Goal: Task Accomplishment & Management: Manage account settings

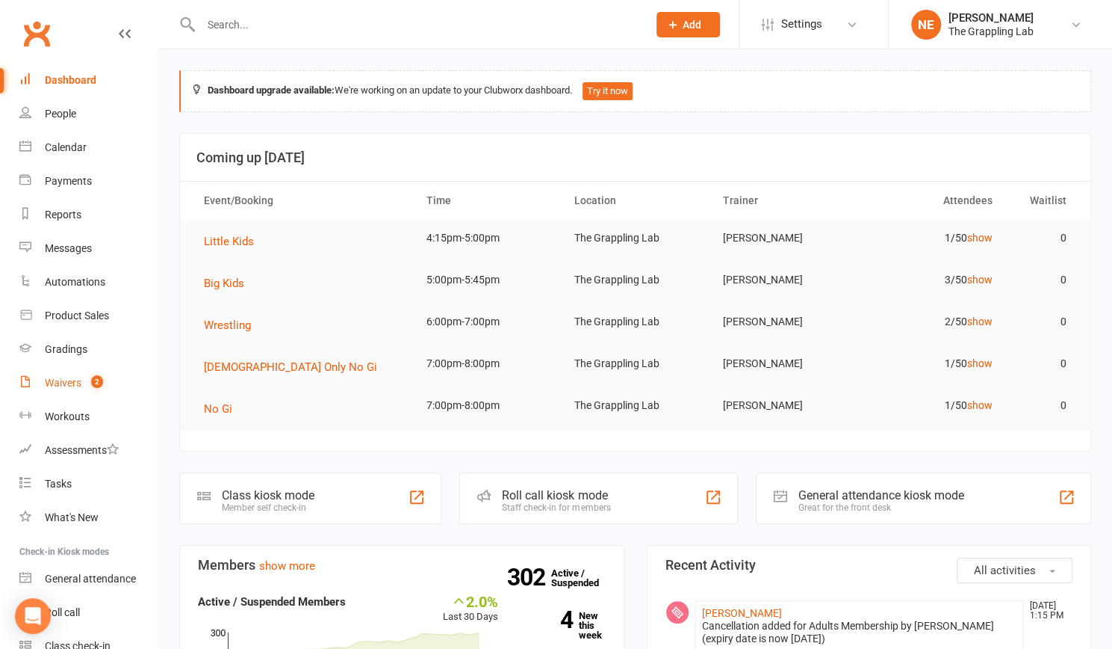
click at [66, 386] on div "Waivers" at bounding box center [63, 383] width 37 height 12
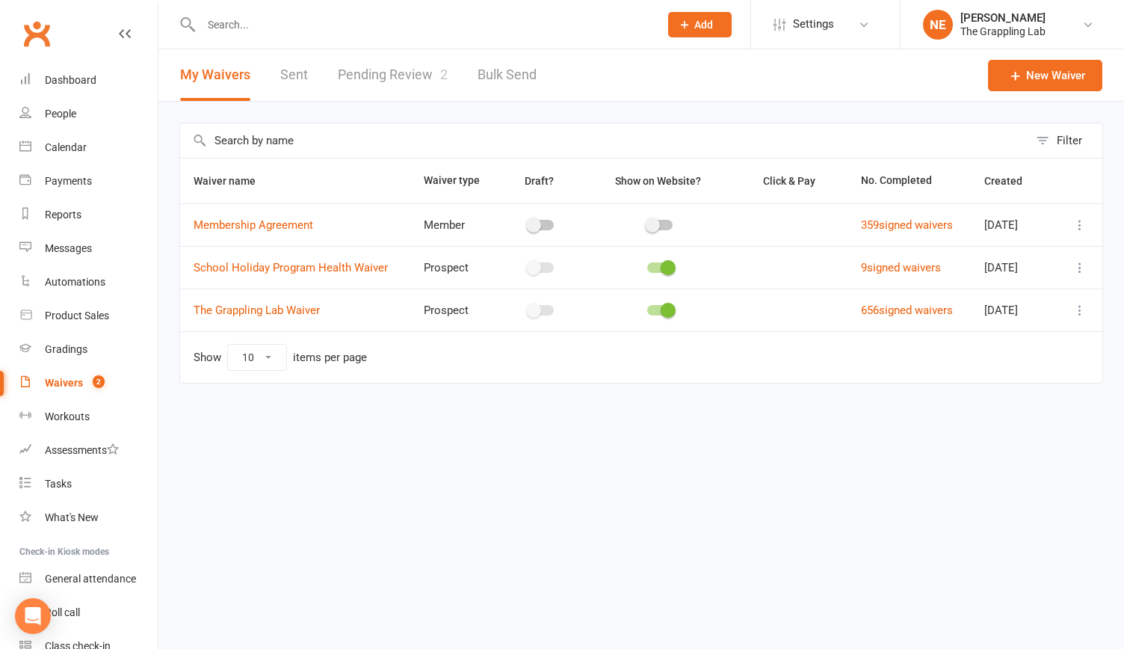
click at [383, 87] on link "Pending Review 2" at bounding box center [393, 75] width 110 height 52
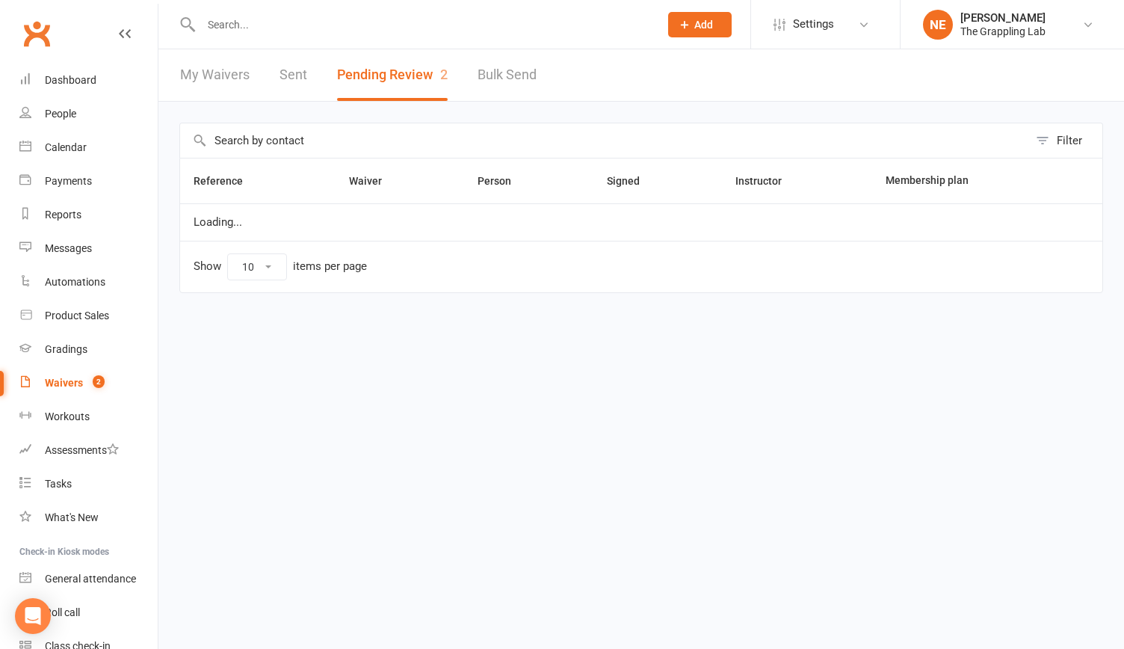
select select "25"
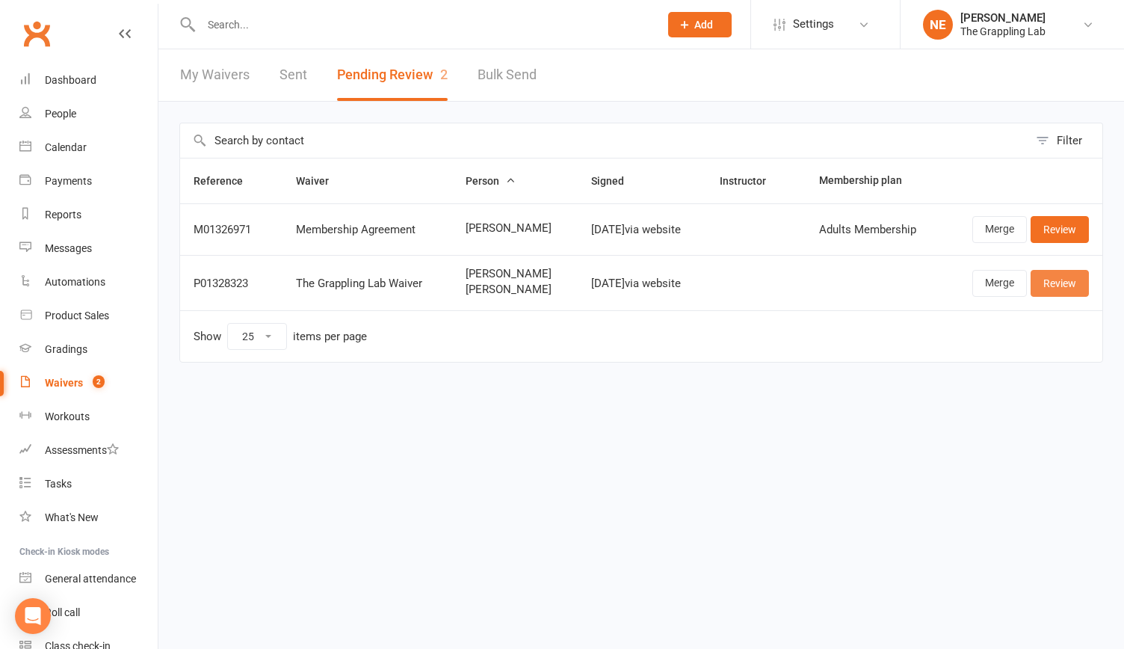
click at [1062, 280] on link "Review" at bounding box center [1059, 283] width 58 height 27
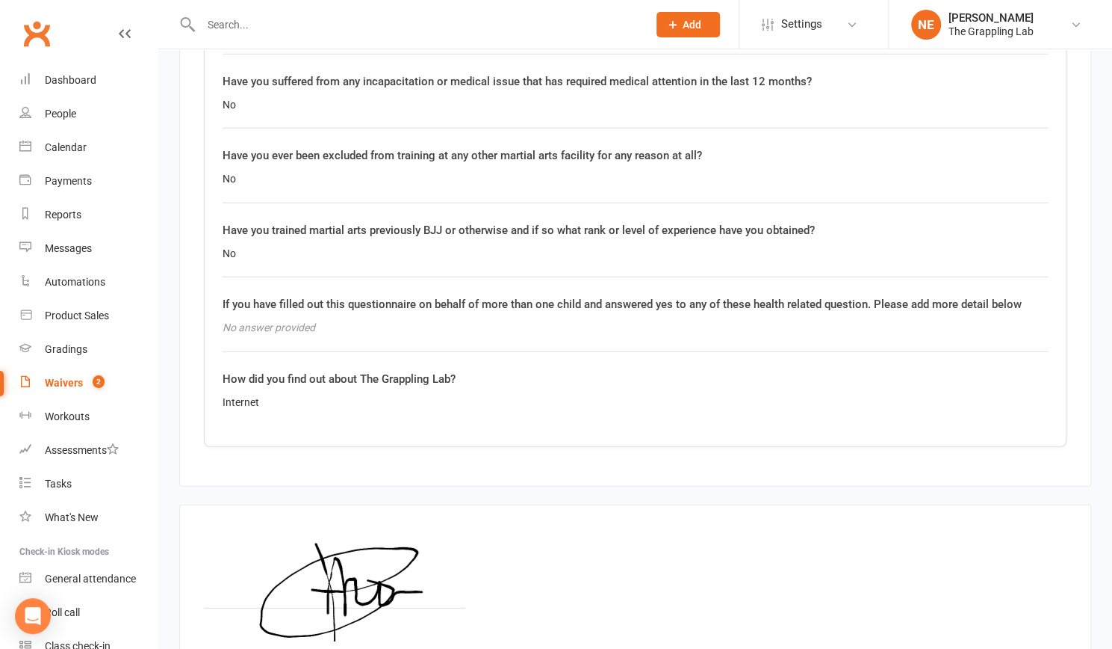
scroll to position [2424, 0]
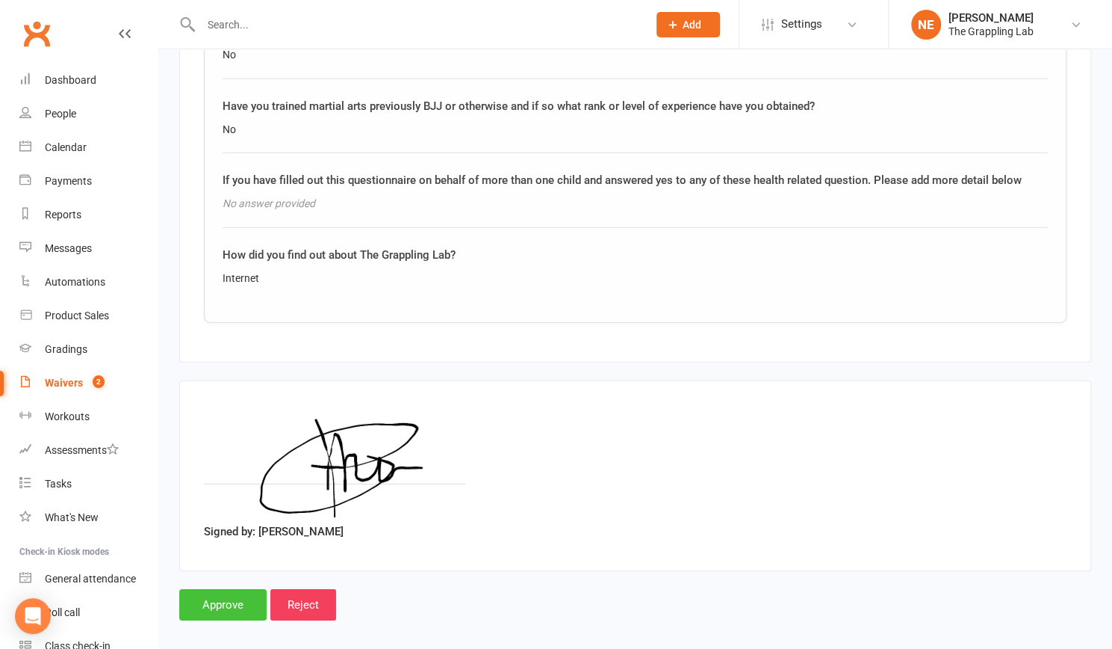
click at [214, 596] on input "Approve" at bounding box center [222, 604] width 87 height 31
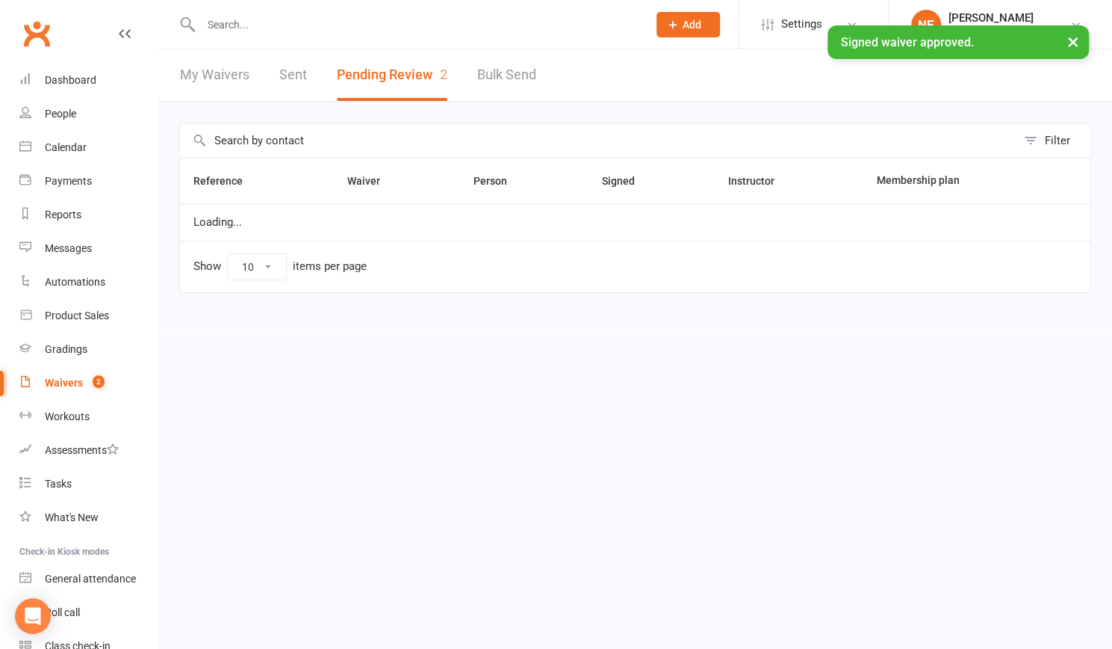
select select "25"
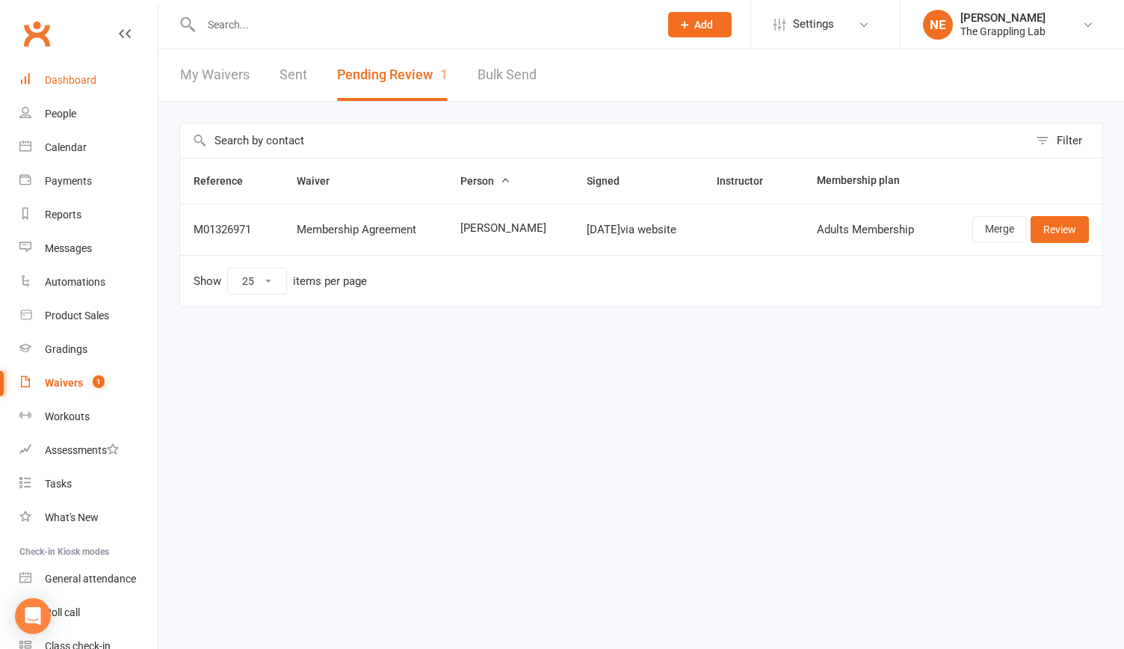
click at [61, 80] on div "Dashboard" at bounding box center [71, 80] width 52 height 12
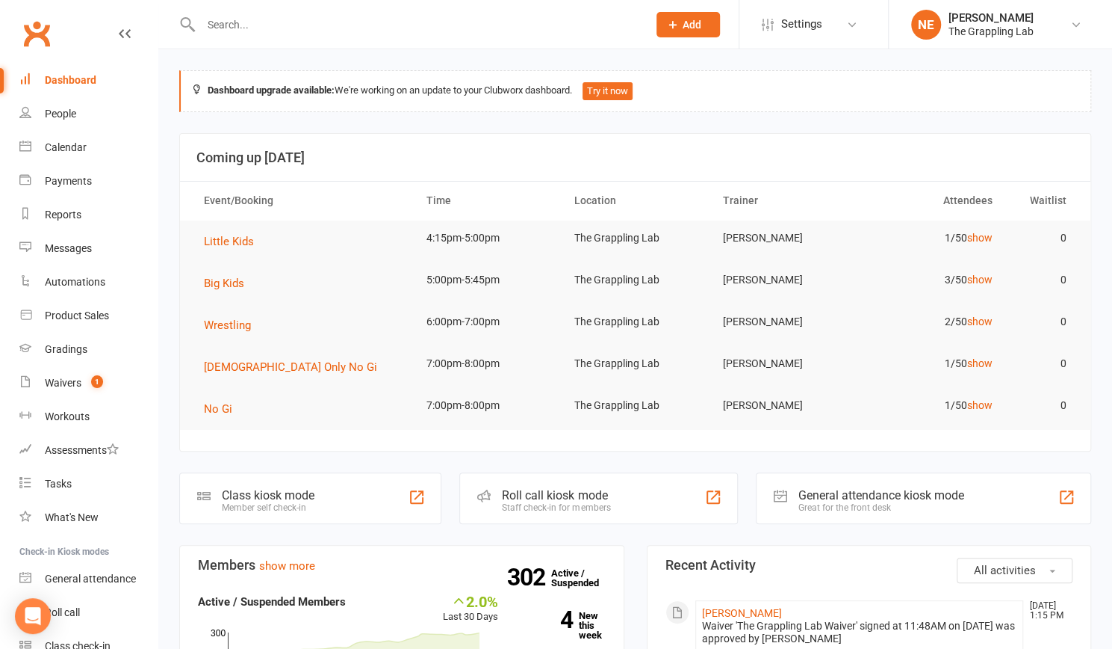
click at [253, 29] on input "text" at bounding box center [416, 24] width 441 height 21
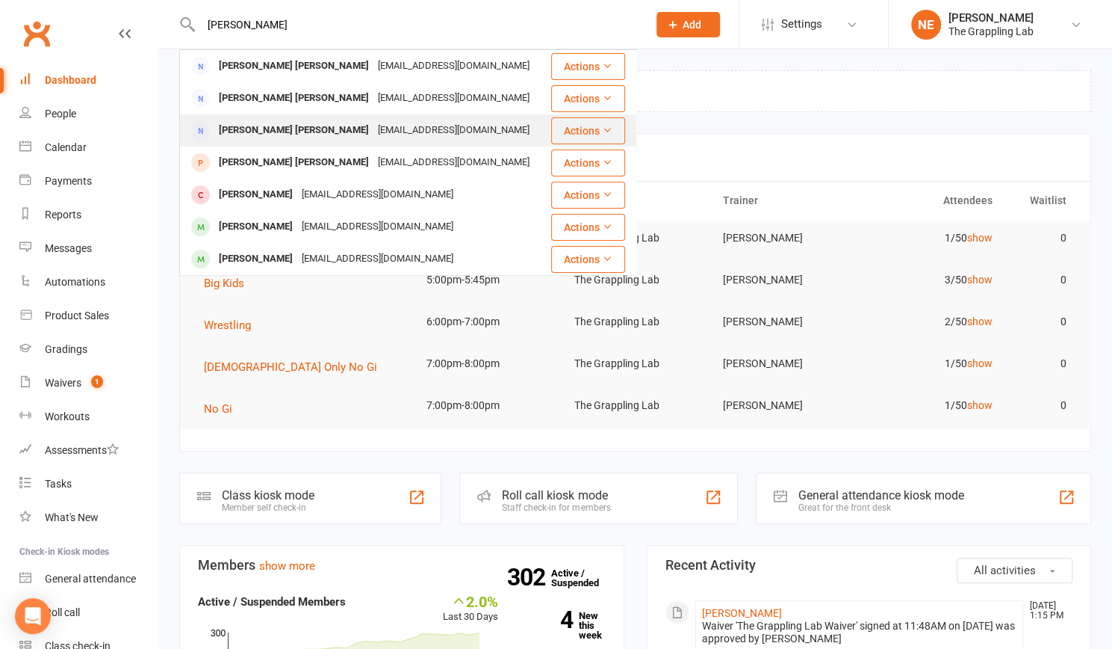
type input "[PERSON_NAME]"
click at [264, 137] on div "[PERSON_NAME] [PERSON_NAME]" at bounding box center [293, 131] width 159 height 22
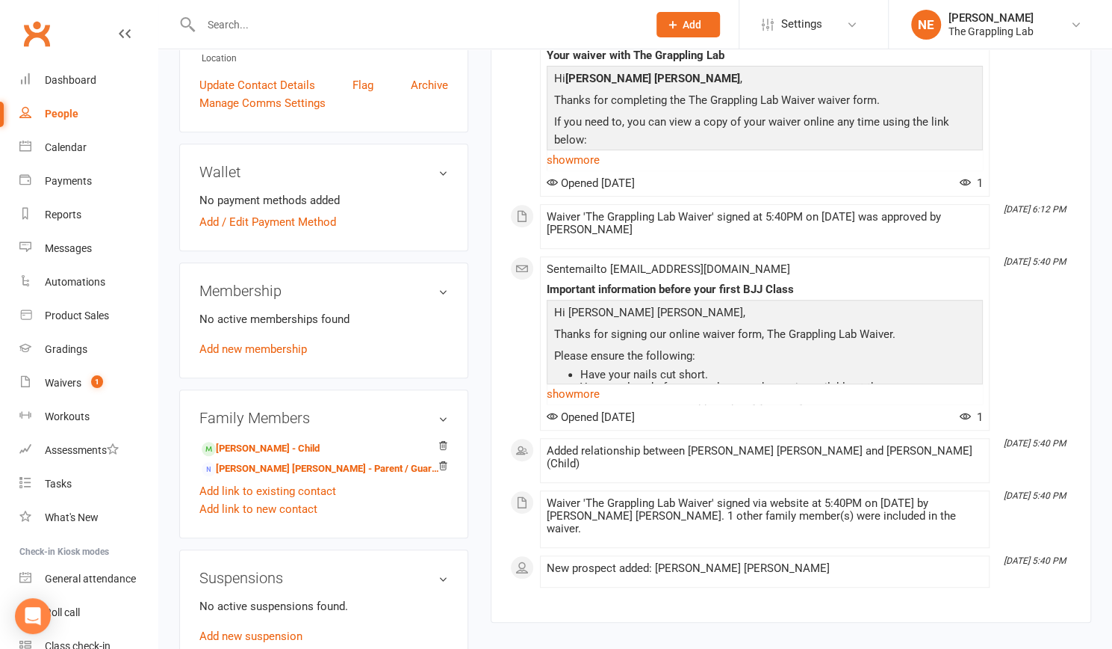
scroll to position [305, 0]
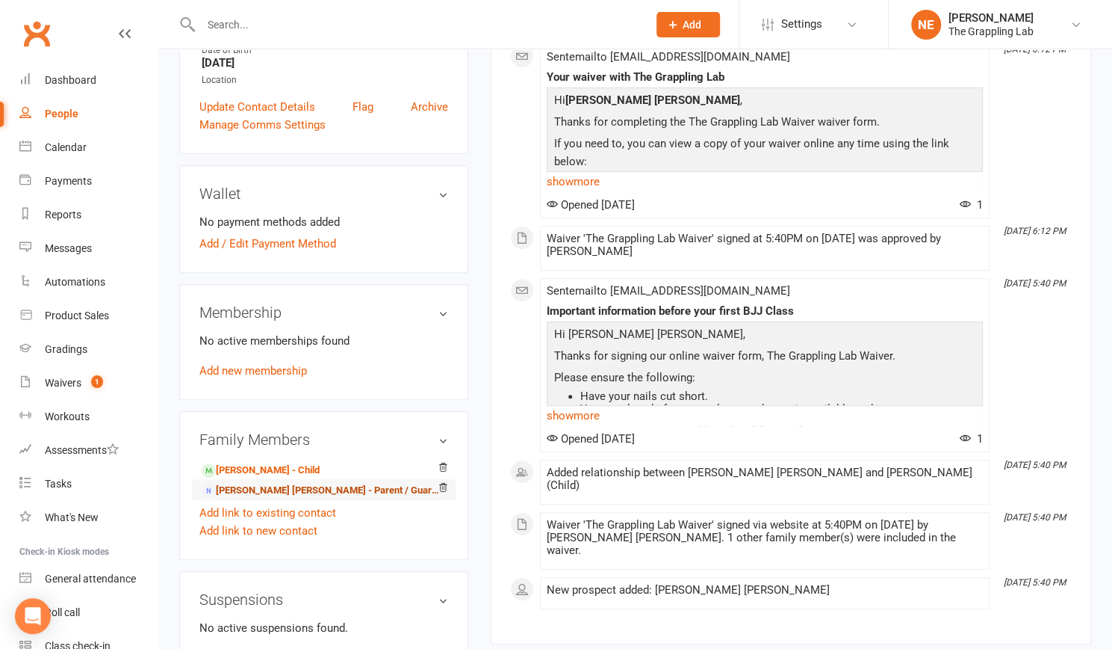
click at [288, 483] on link "[PERSON_NAME] [PERSON_NAME] - Parent / Guardian of [PERSON_NAME]" at bounding box center [321, 491] width 239 height 16
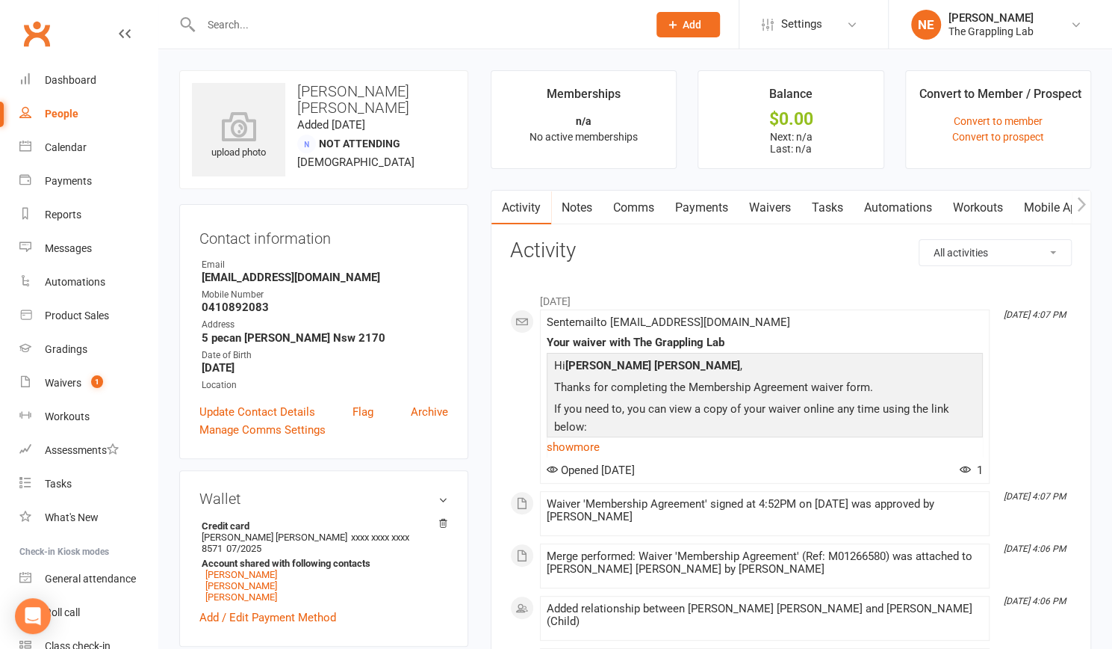
click at [690, 208] on link "Payments" at bounding box center [702, 208] width 74 height 34
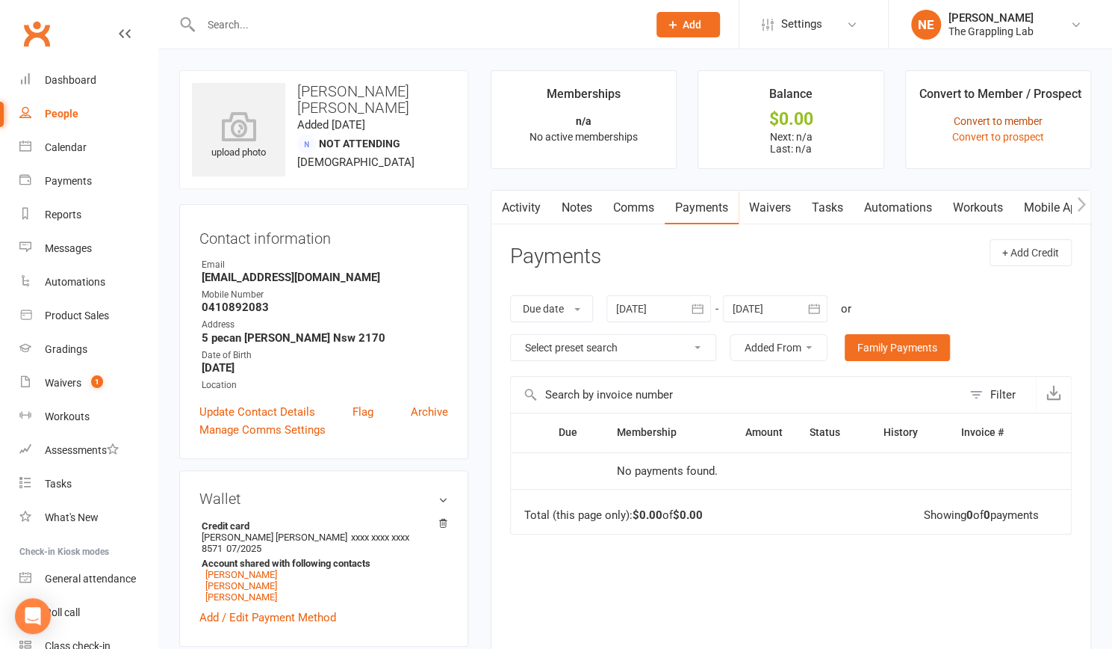
click at [987, 120] on link "Convert to member" at bounding box center [998, 121] width 89 height 12
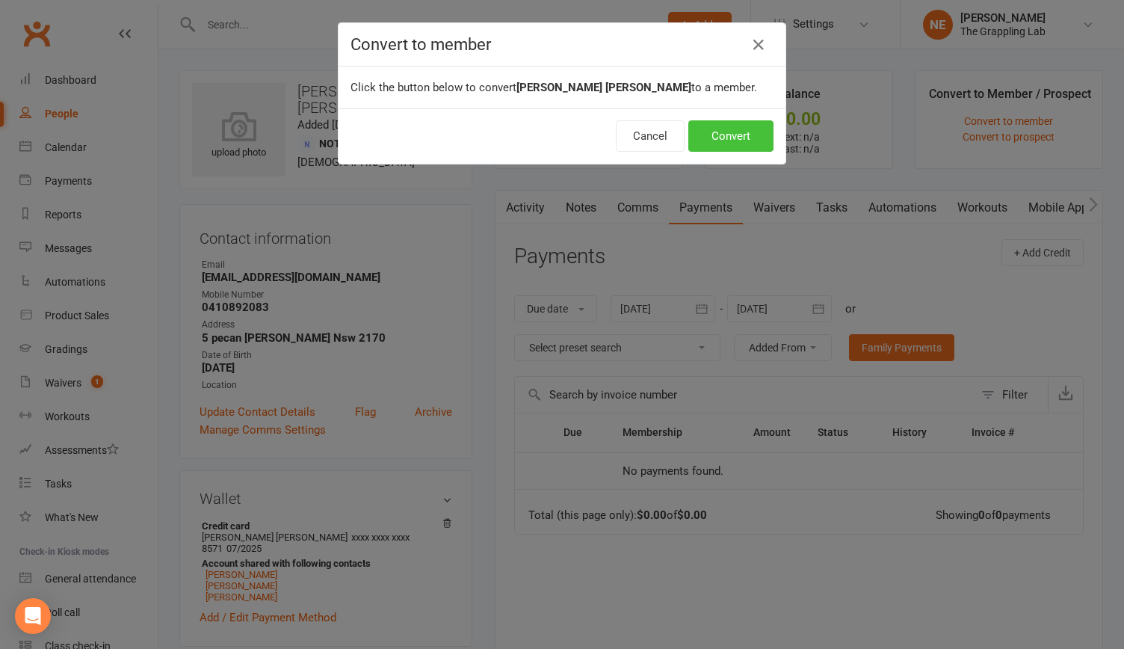
click at [734, 132] on button "Convert" at bounding box center [730, 135] width 85 height 31
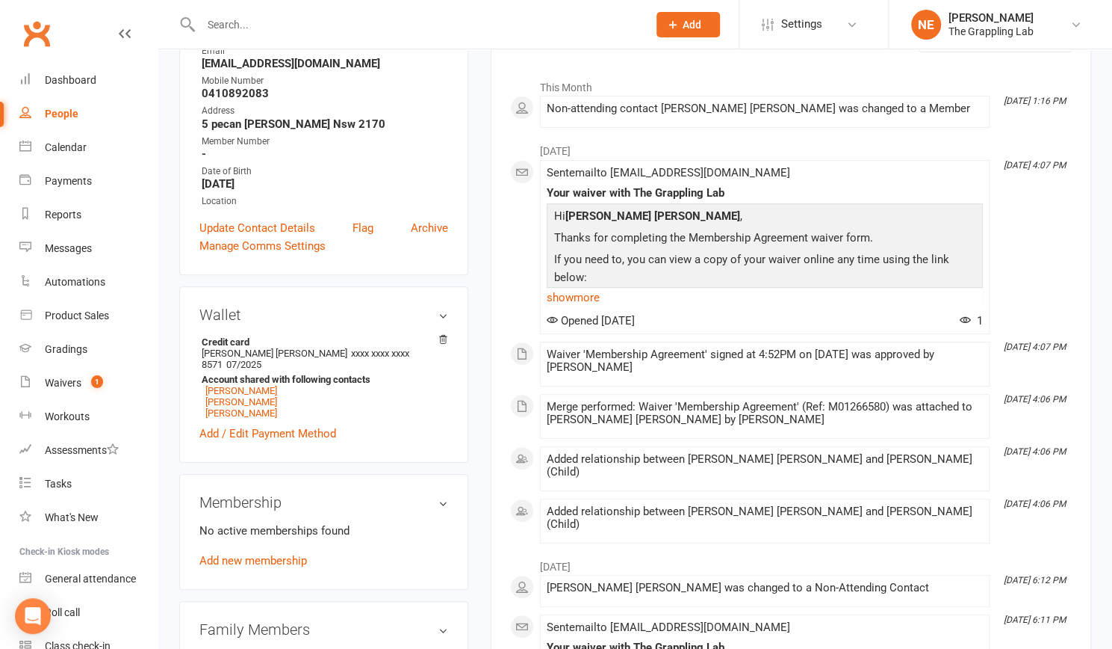
scroll to position [279, 0]
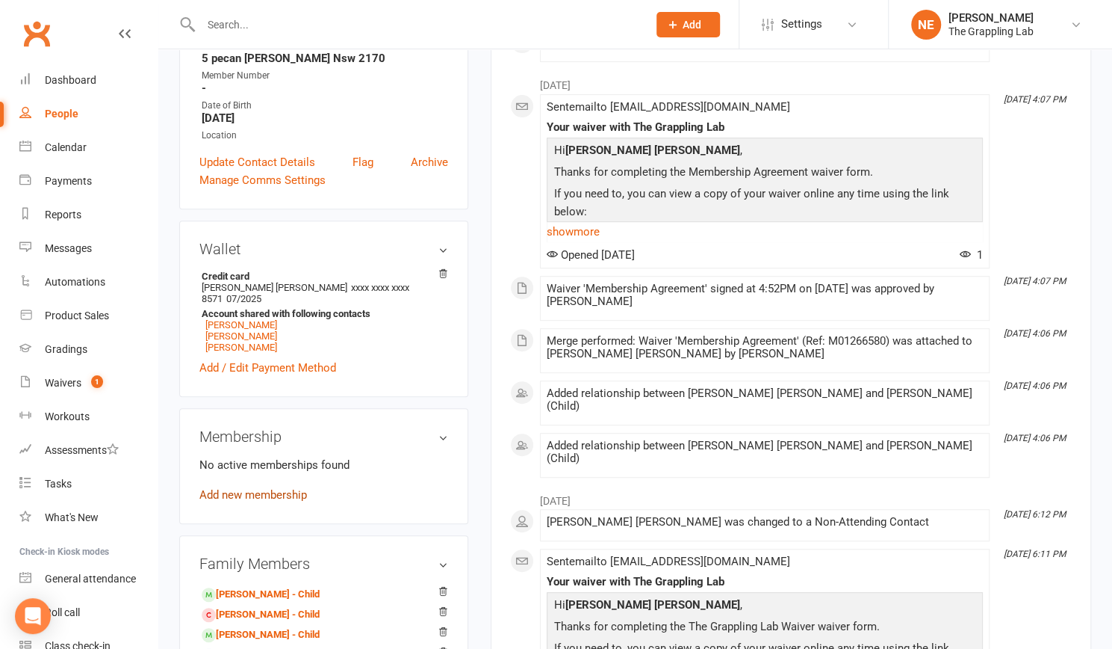
click at [269, 488] on link "Add new membership" at bounding box center [253, 494] width 108 height 13
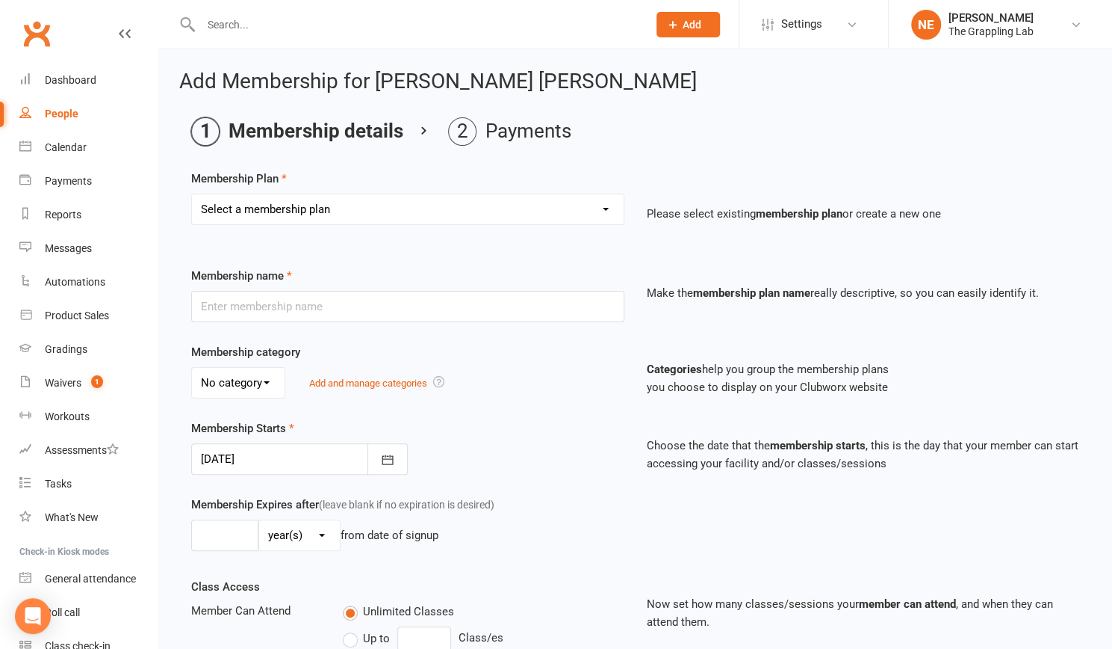
click at [607, 207] on select "Select a membership plan Create new Membership Plan Adults Membership Kids Memb…" at bounding box center [408, 209] width 432 height 30
select select "1"
click at [192, 194] on select "Select a membership plan Create new Membership Plan Adults Membership Kids Memb…" at bounding box center [408, 209] width 432 height 30
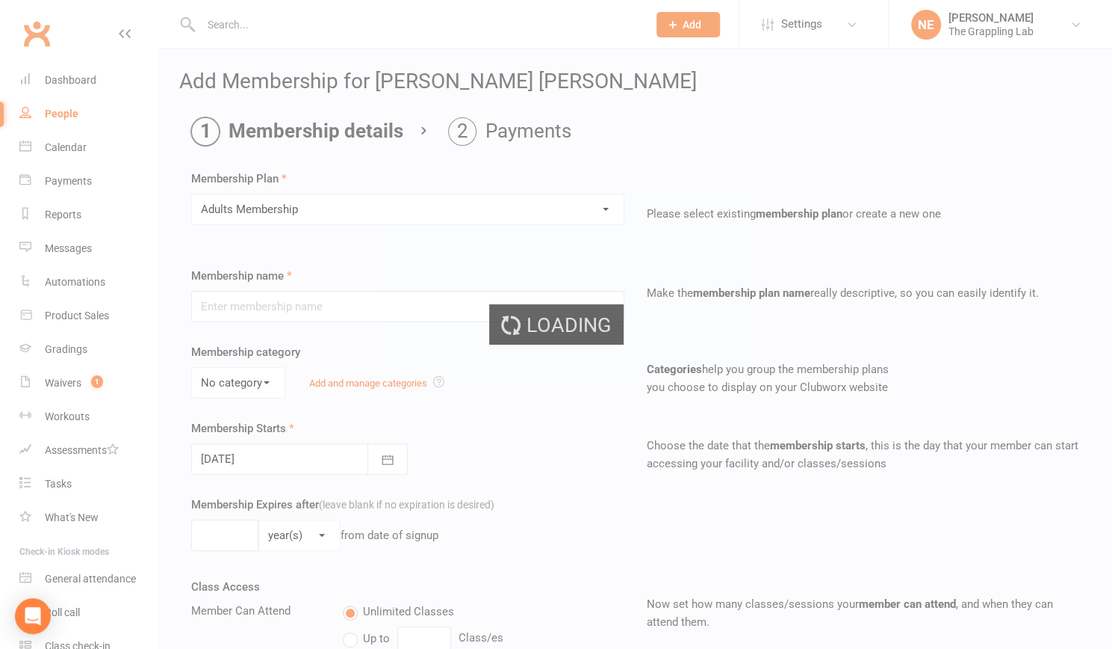
type input "Adults Membership"
select select "0"
type input "0"
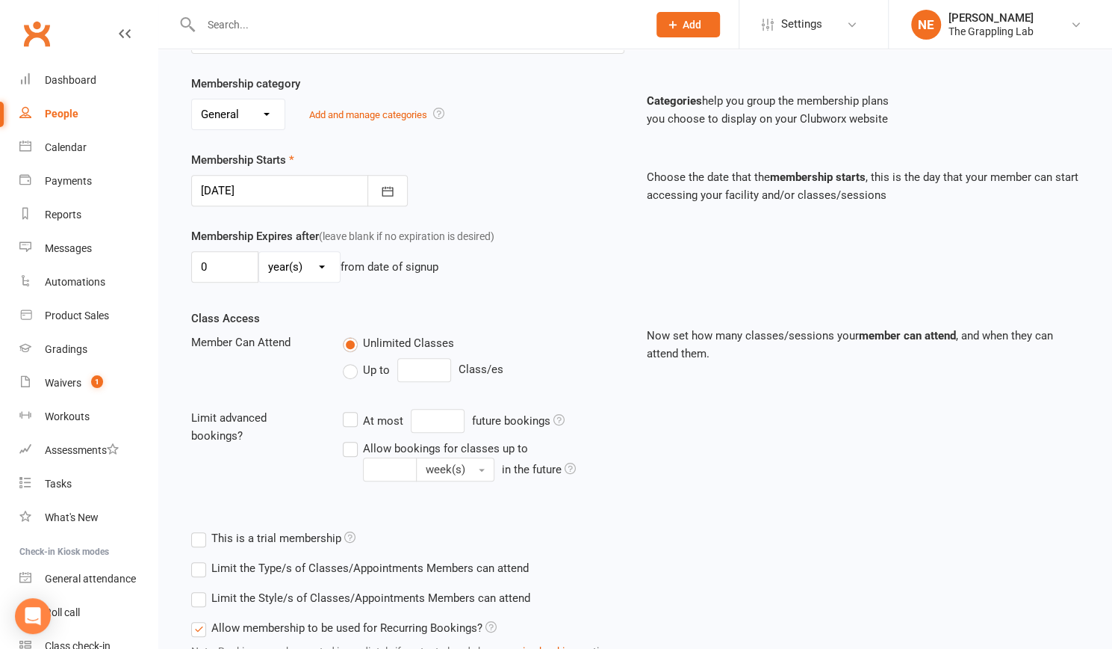
scroll to position [384, 0]
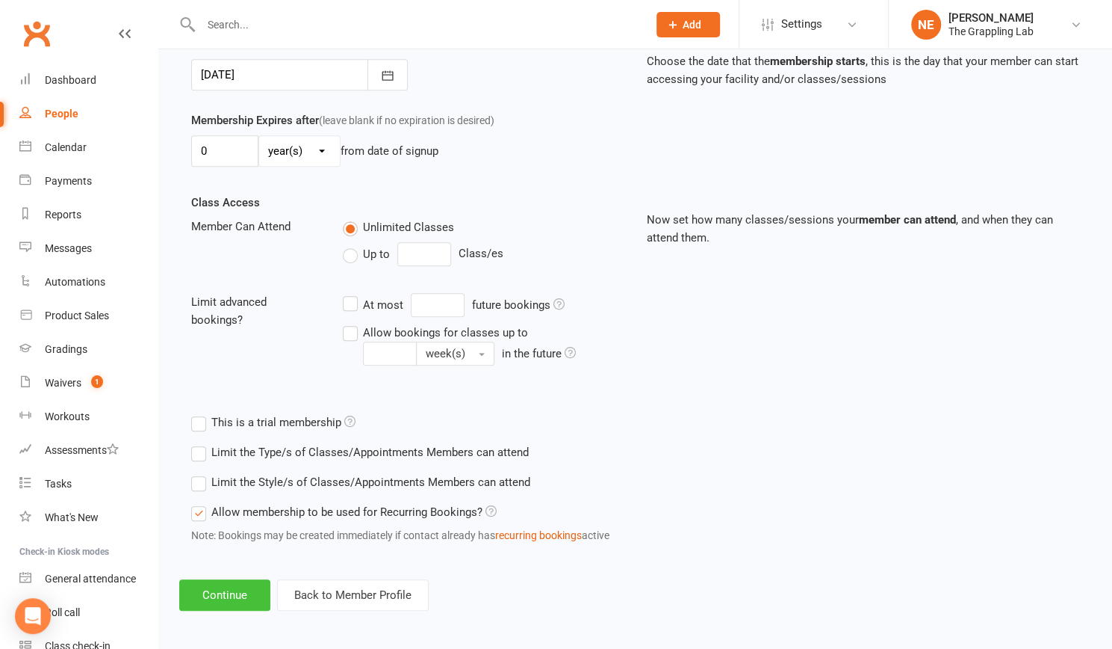
click at [217, 598] on button "Continue" at bounding box center [224, 594] width 91 height 31
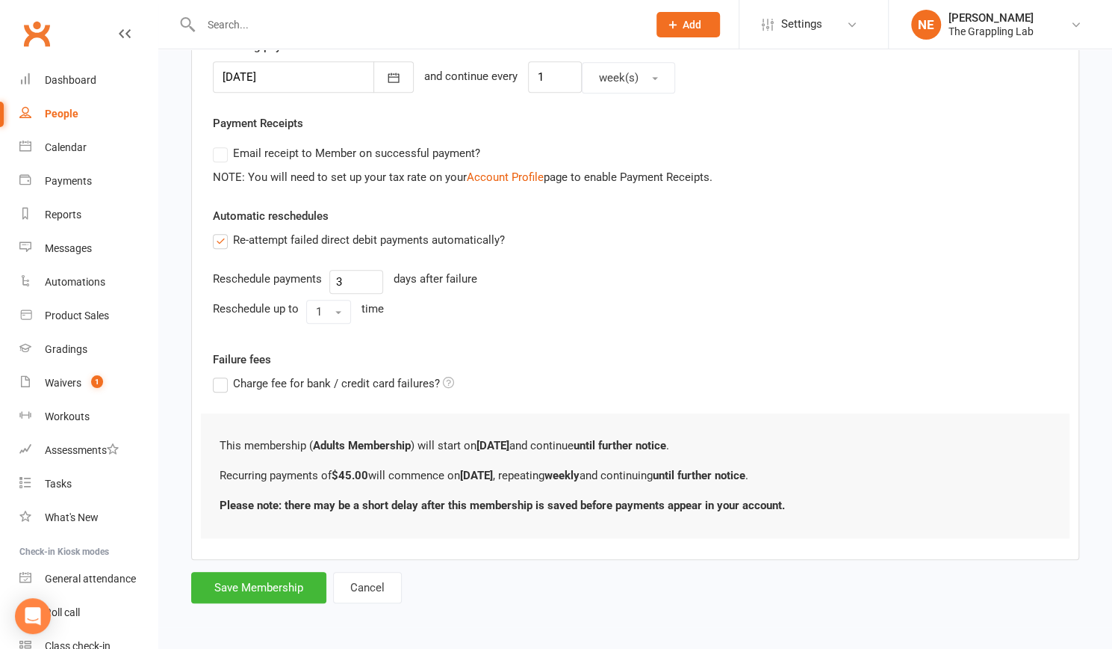
scroll to position [0, 0]
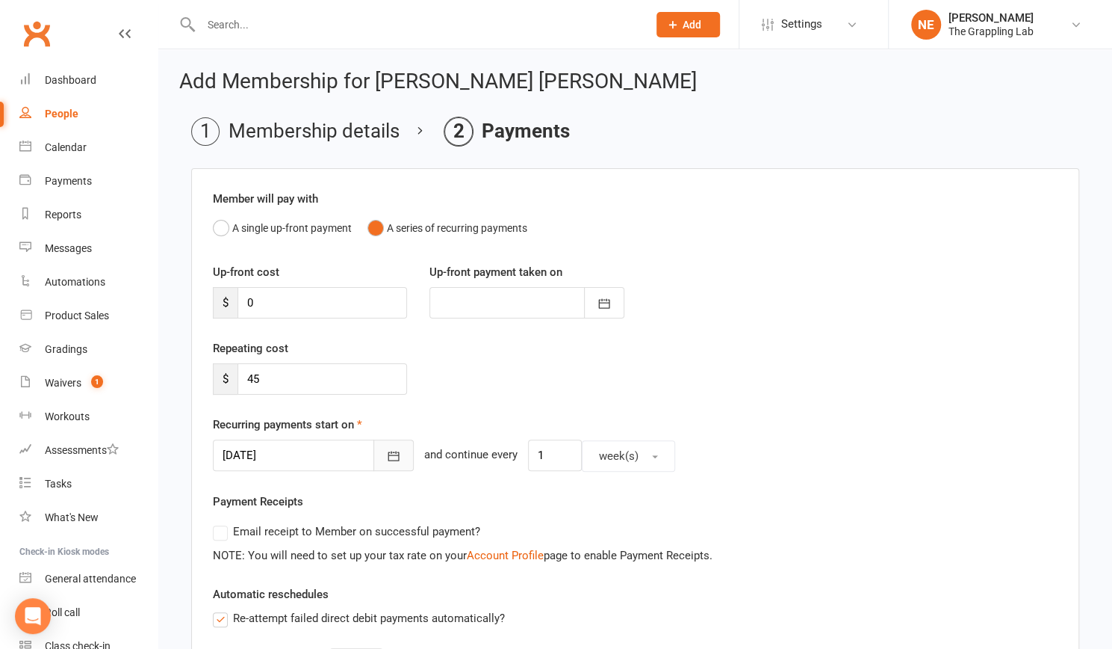
click at [389, 451] on icon "button" at bounding box center [394, 456] width 11 height 10
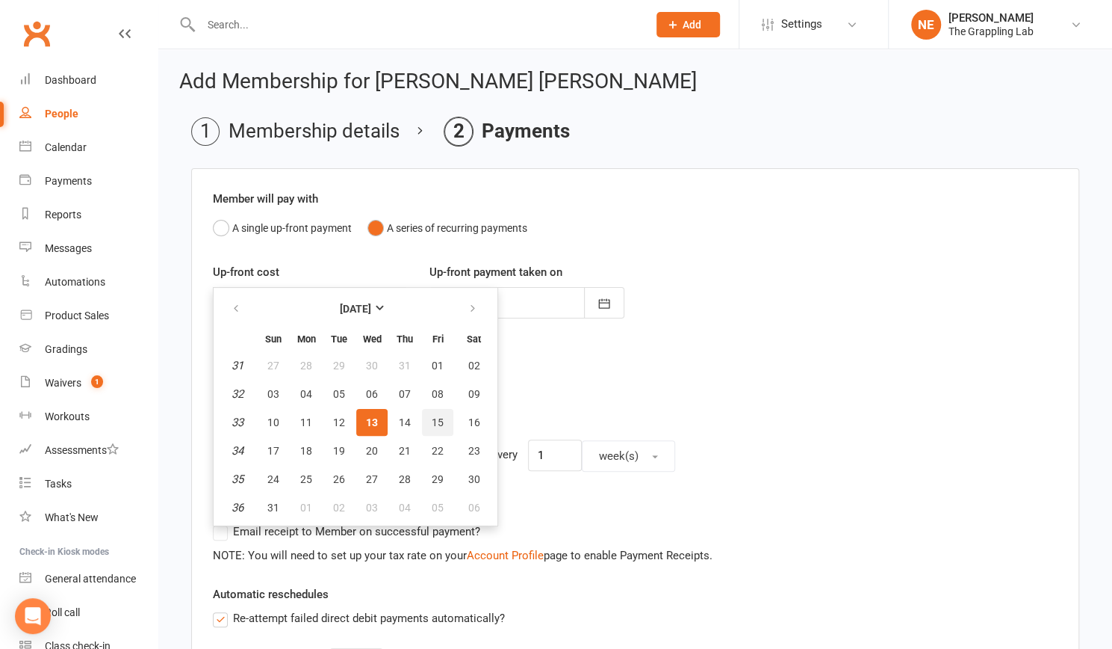
click at [441, 418] on span "15" at bounding box center [438, 422] width 12 height 12
type input "[DATE]"
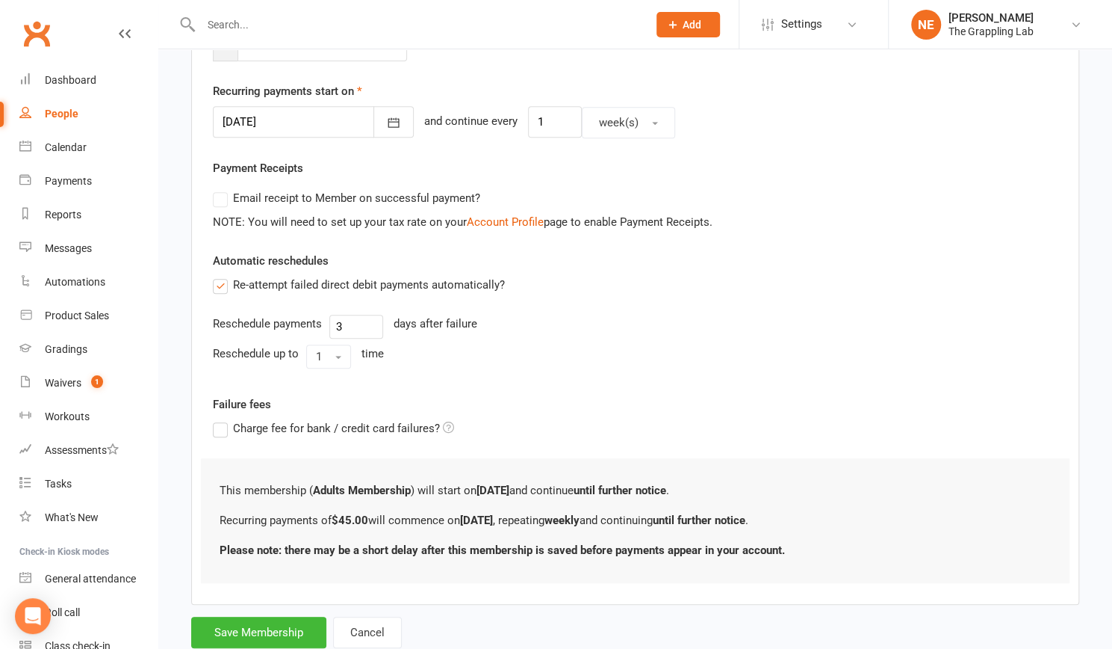
scroll to position [374, 0]
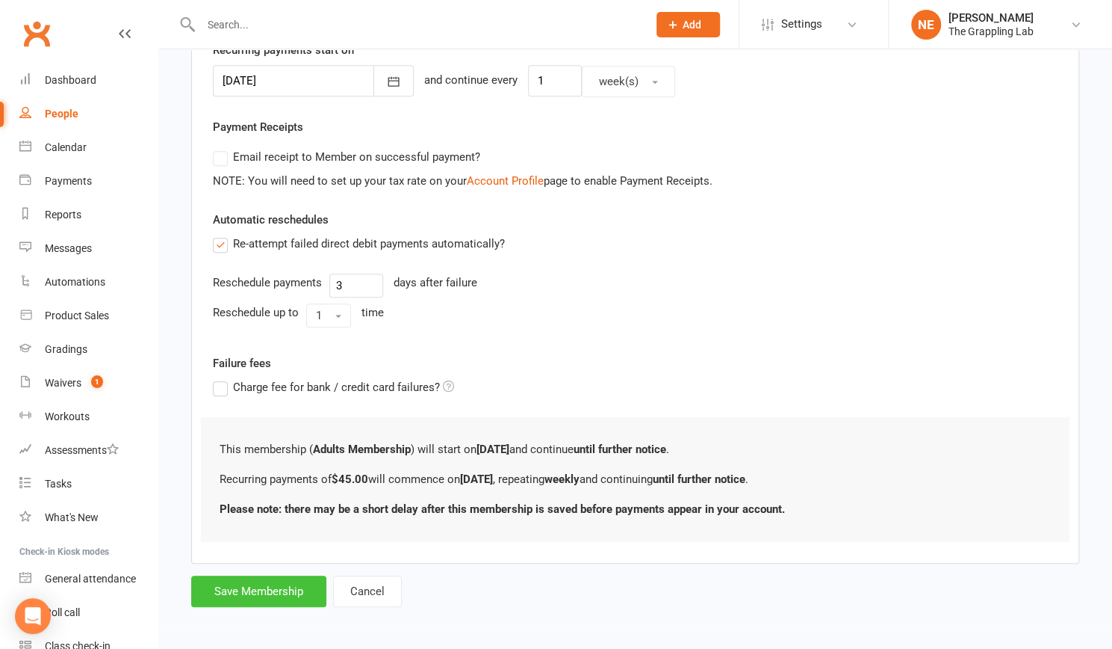
click at [254, 593] on button "Save Membership" at bounding box center [258, 590] width 135 height 31
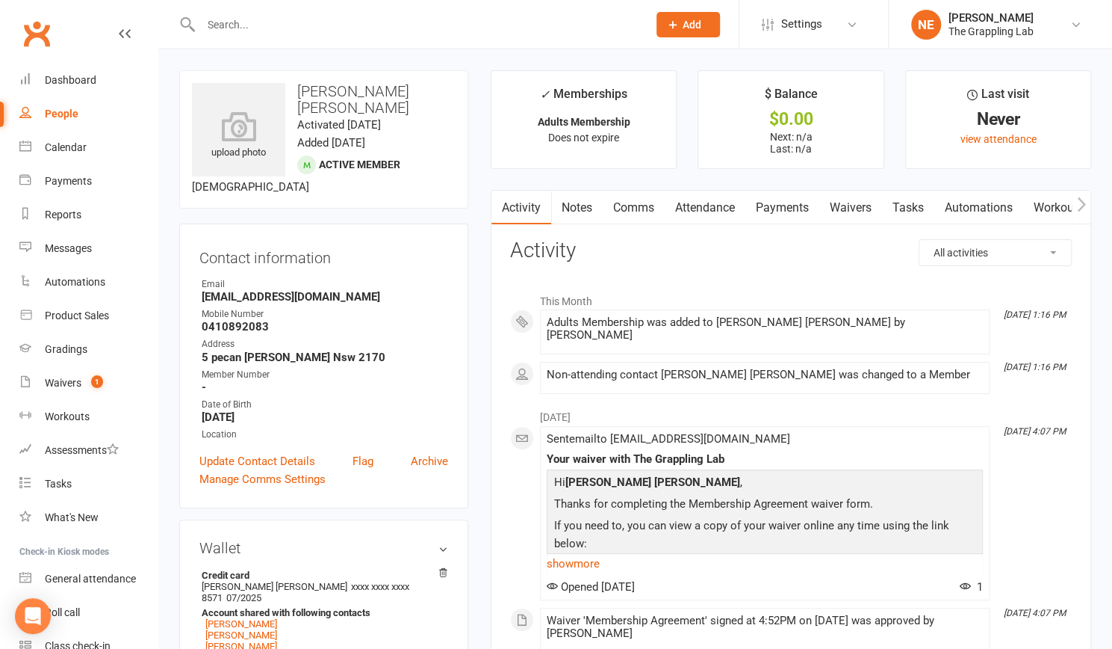
click at [773, 208] on link "Payments" at bounding box center [783, 208] width 74 height 34
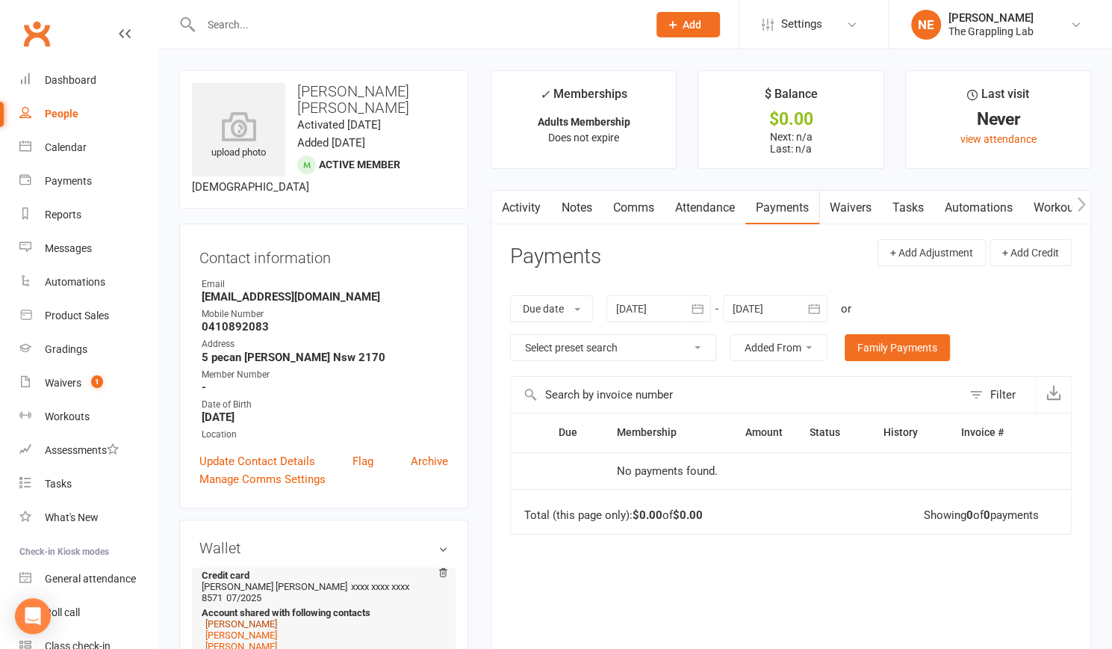
click at [258, 618] on link "[PERSON_NAME]" at bounding box center [241, 623] width 72 height 11
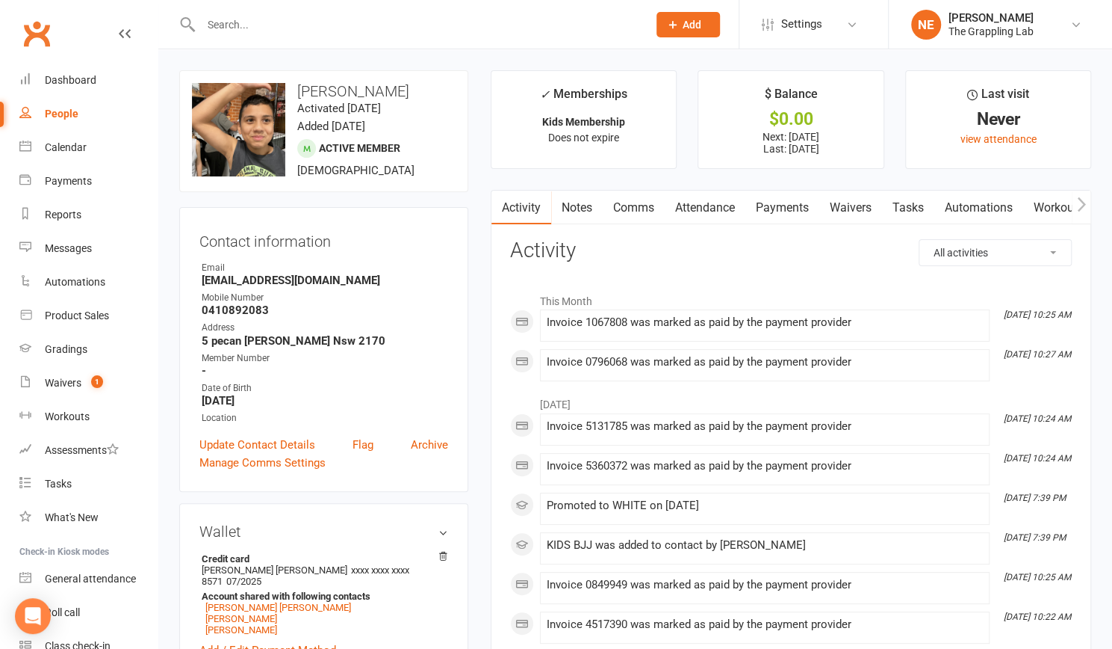
click at [789, 207] on link "Payments" at bounding box center [783, 208] width 74 height 34
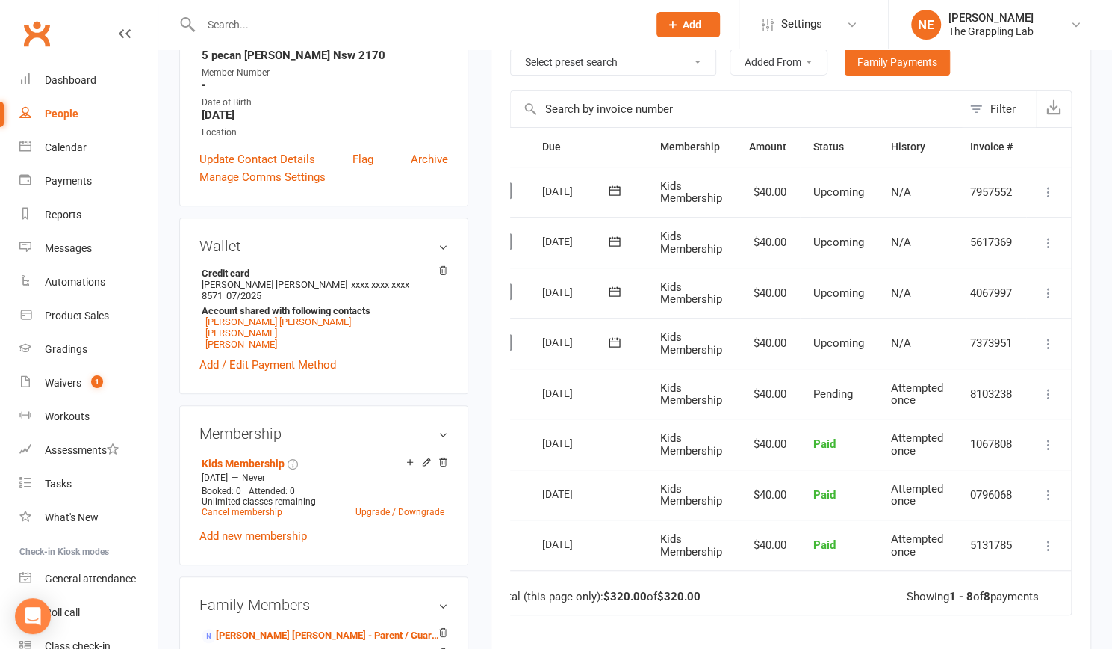
scroll to position [293, 0]
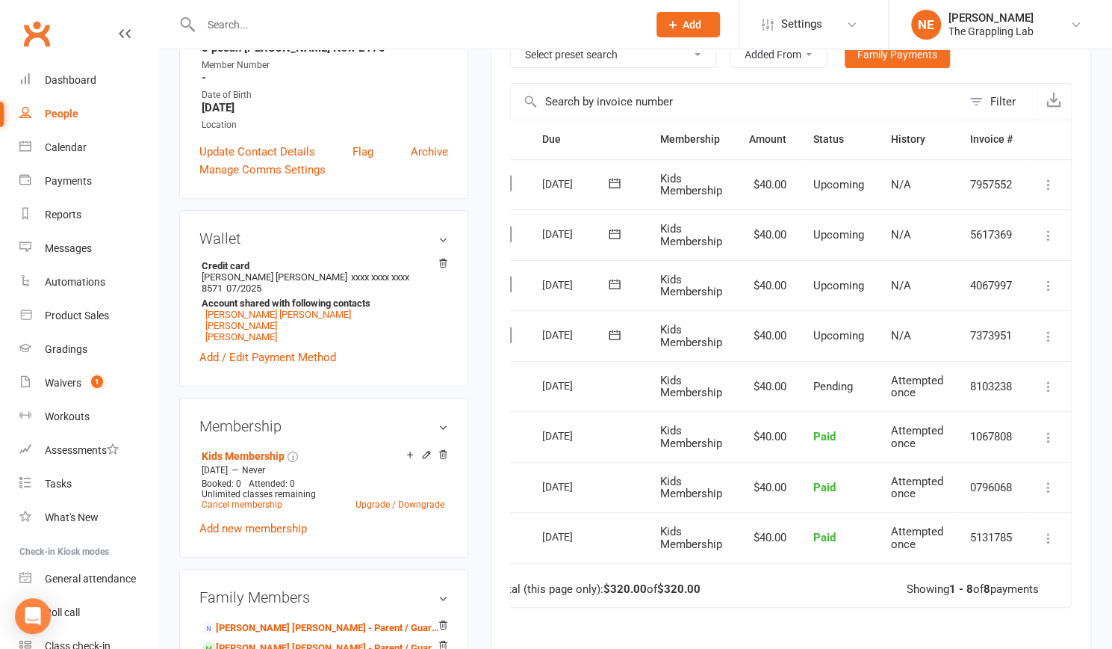
click at [427, 449] on icon at bounding box center [426, 454] width 10 height 10
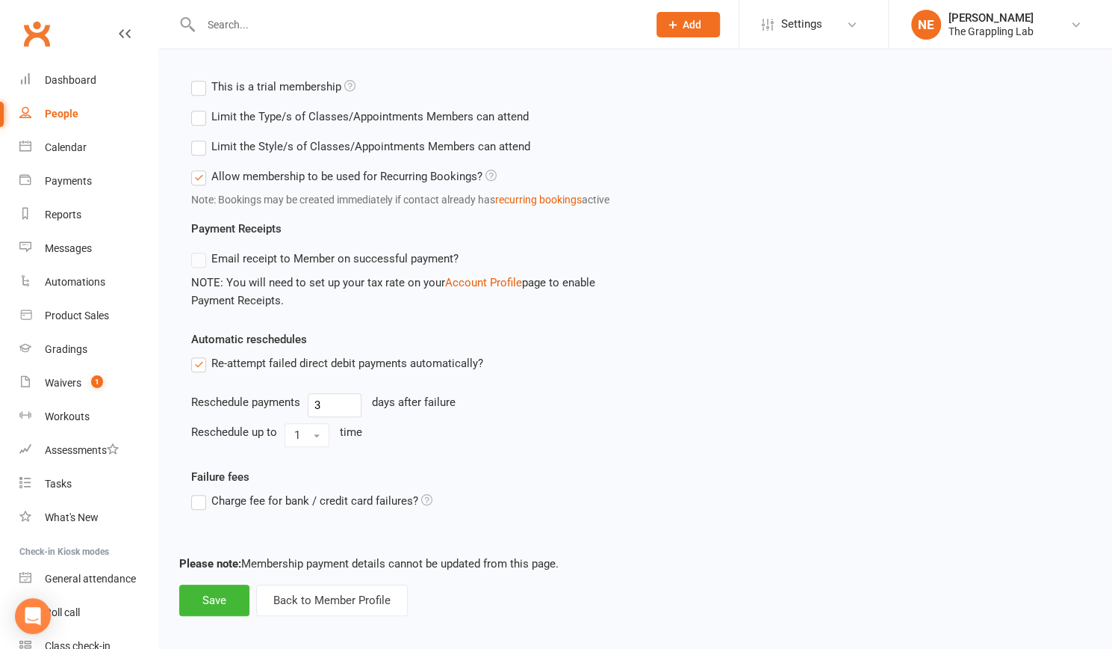
scroll to position [563, 0]
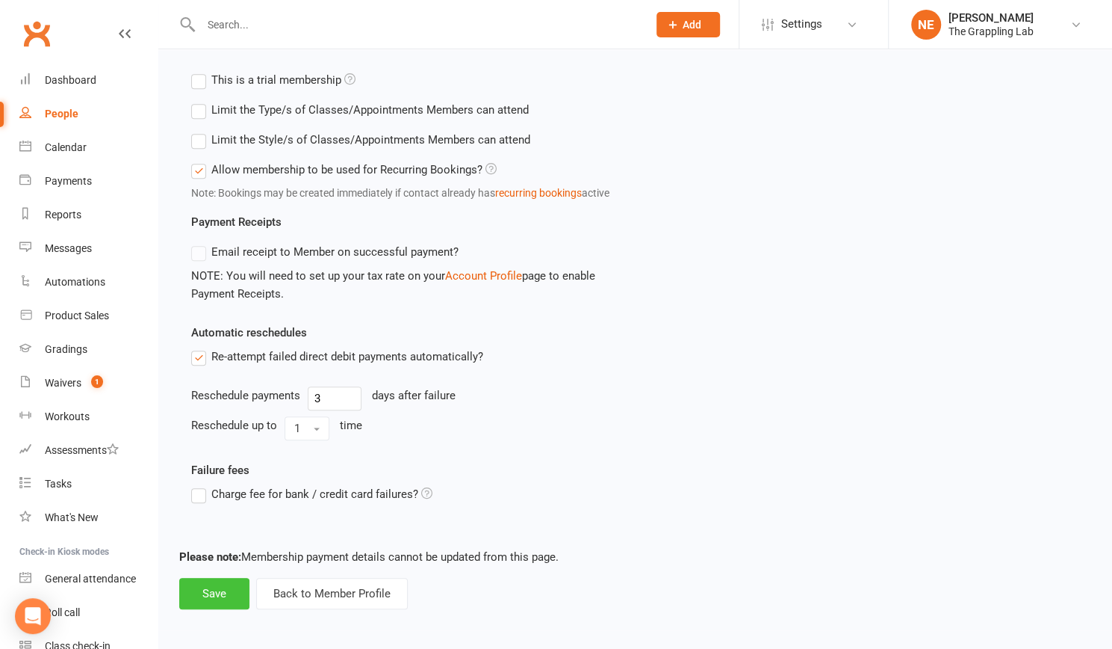
click at [217, 581] on button "Save" at bounding box center [214, 593] width 70 height 31
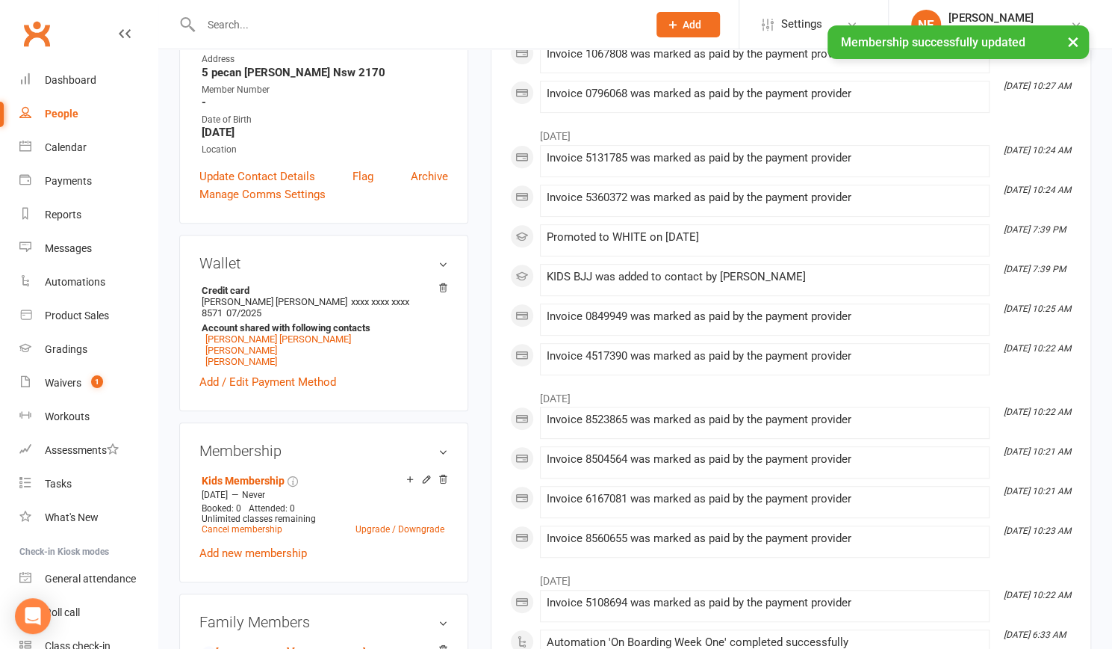
scroll to position [301, 0]
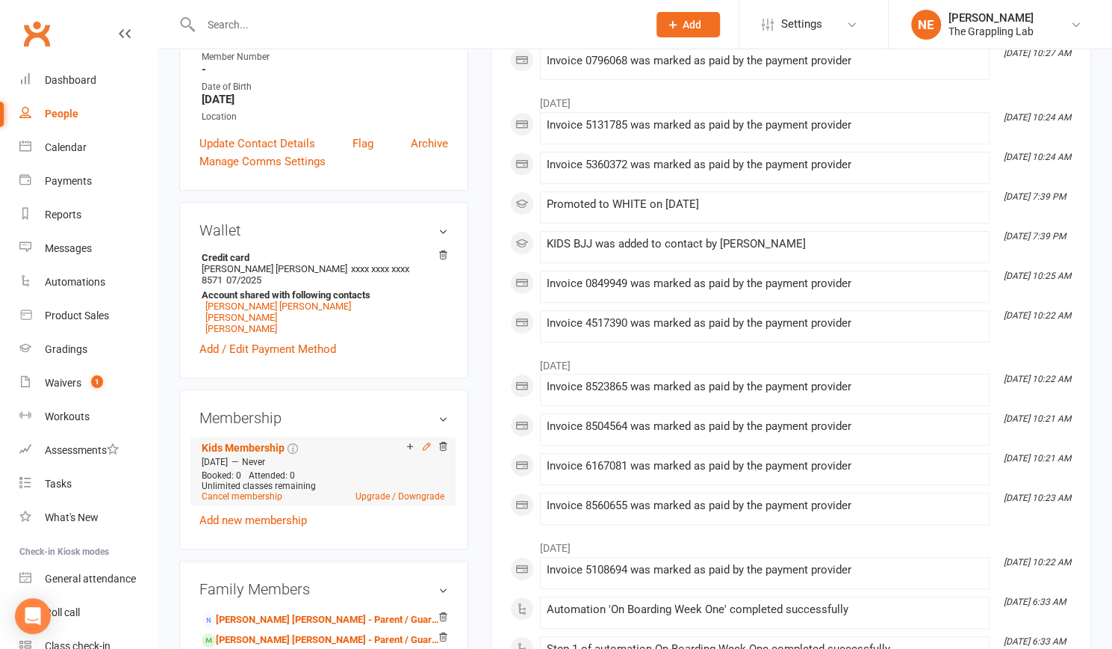
click at [424, 441] on icon at bounding box center [426, 446] width 10 height 10
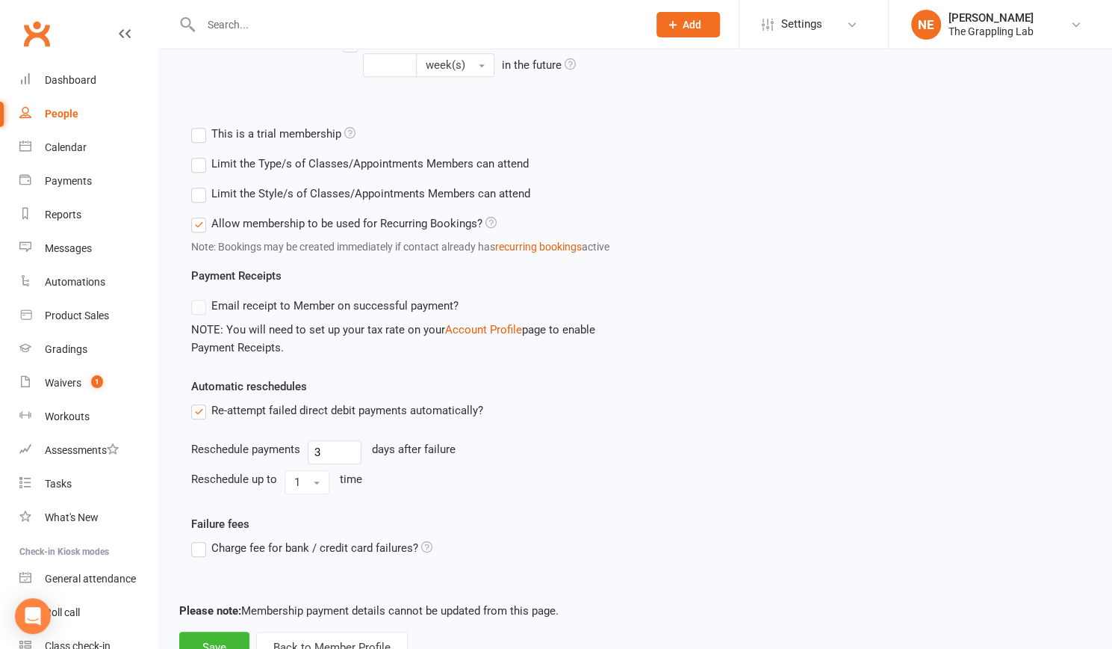
scroll to position [563, 0]
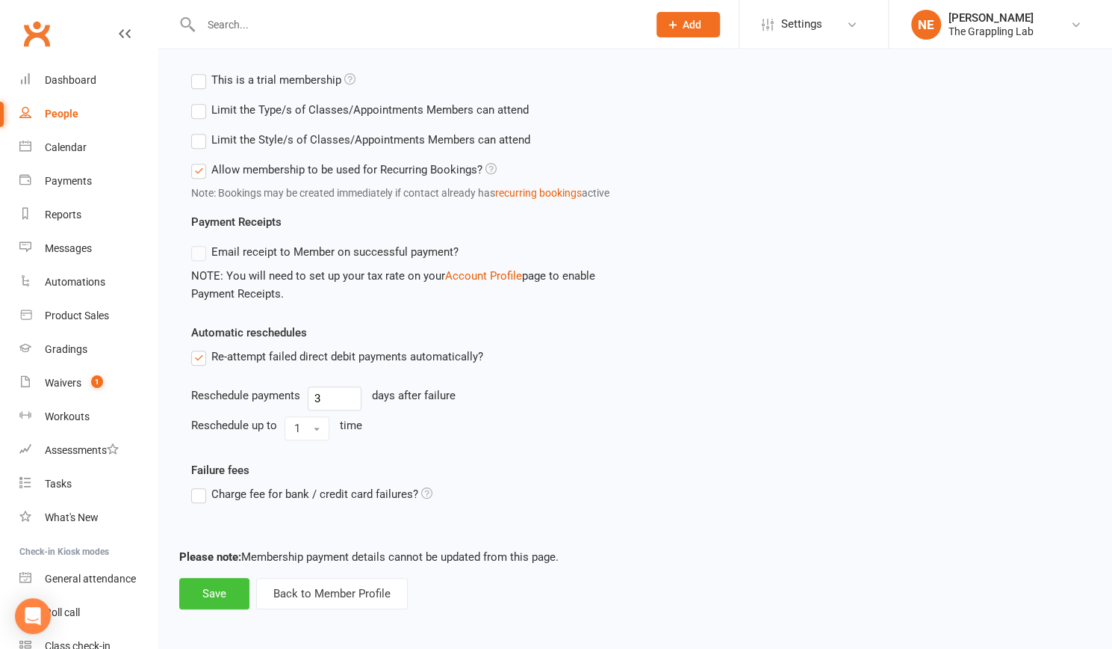
click at [203, 592] on button "Save" at bounding box center [214, 593] width 70 height 31
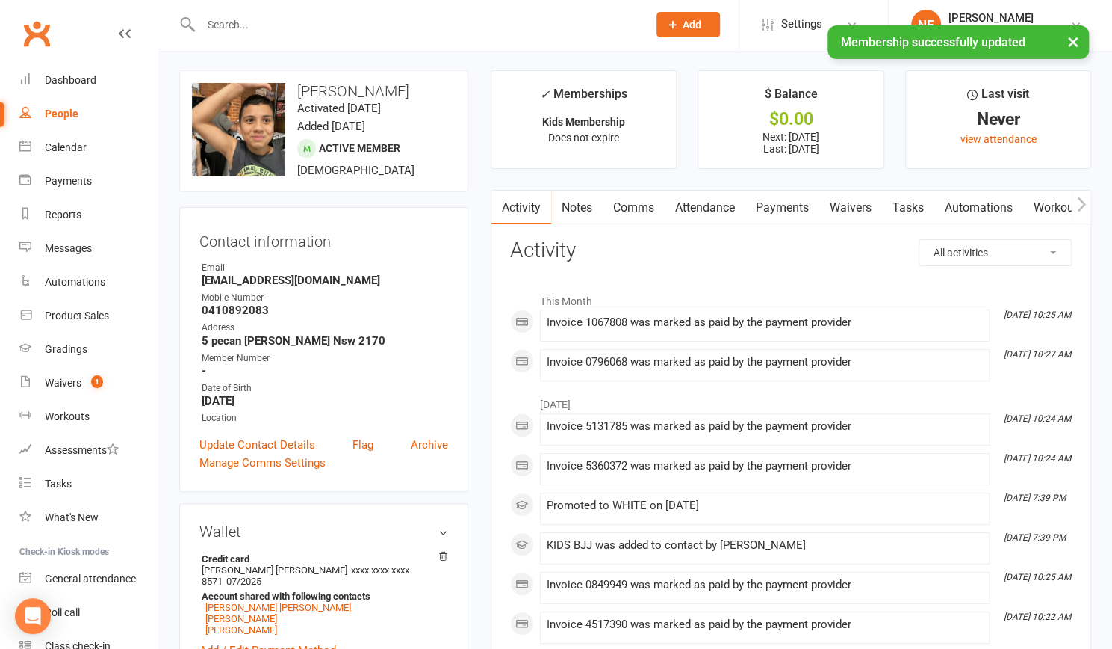
click at [783, 205] on link "Payments" at bounding box center [783, 208] width 74 height 34
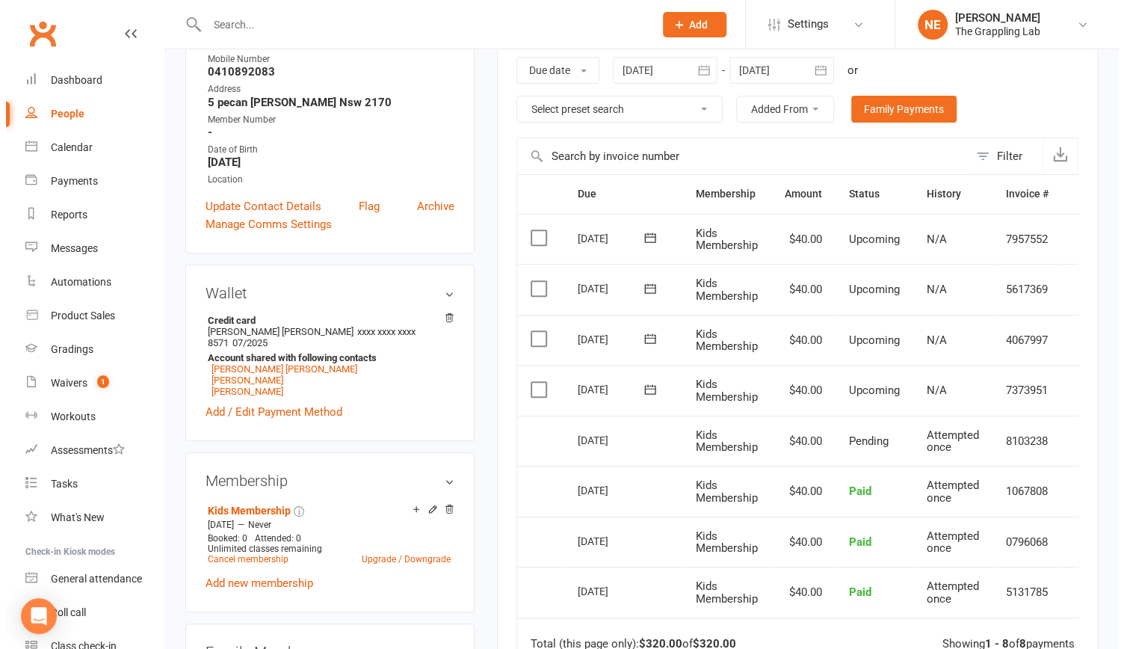
scroll to position [0, 30]
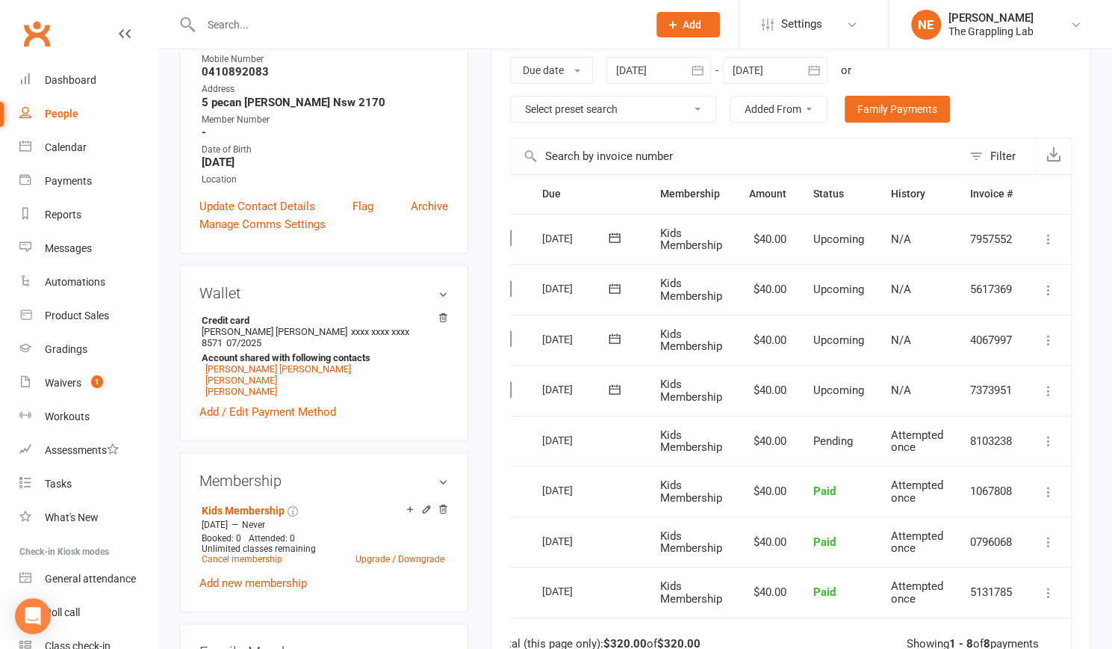
click at [1049, 394] on icon at bounding box center [1049, 390] width 15 height 15
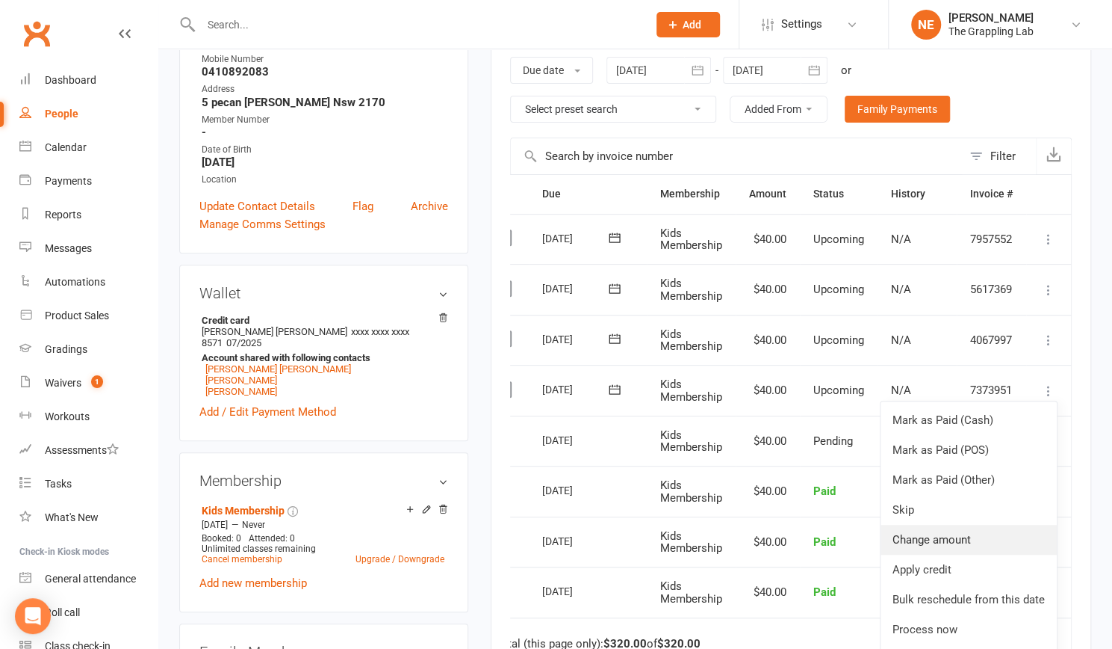
click at [957, 539] on link "Change amount" at bounding box center [969, 539] width 176 height 30
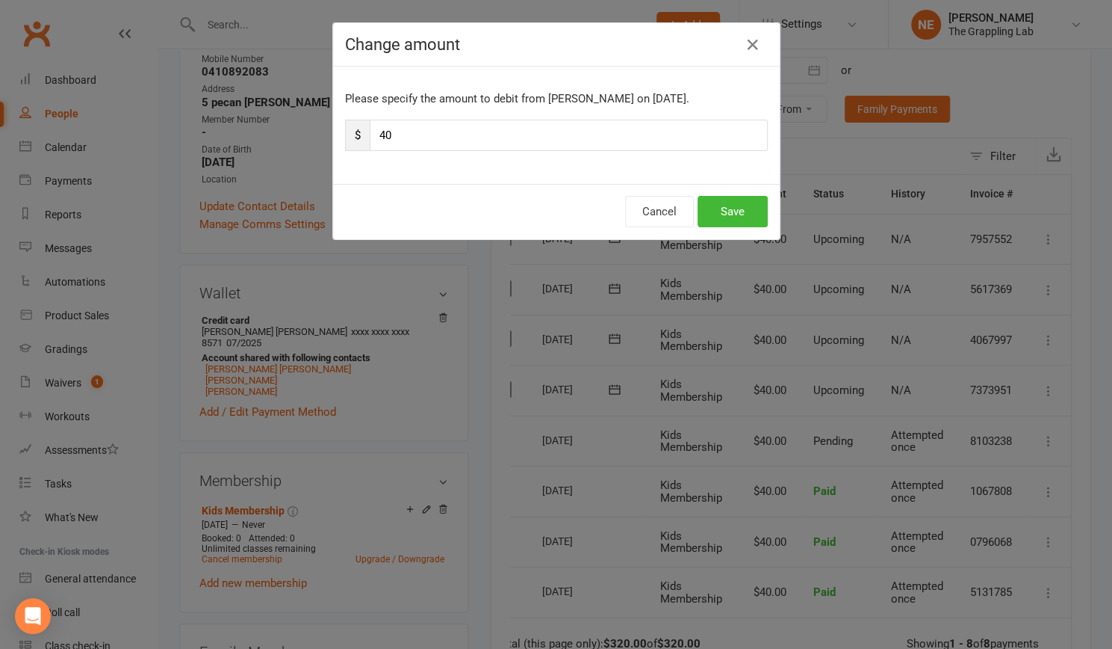
scroll to position [0, 22]
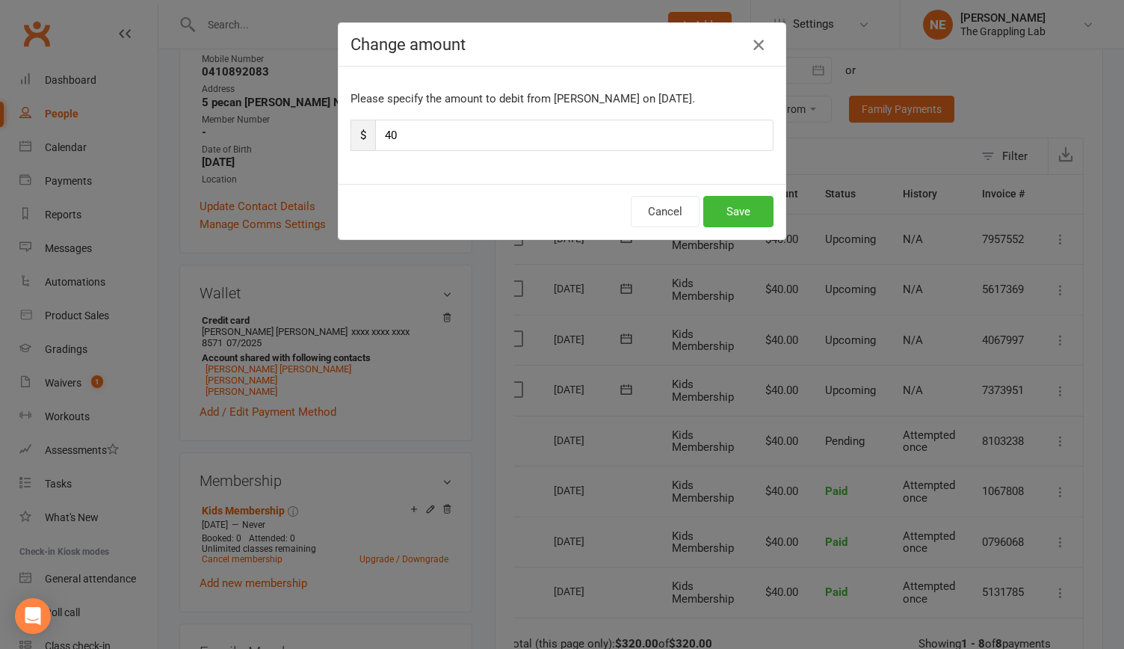
click at [759, 49] on icon "button" at bounding box center [758, 45] width 18 height 18
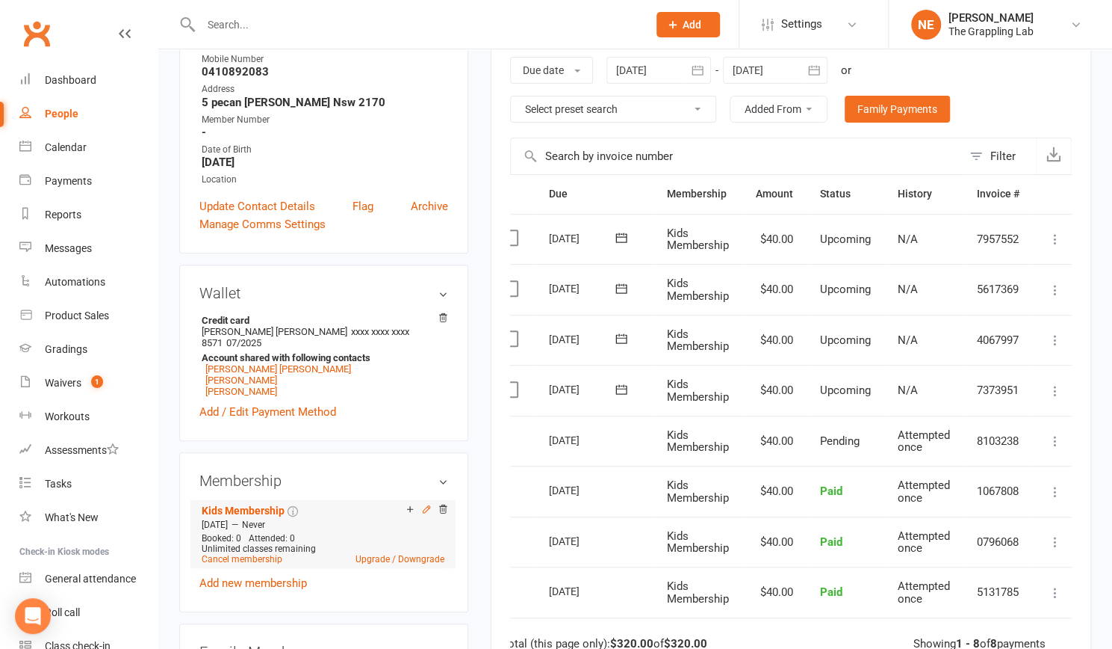
click at [424, 504] on icon at bounding box center [426, 509] width 10 height 10
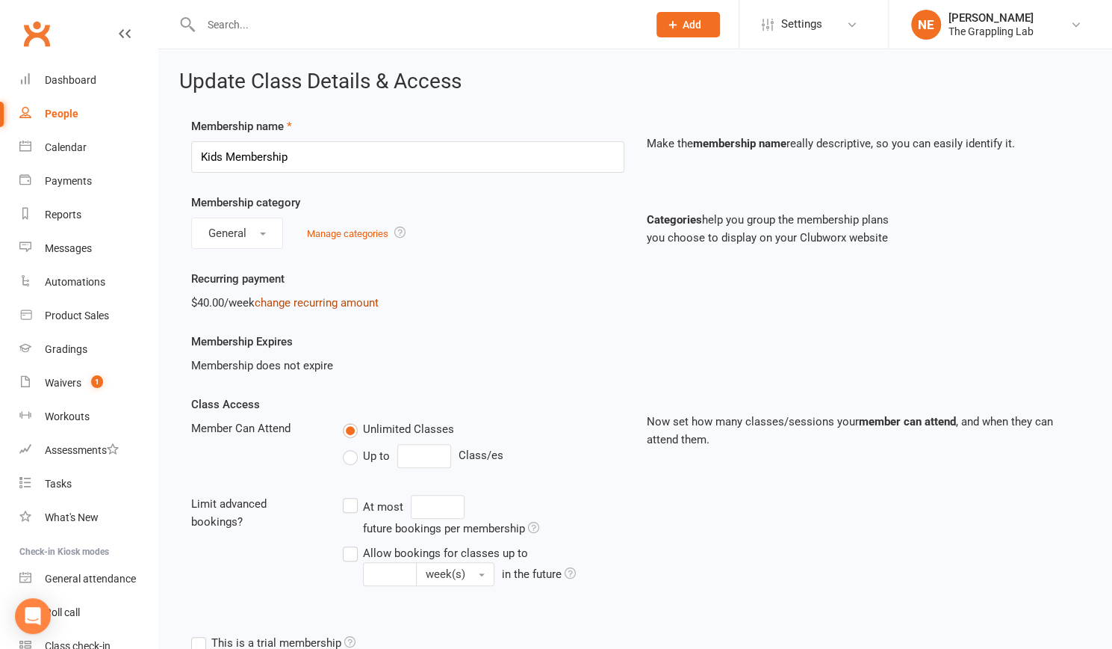
click at [329, 303] on link "change recurring amount" at bounding box center [317, 302] width 124 height 13
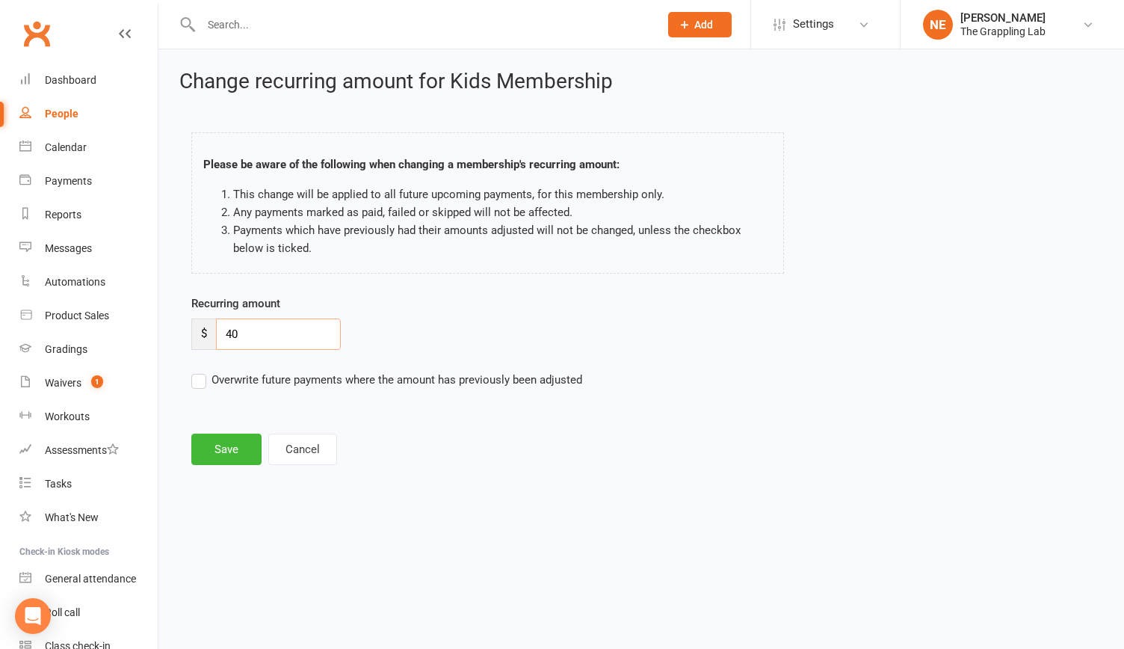
drag, startPoint x: 248, startPoint y: 332, endPoint x: 187, endPoint y: 341, distance: 61.8
click at [187, 341] on div "Recurring amount $ 40 Overwrite future payments where the amount has previously…" at bounding box center [526, 351] width 692 height 115
type input "32"
click at [232, 455] on button "Save" at bounding box center [226, 448] width 70 height 31
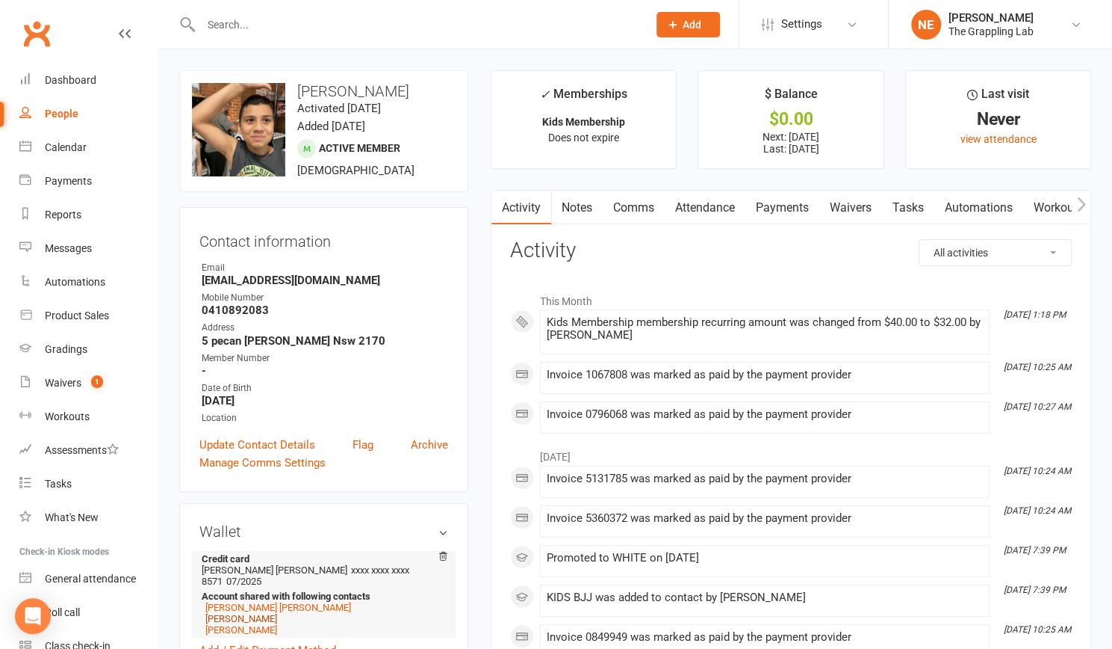
click at [234, 613] on link "[PERSON_NAME]" at bounding box center [241, 618] width 72 height 11
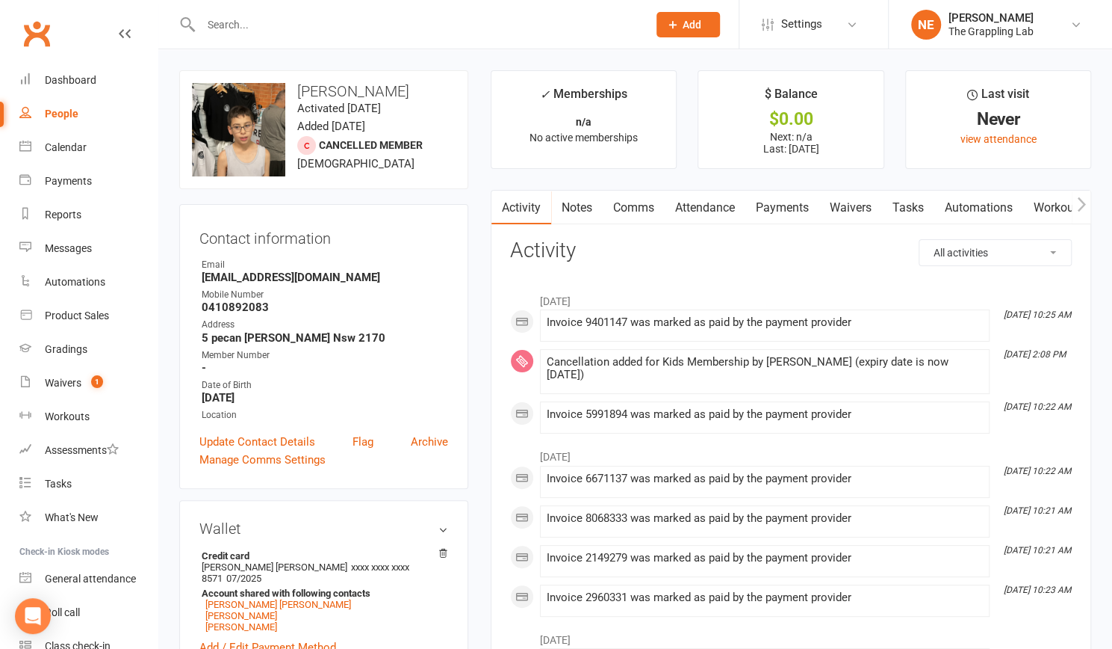
click at [787, 204] on link "Payments" at bounding box center [783, 208] width 74 height 34
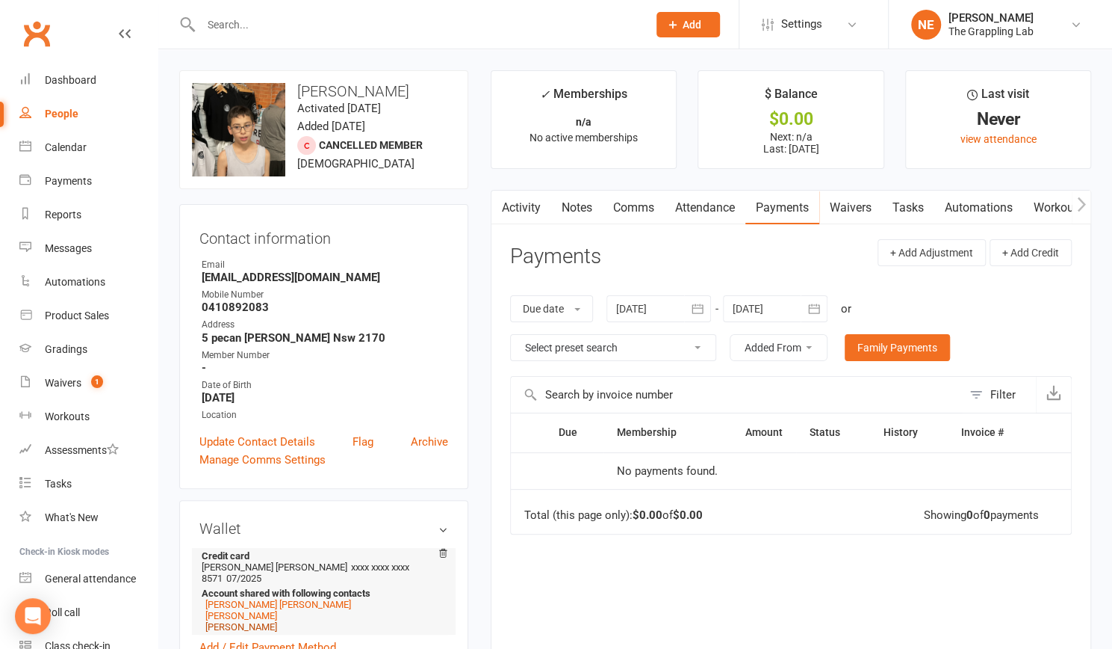
click at [266, 621] on link "[PERSON_NAME]" at bounding box center [241, 626] width 72 height 11
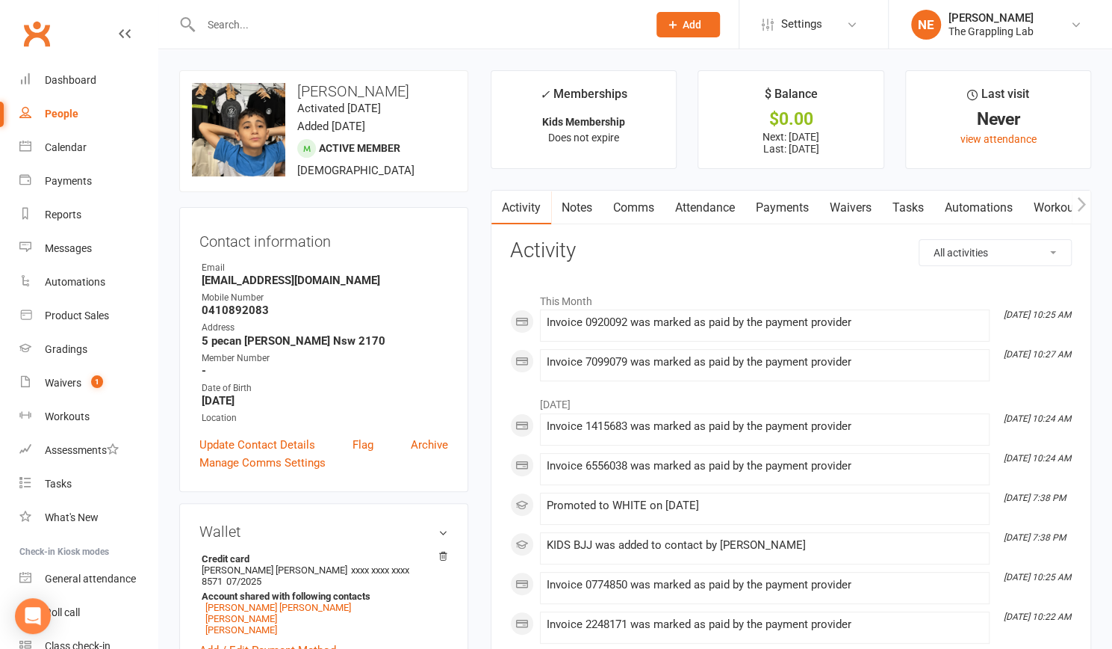
click at [782, 208] on link "Payments" at bounding box center [783, 208] width 74 height 34
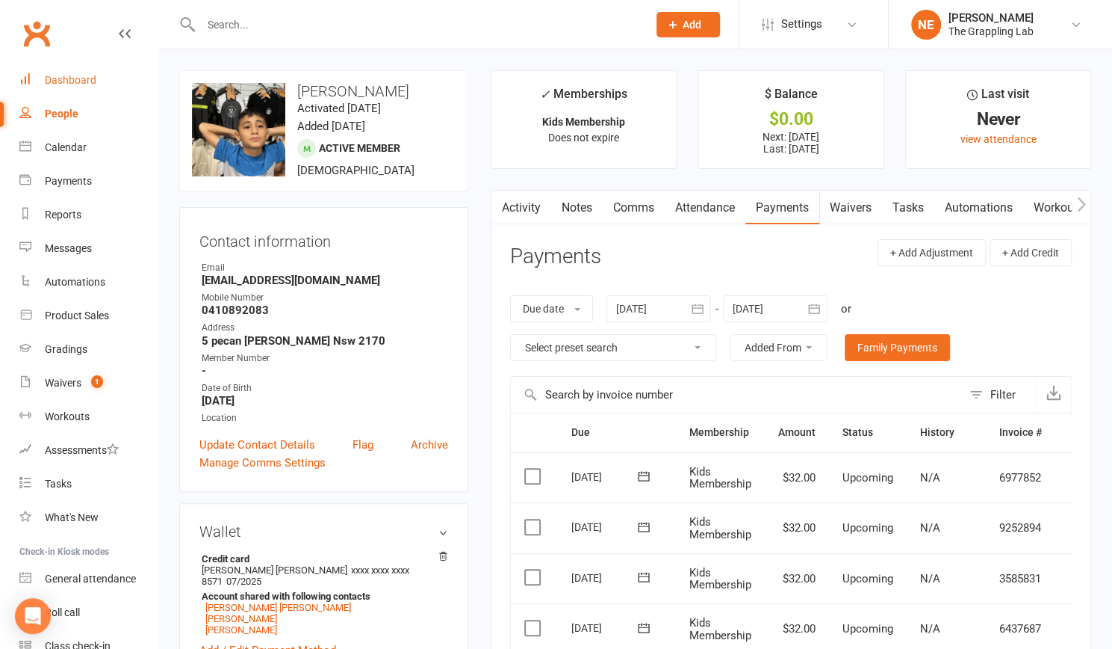
click at [88, 81] on div "Dashboard" at bounding box center [71, 80] width 52 height 12
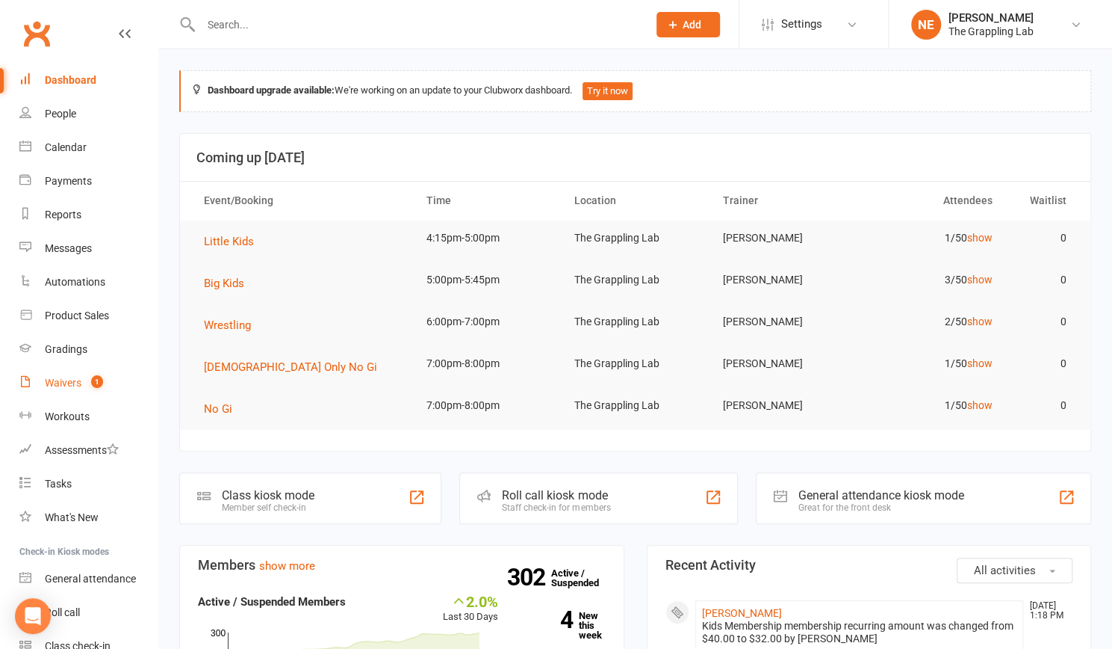
click at [66, 379] on div "Waivers" at bounding box center [63, 383] width 37 height 12
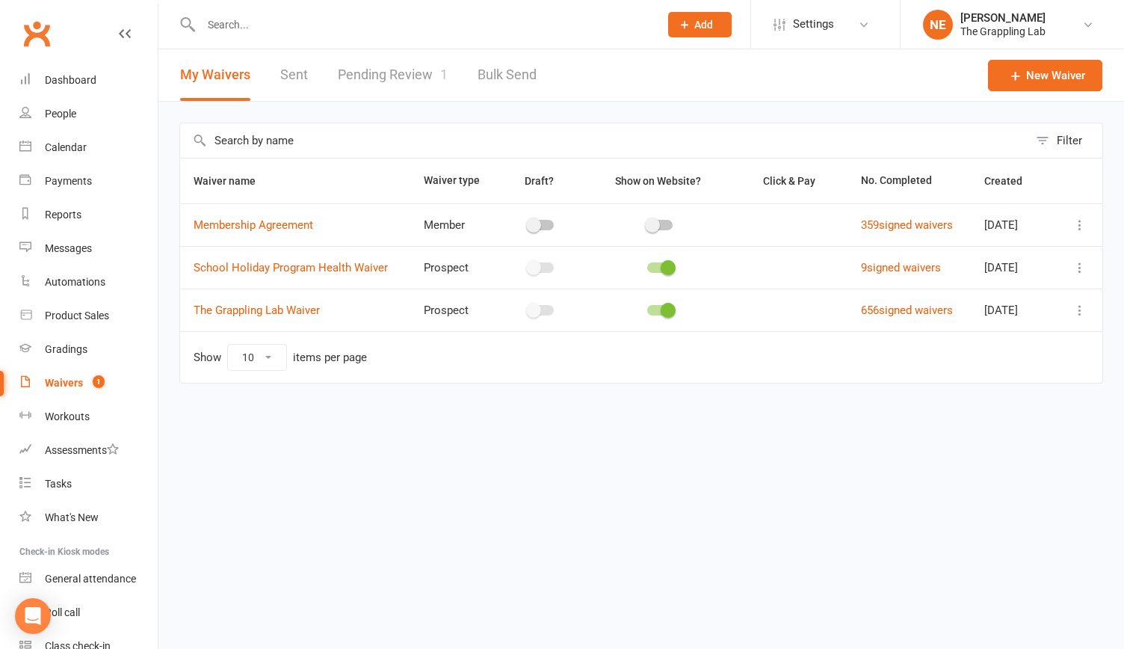
click at [379, 81] on link "Pending Review 1" at bounding box center [393, 75] width 110 height 52
select select "25"
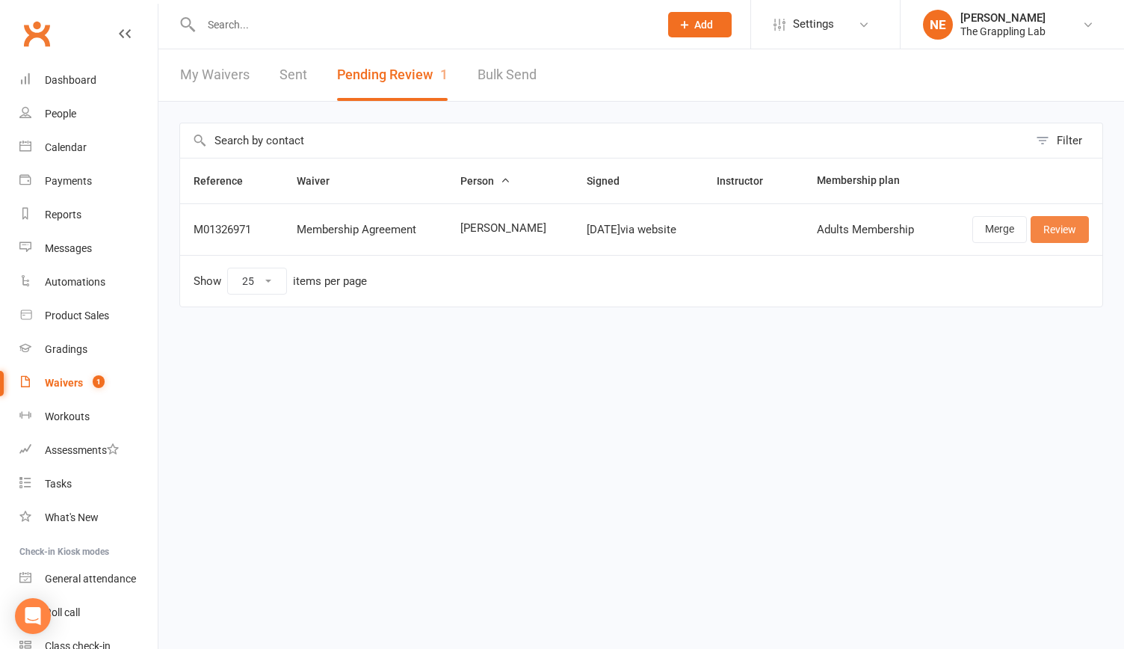
click at [1055, 228] on link "Review" at bounding box center [1059, 229] width 58 height 27
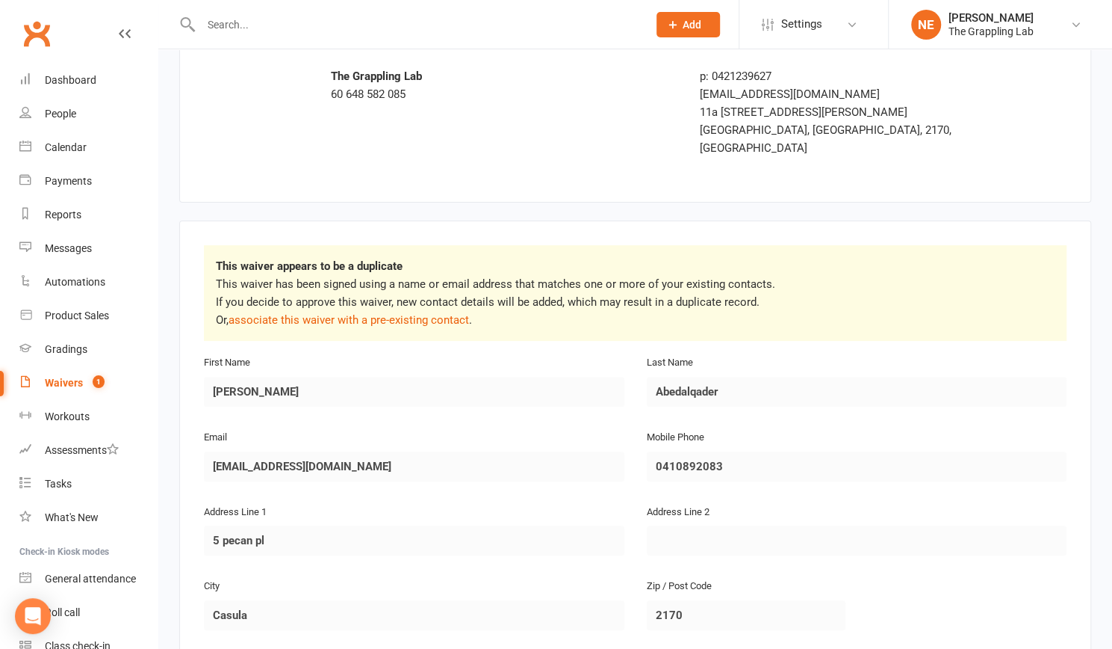
scroll to position [1051, 0]
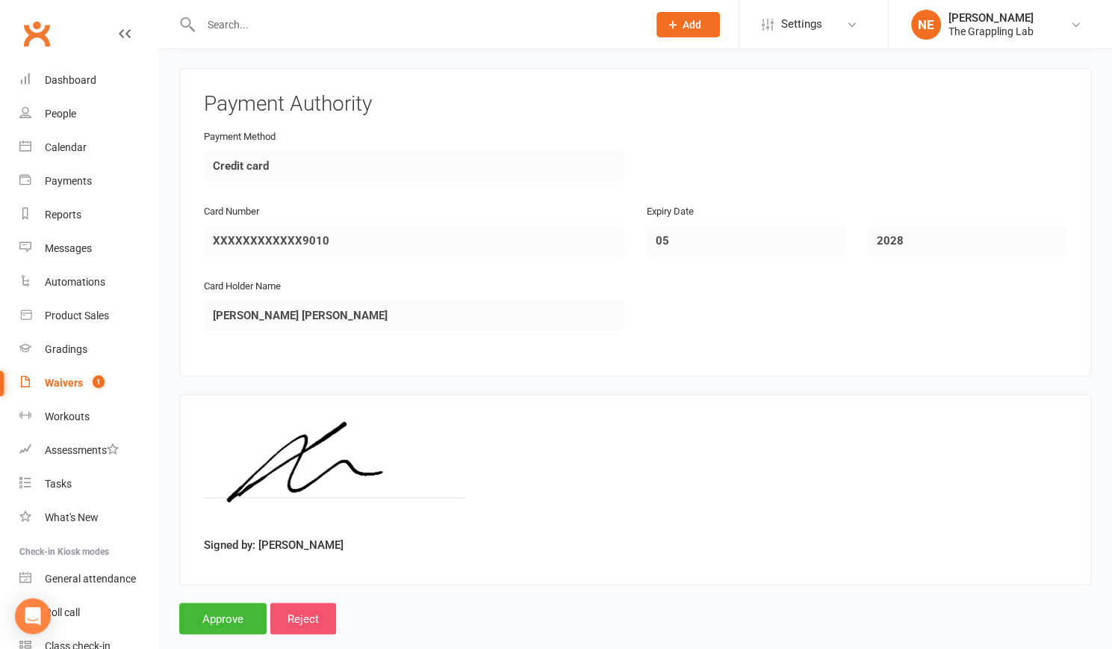
click at [315, 602] on input "Reject" at bounding box center [303, 617] width 66 height 31
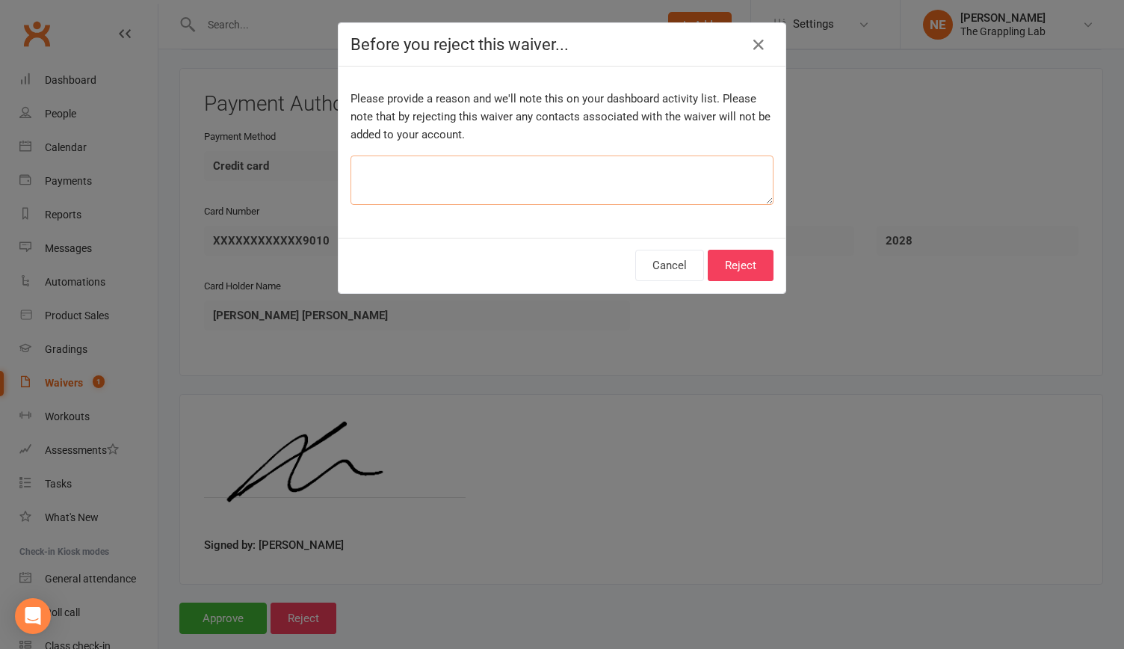
click at [465, 164] on textarea at bounding box center [561, 179] width 423 height 49
type textarea "ALready existing in club worx"
click at [734, 267] on button "Reject" at bounding box center [741, 265] width 66 height 31
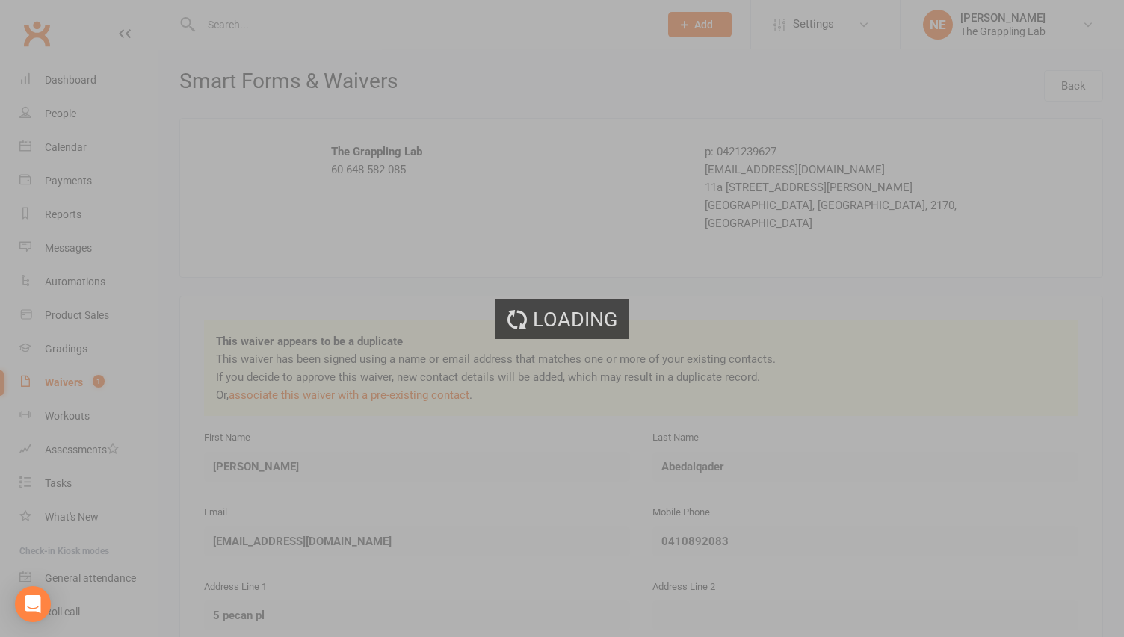
select select "25"
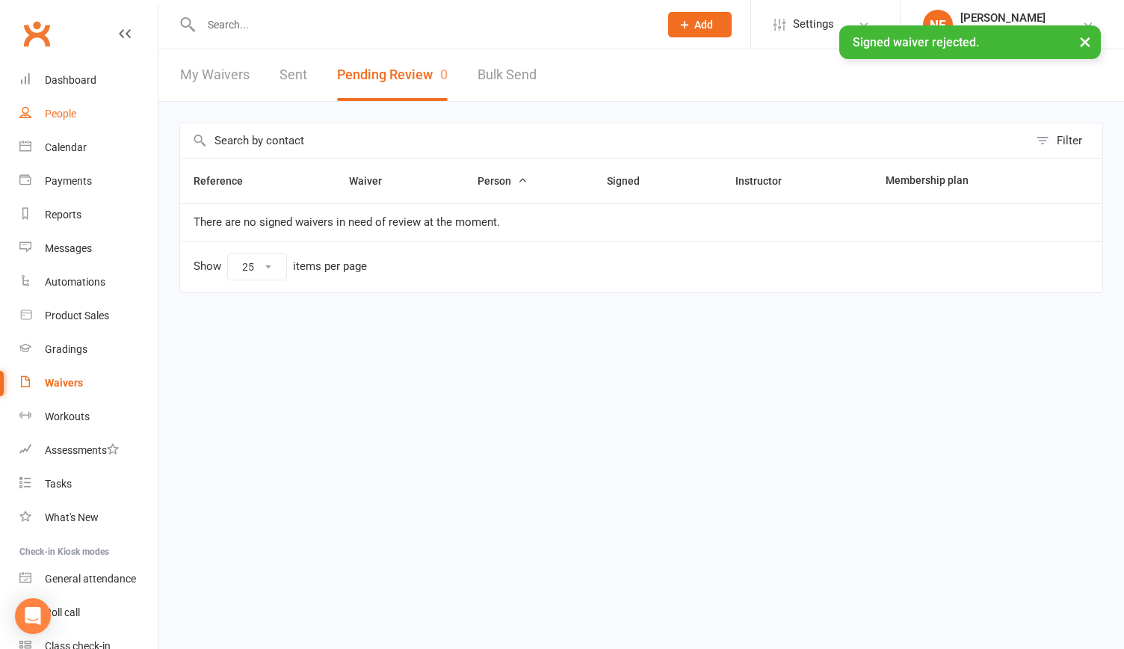
click at [55, 113] on div "People" at bounding box center [60, 114] width 31 height 12
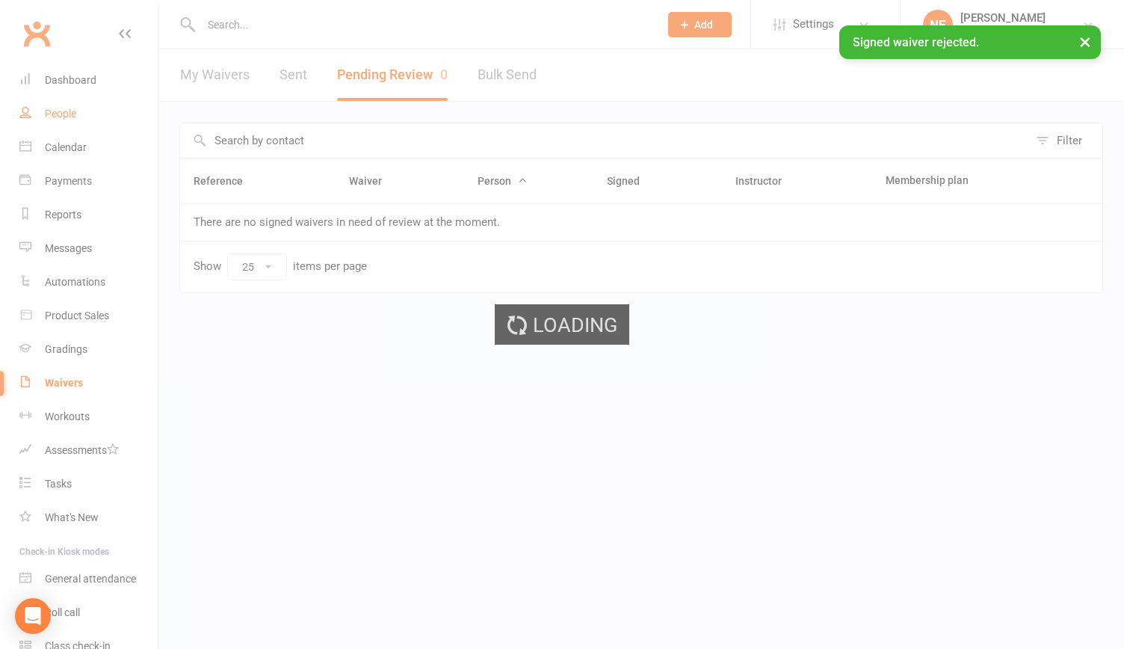
select select "100"
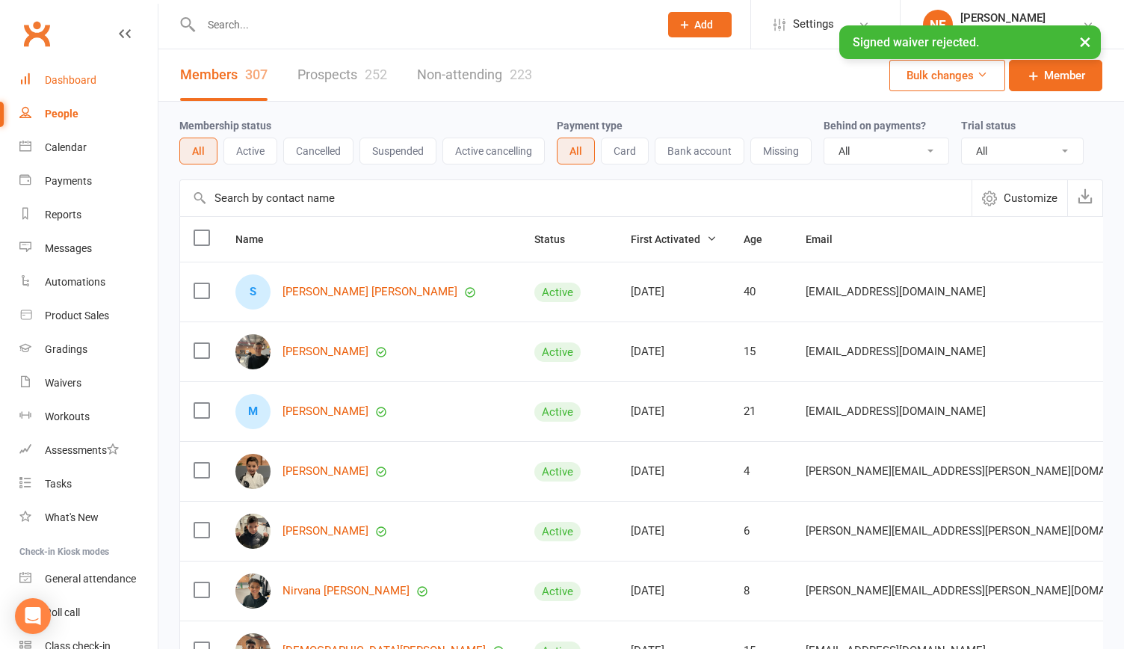
click at [72, 79] on div "Dashboard" at bounding box center [71, 80] width 52 height 12
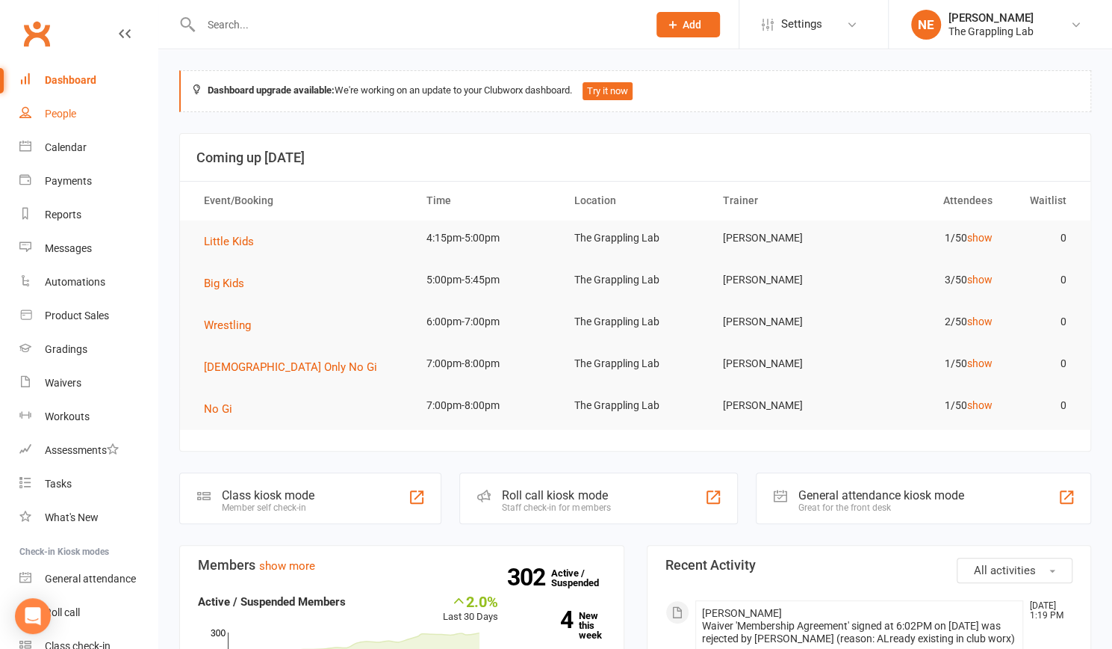
click at [49, 110] on div "People" at bounding box center [60, 114] width 31 height 12
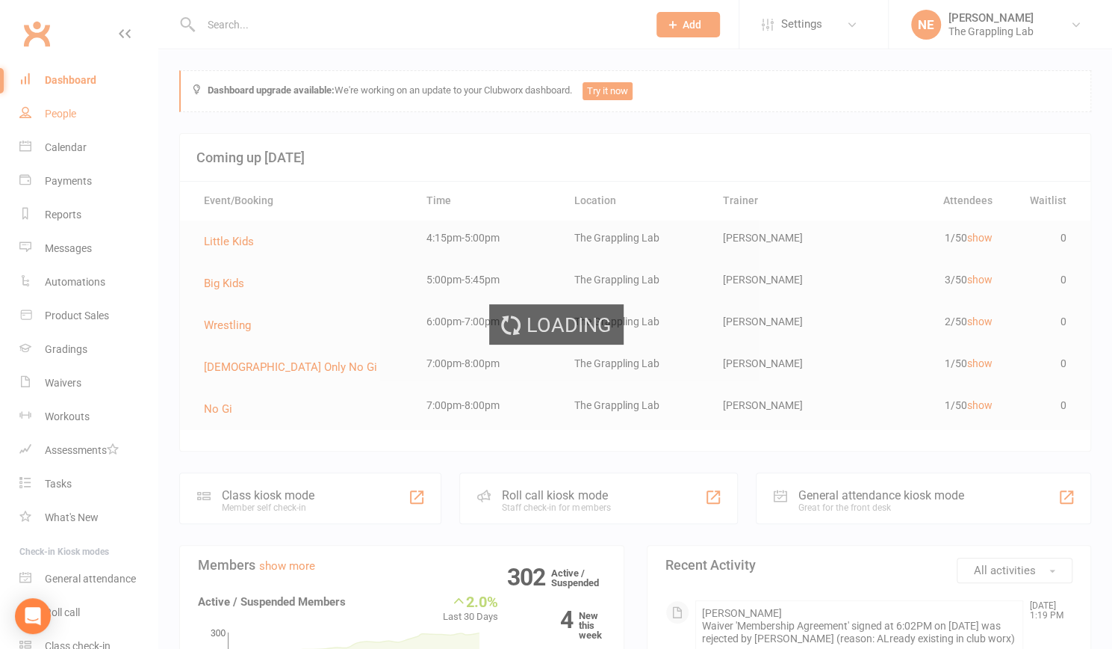
select select "100"
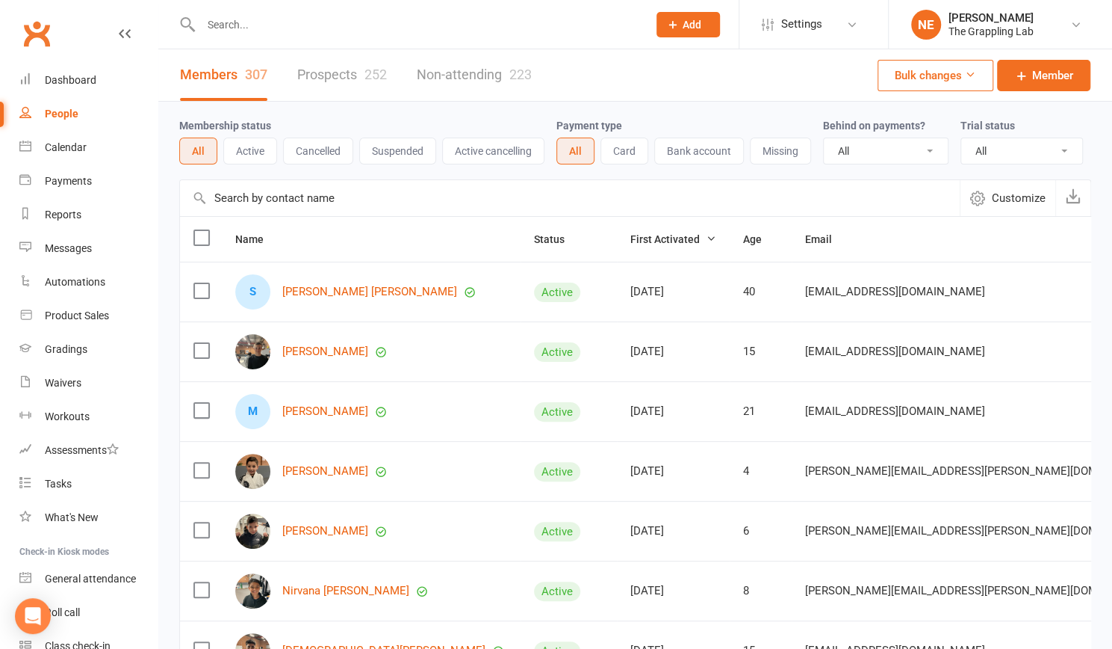
click at [730, 426] on td "21" at bounding box center [761, 411] width 62 height 60
click at [337, 66] on link "Prospects 252" at bounding box center [342, 75] width 90 height 52
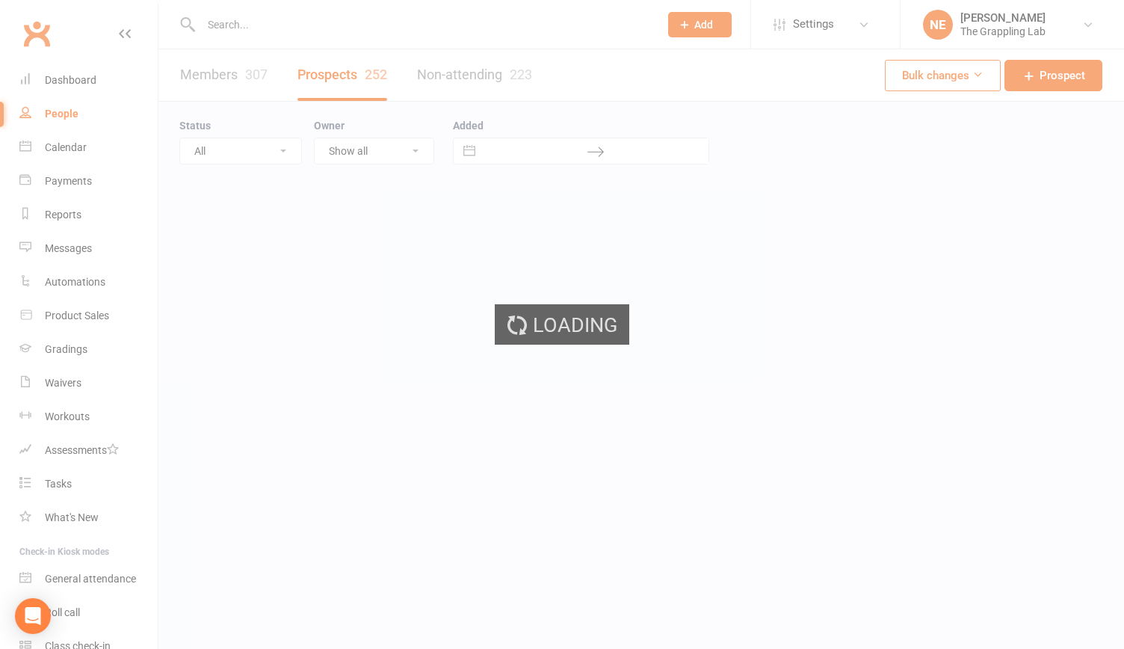
select select "100"
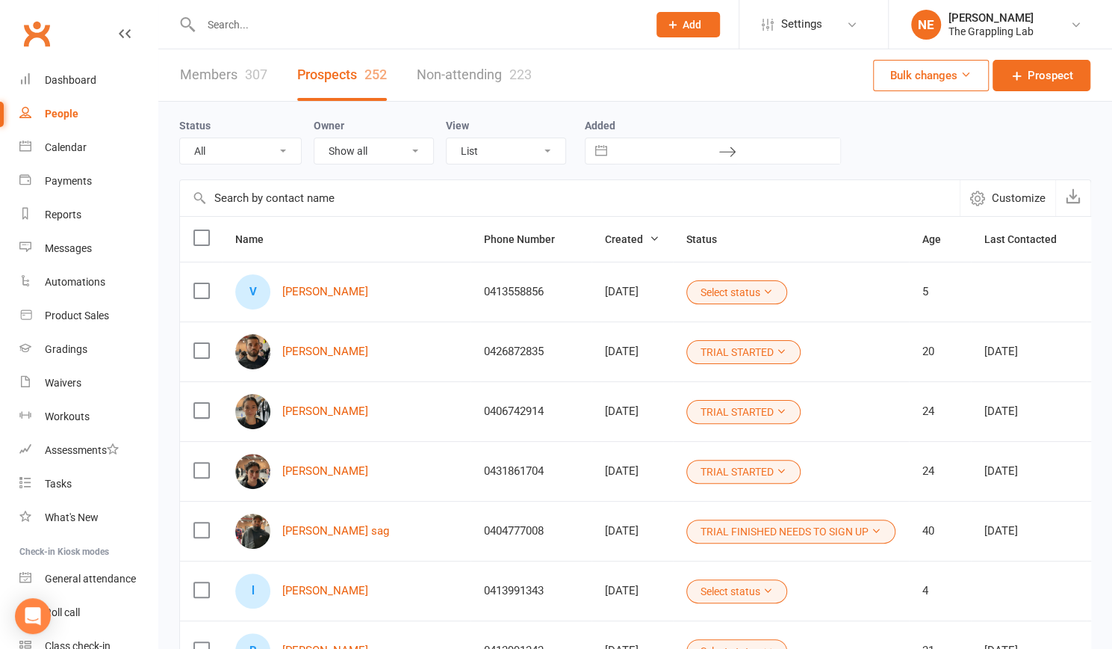
click at [223, 25] on input "text" at bounding box center [416, 24] width 441 height 21
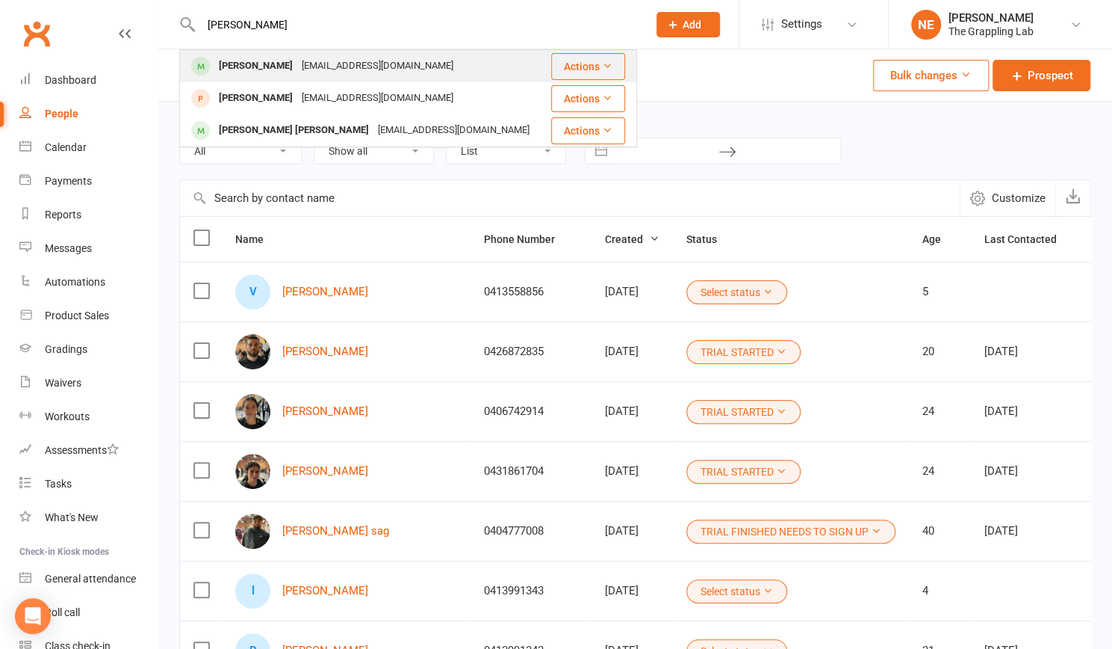
type input "[PERSON_NAME]"
click at [252, 68] on div "[PERSON_NAME]" at bounding box center [255, 66] width 83 height 22
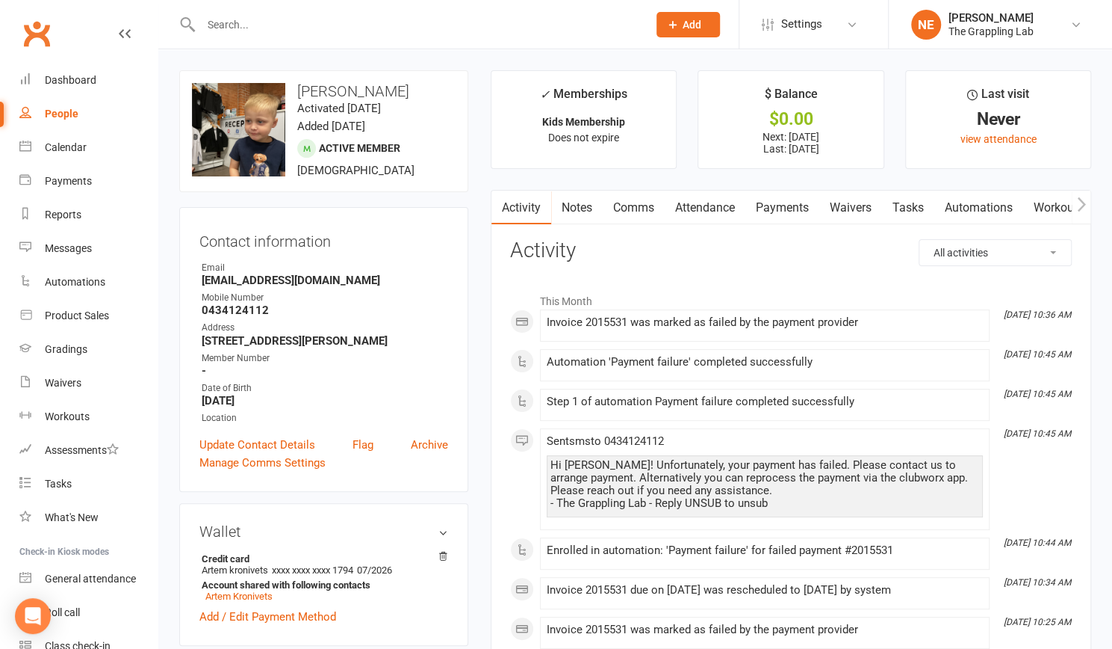
click at [796, 204] on link "Payments" at bounding box center [783, 208] width 74 height 34
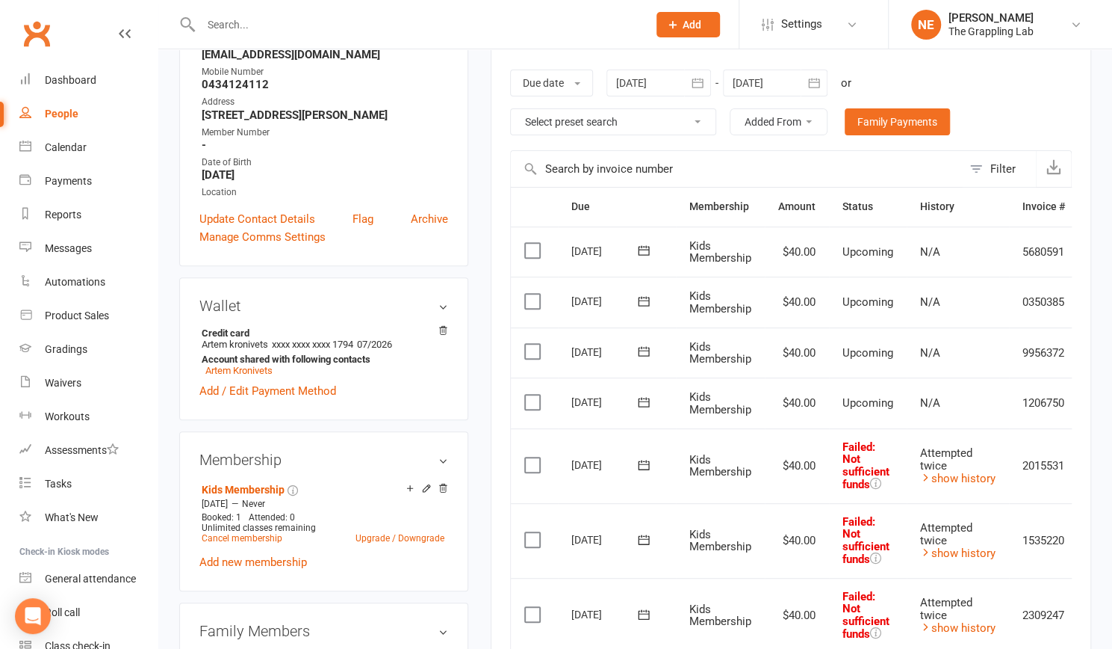
scroll to position [223, 0]
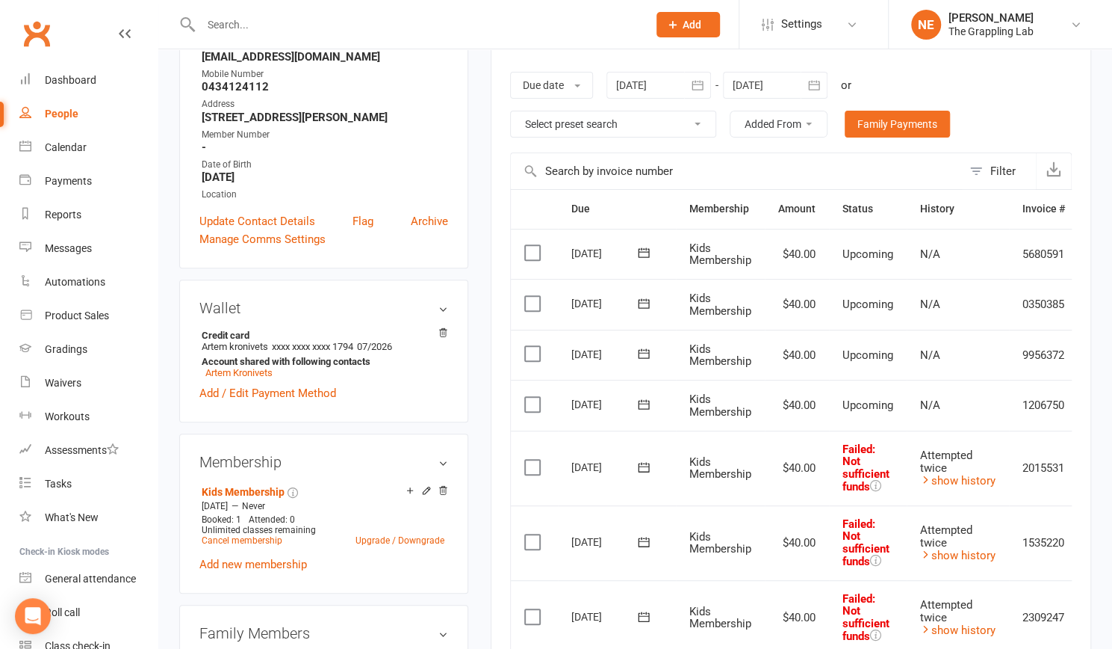
click at [698, 83] on icon "button" at bounding box center [697, 85] width 15 height 15
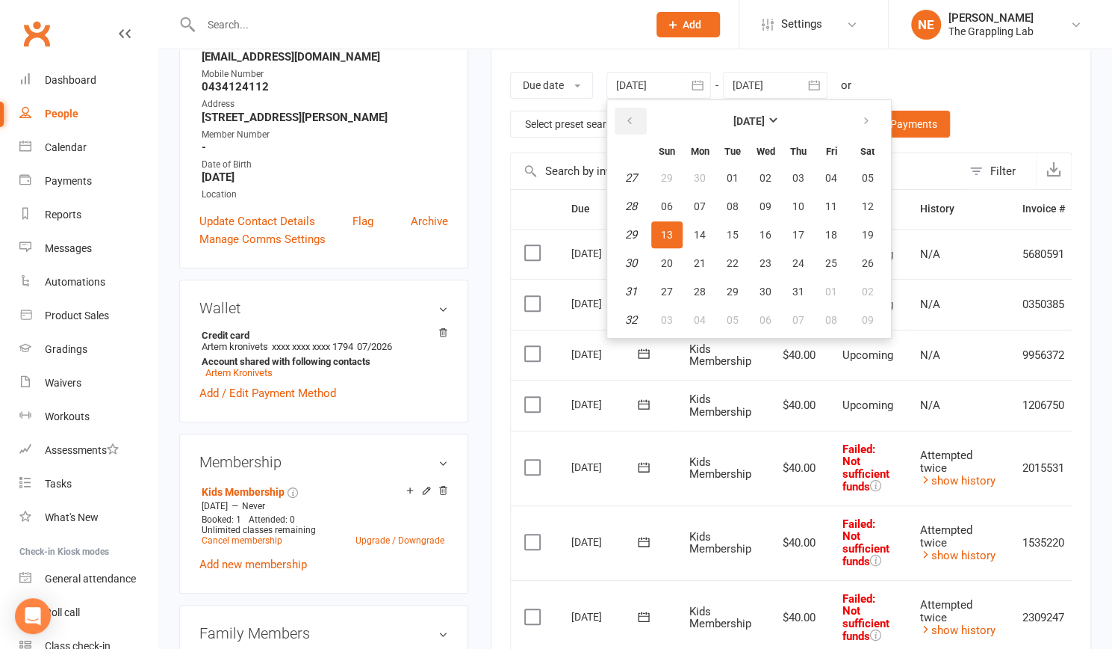
click at [631, 117] on icon "button" at bounding box center [630, 121] width 10 height 12
click at [669, 179] on span "01" at bounding box center [667, 178] width 12 height 12
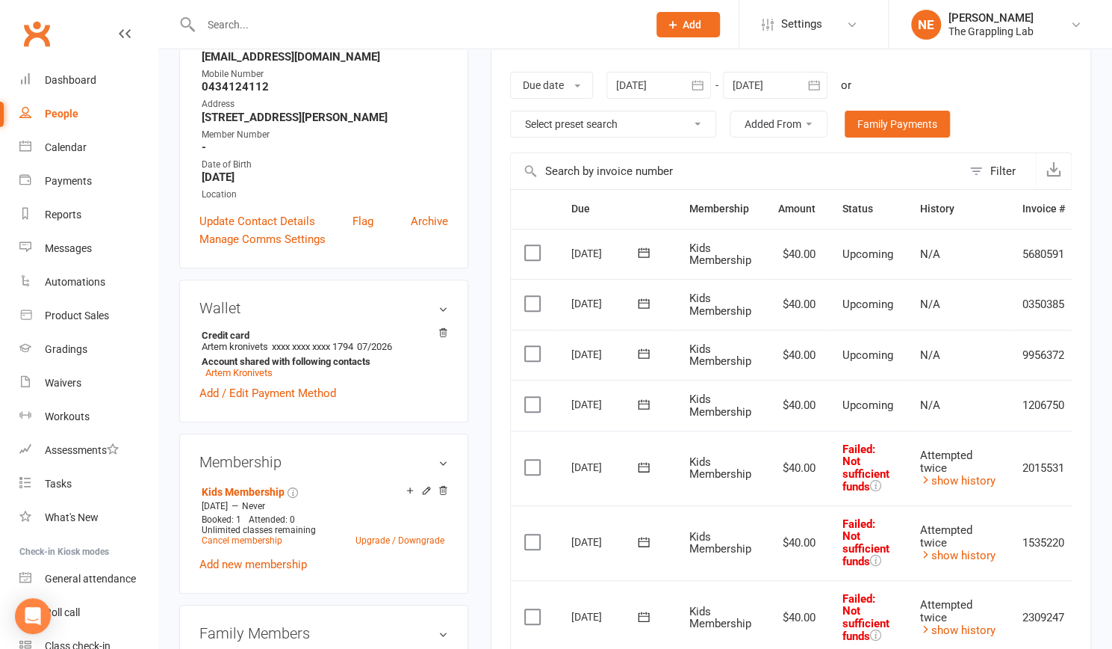
click at [702, 84] on icon "button" at bounding box center [697, 85] width 15 height 15
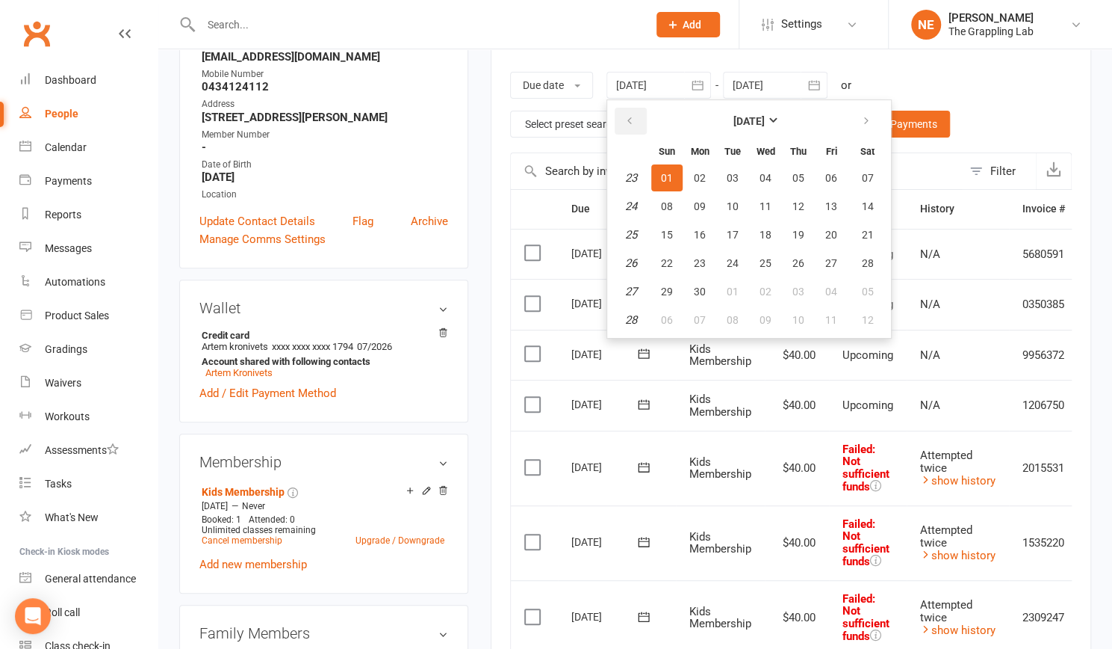
click at [634, 123] on icon "button" at bounding box center [630, 121] width 10 height 12
click at [798, 174] on span "01" at bounding box center [799, 178] width 12 height 12
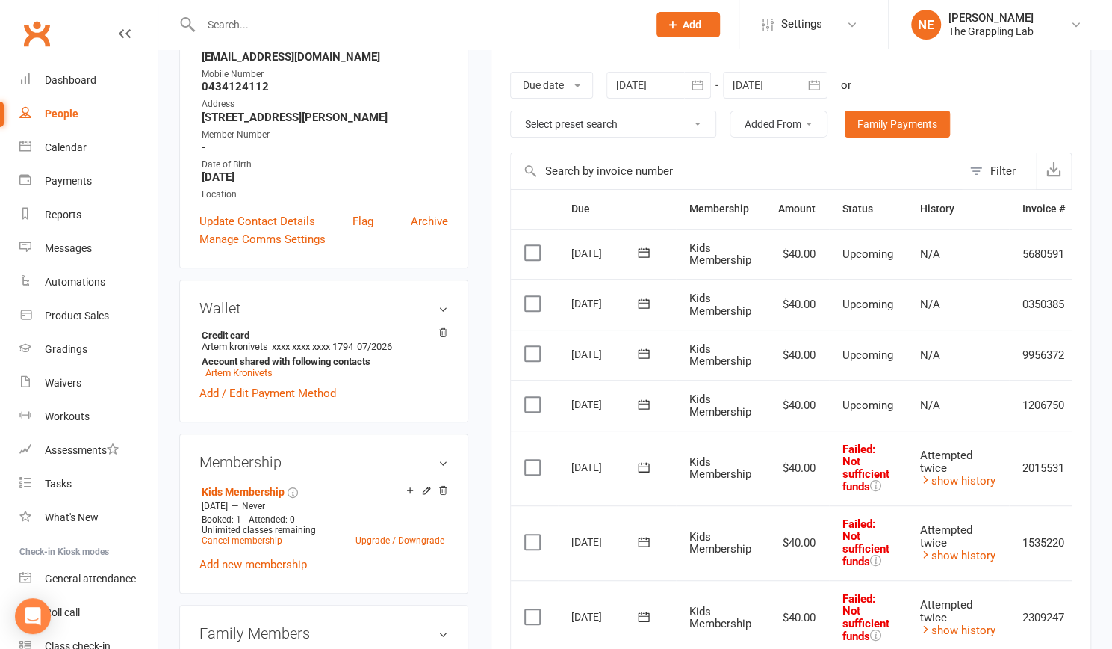
click at [699, 81] on icon "button" at bounding box center [697, 85] width 15 height 15
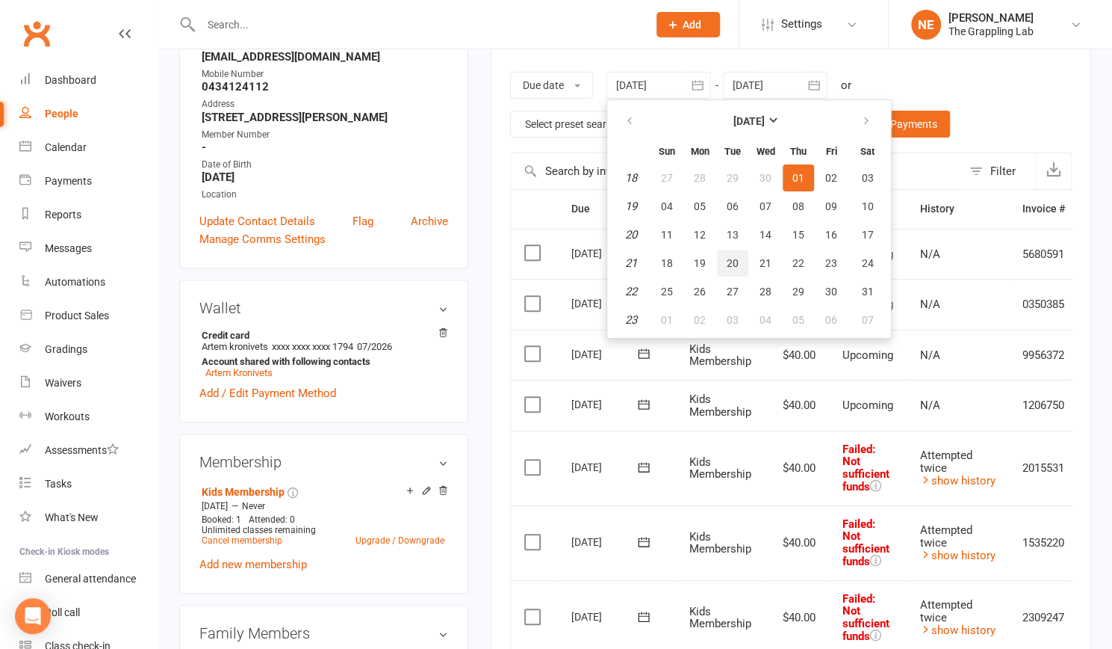
click at [733, 258] on span "20" at bounding box center [733, 263] width 12 height 12
type input "[DATE]"
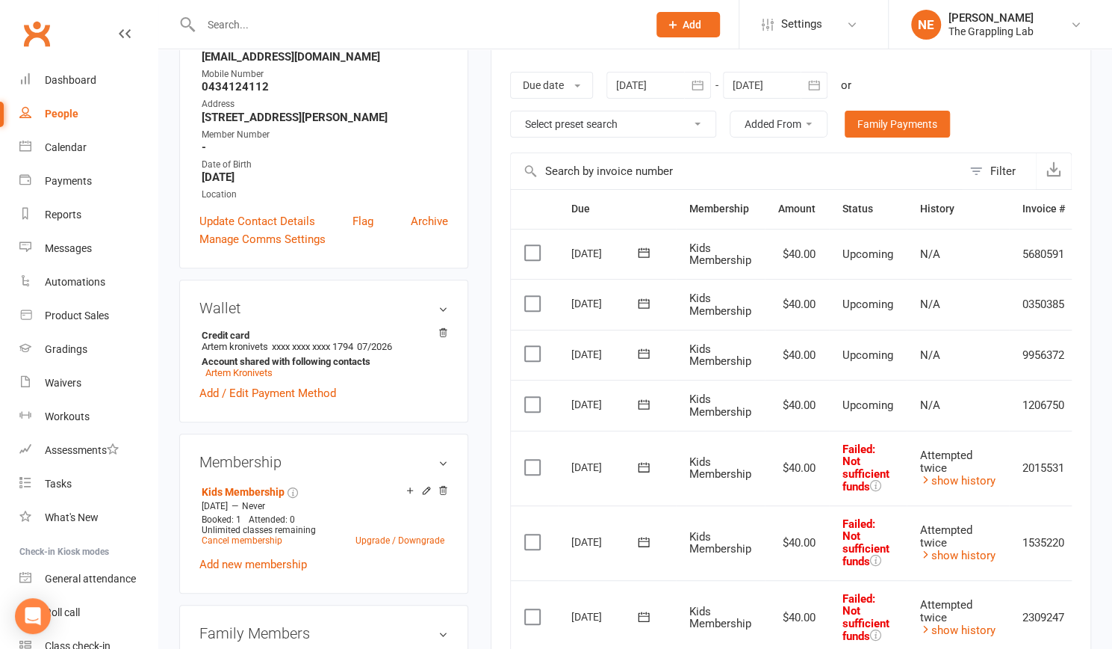
click at [813, 78] on icon "button" at bounding box center [814, 85] width 15 height 15
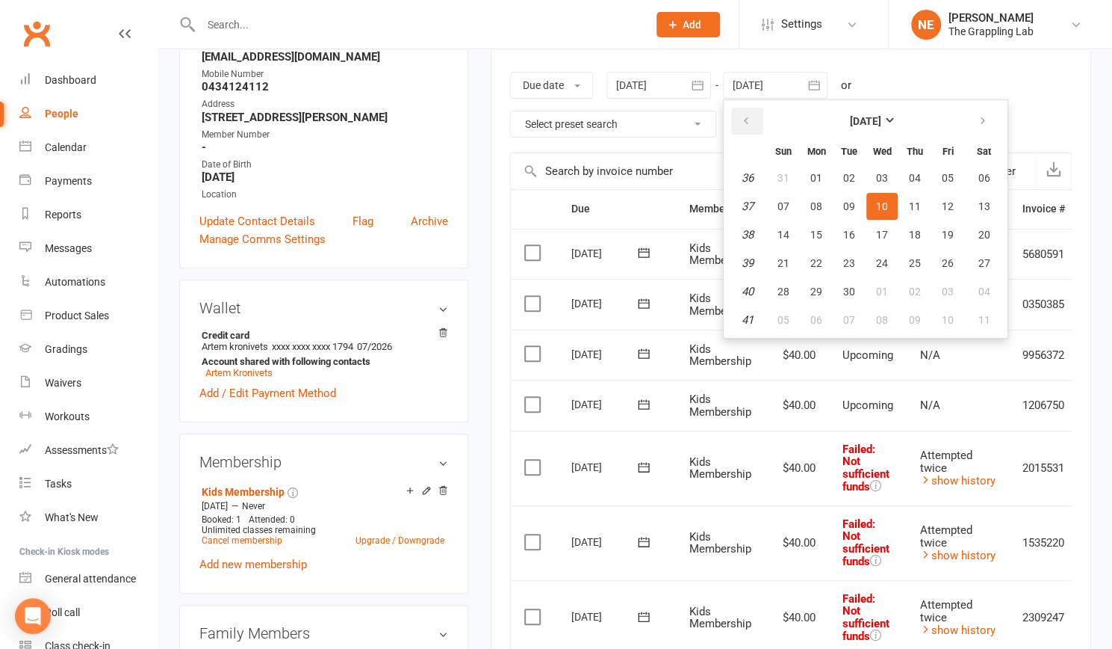
click at [747, 117] on icon "button" at bounding box center [746, 121] width 10 height 12
click at [883, 229] on span "13" at bounding box center [882, 235] width 12 height 12
type input "[DATE]"
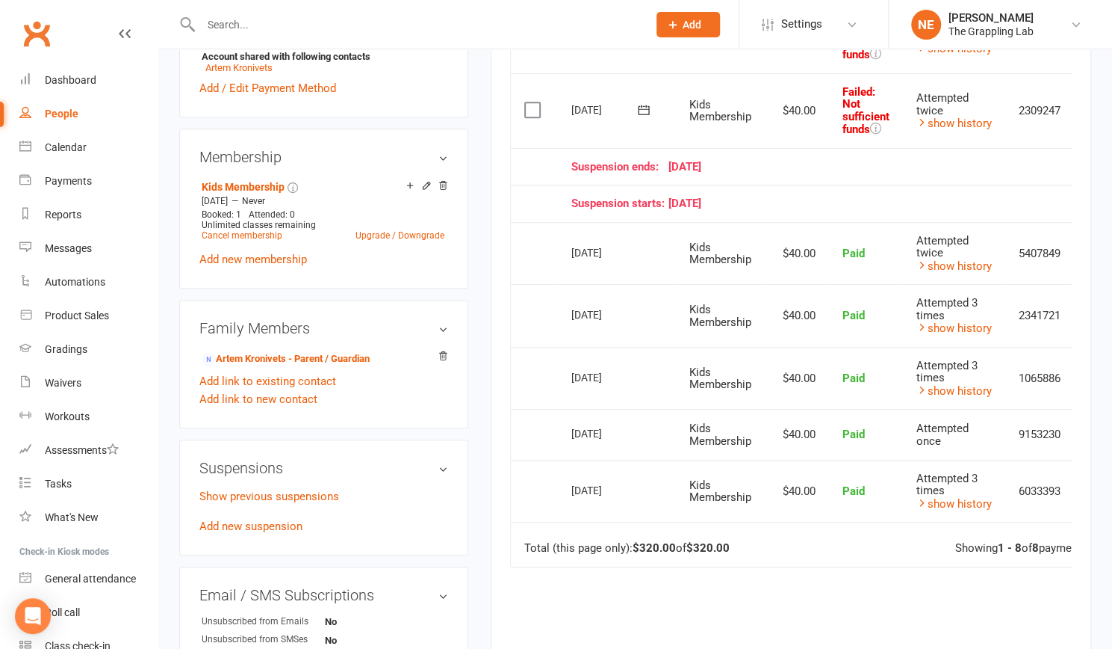
scroll to position [512, 0]
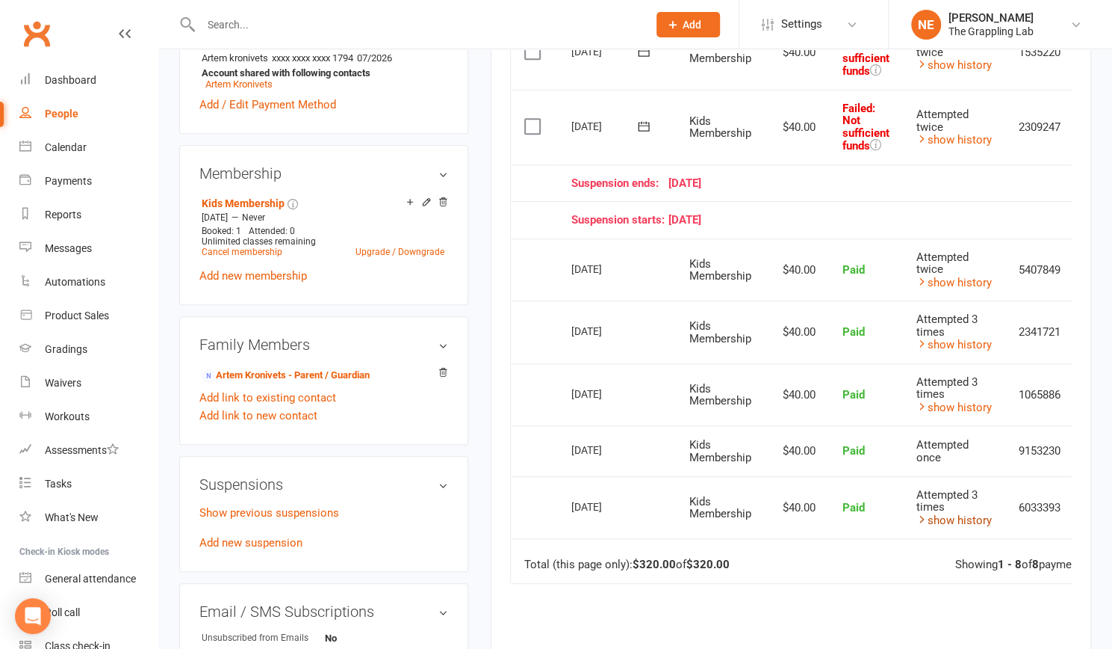
click at [955, 517] on link "show history" at bounding box center [954, 519] width 75 height 13
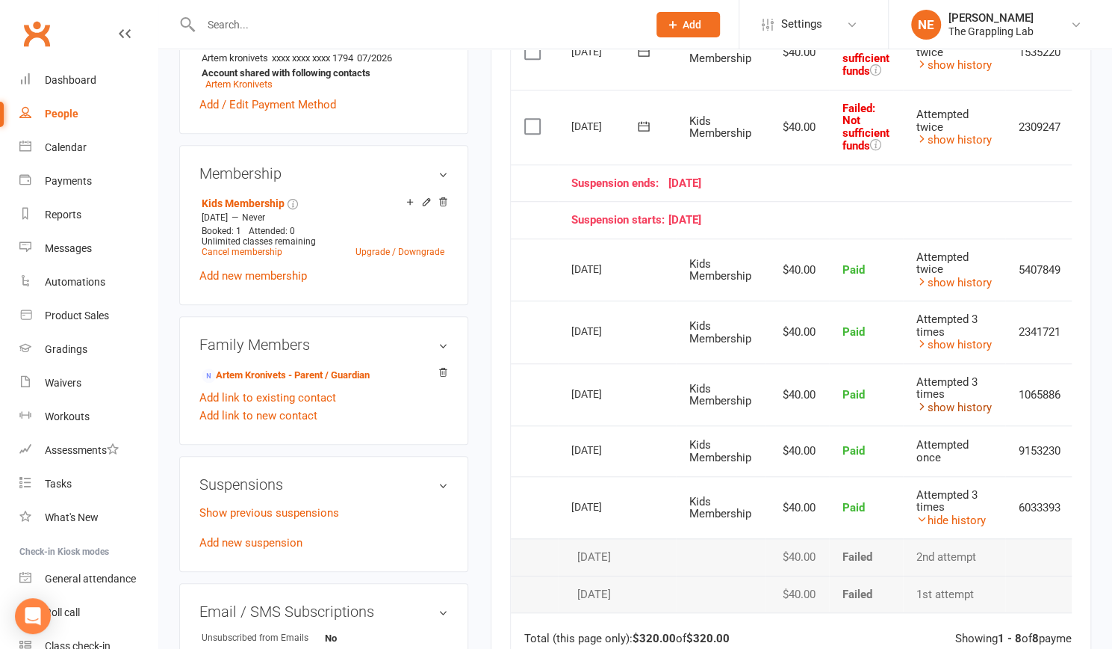
click at [939, 409] on link "show history" at bounding box center [954, 406] width 75 height 13
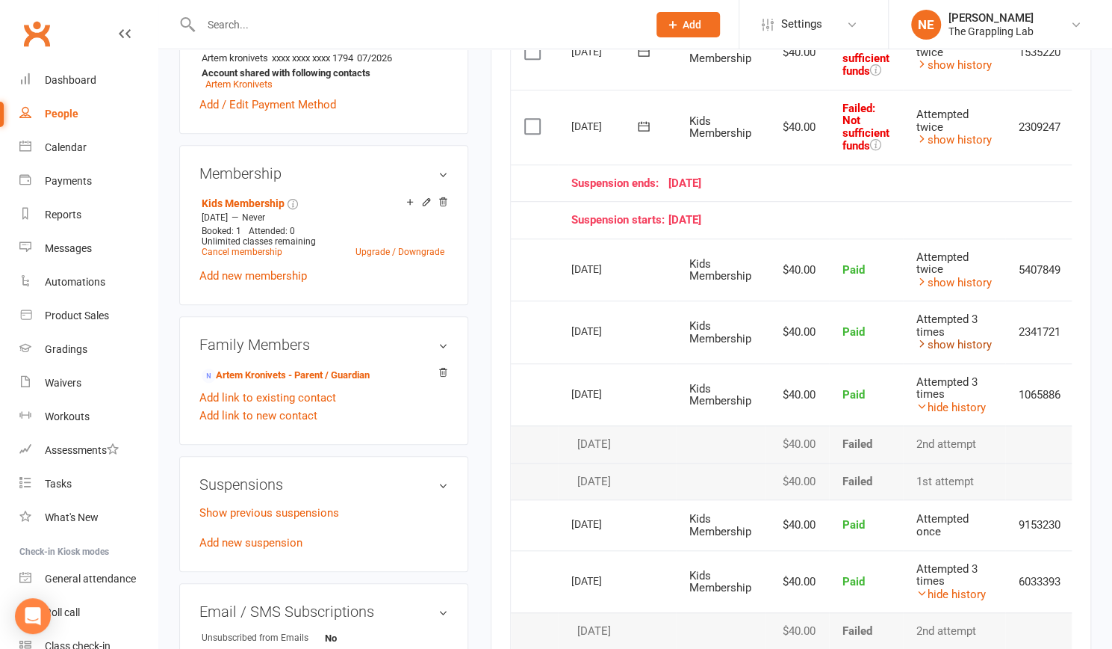
click at [937, 339] on link "show history" at bounding box center [954, 344] width 75 height 13
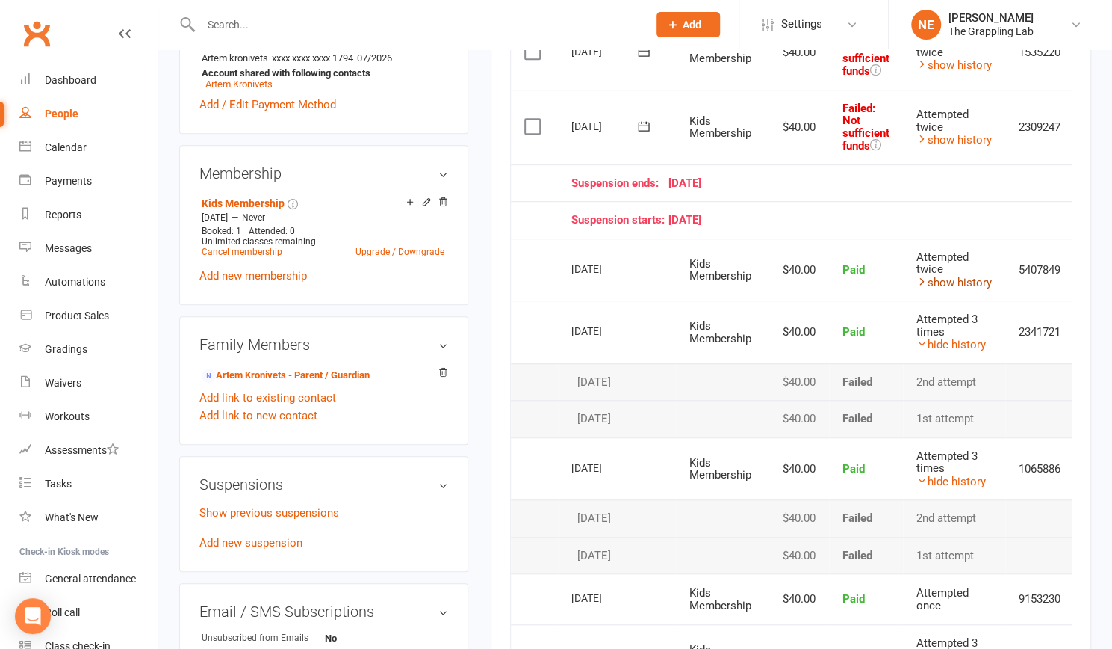
click at [938, 280] on link "show history" at bounding box center [954, 282] width 75 height 13
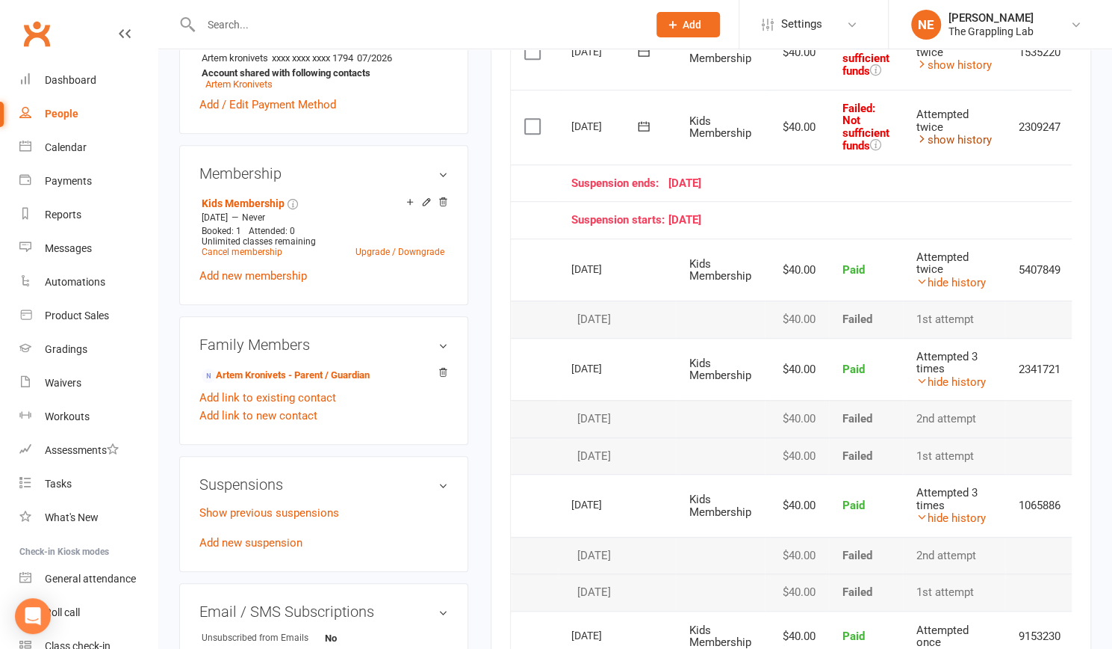
click at [950, 141] on link "show history" at bounding box center [954, 139] width 75 height 13
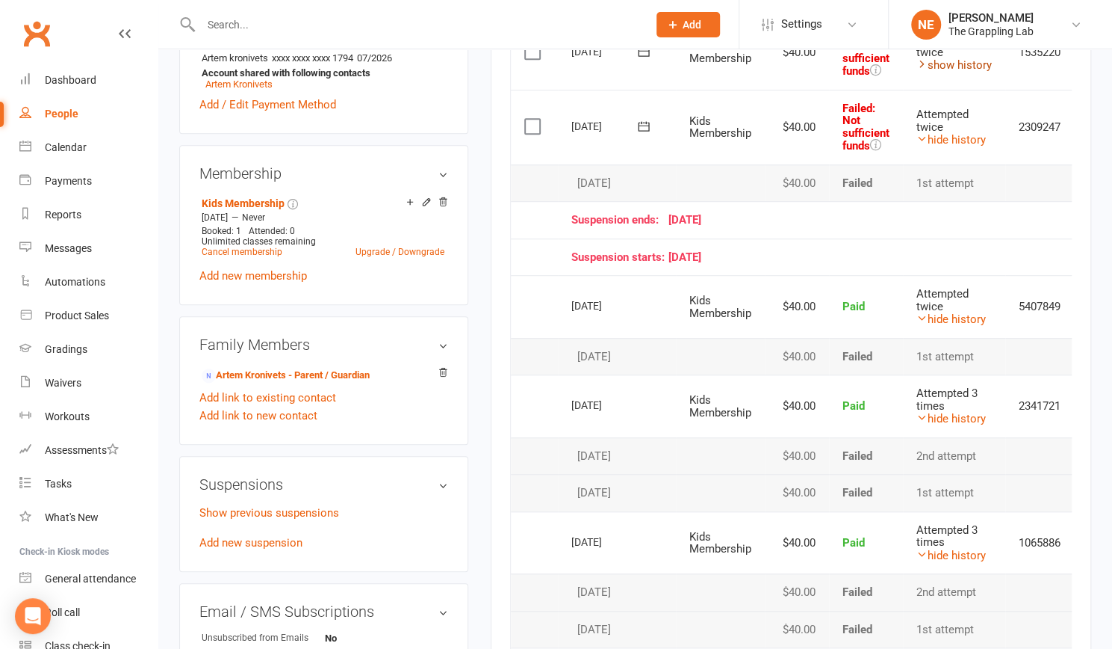
click at [944, 64] on link "show history" at bounding box center [954, 64] width 75 height 13
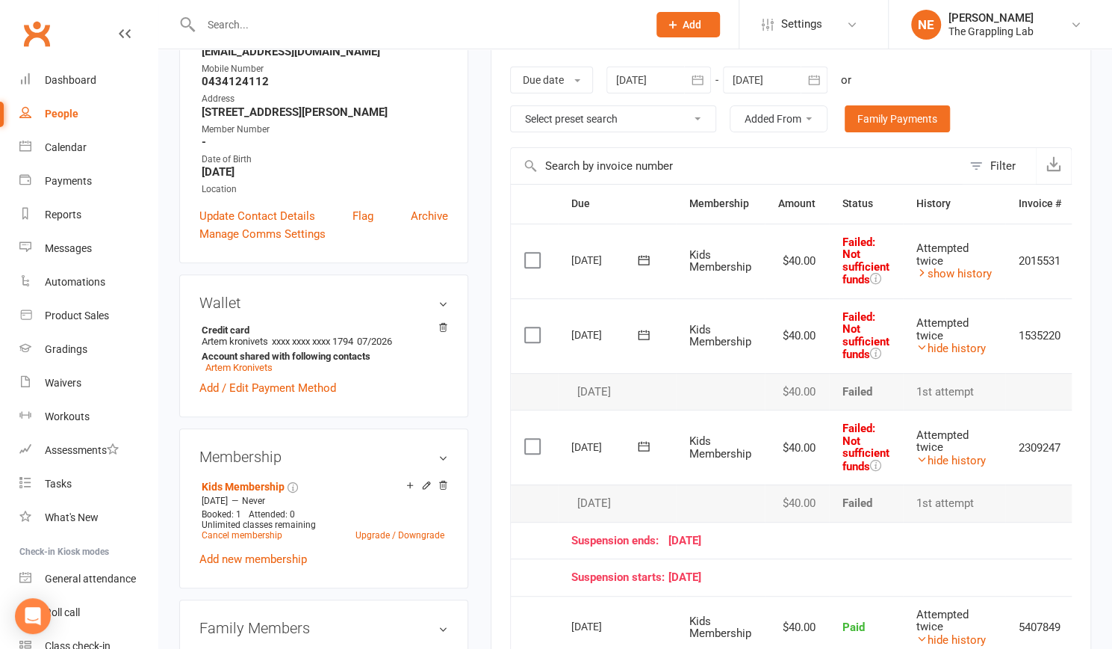
scroll to position [227, 0]
click at [966, 279] on link "show history" at bounding box center [954, 274] width 75 height 13
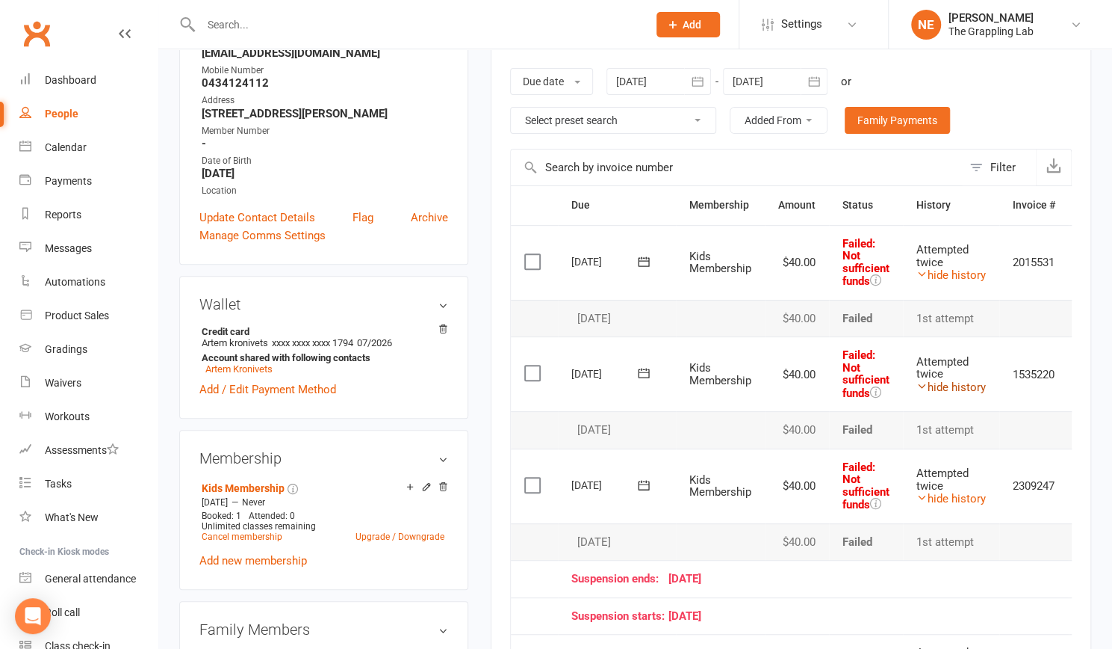
click at [947, 383] on link "hide history" at bounding box center [951, 386] width 69 height 13
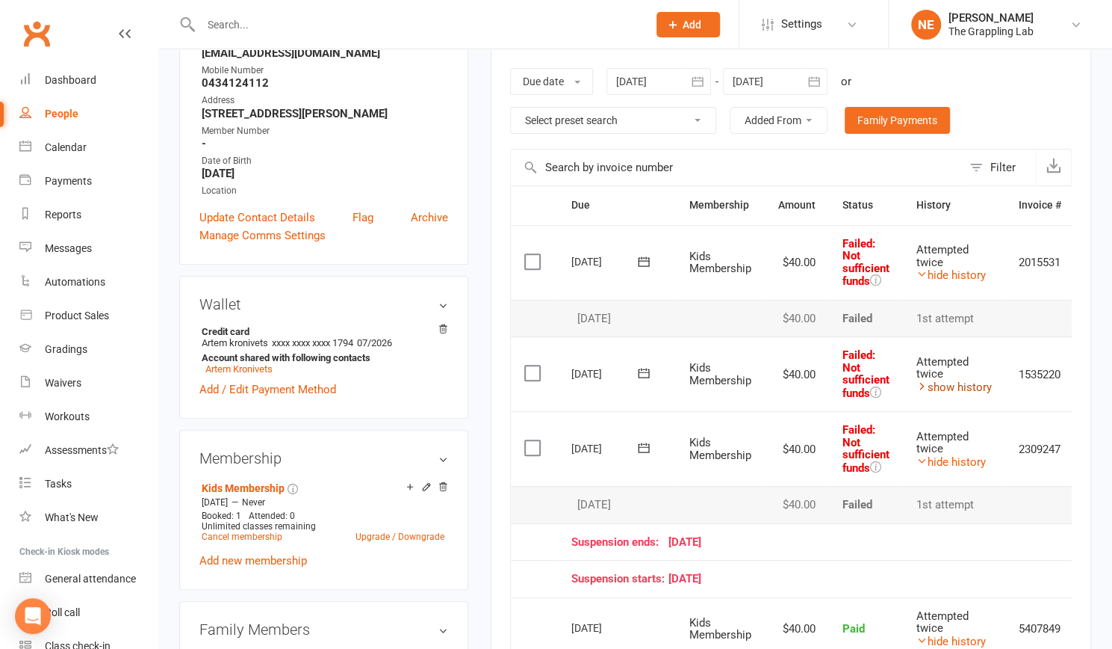
click at [947, 383] on link "show history" at bounding box center [954, 386] width 75 height 13
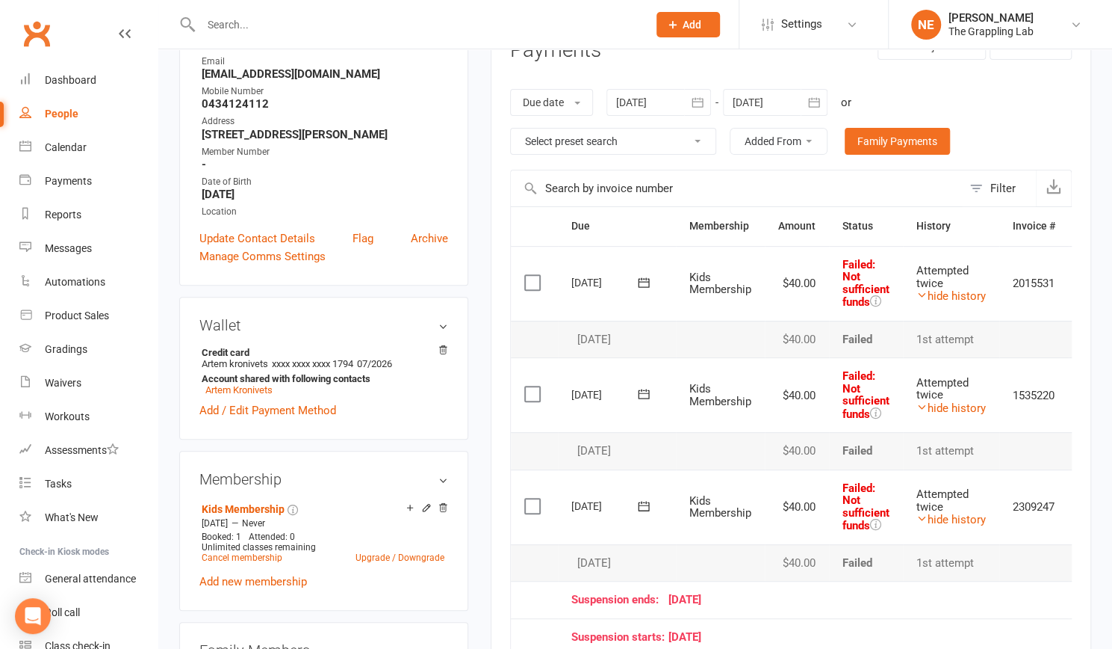
scroll to position [229, 0]
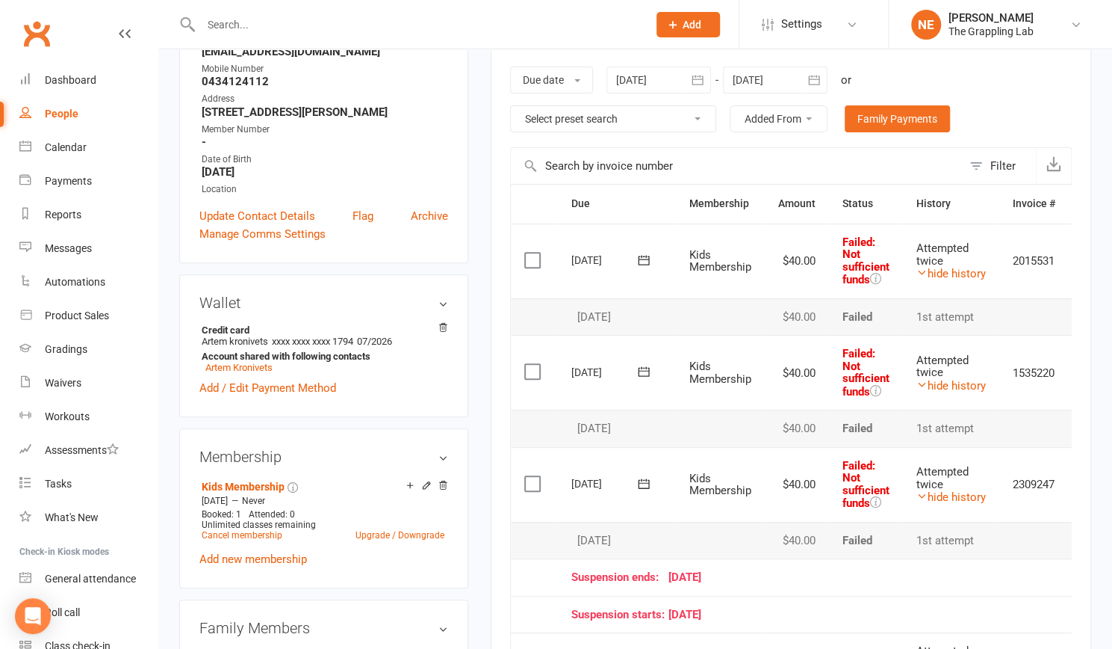
click at [54, 115] on div "People" at bounding box center [62, 114] width 34 height 12
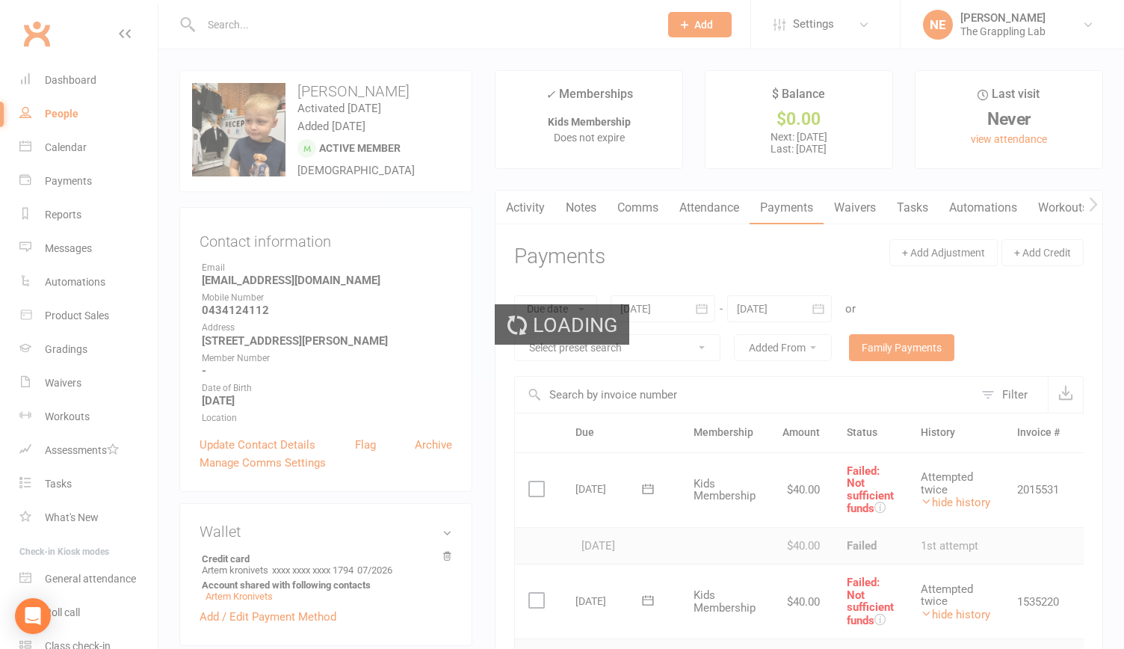
select select "100"
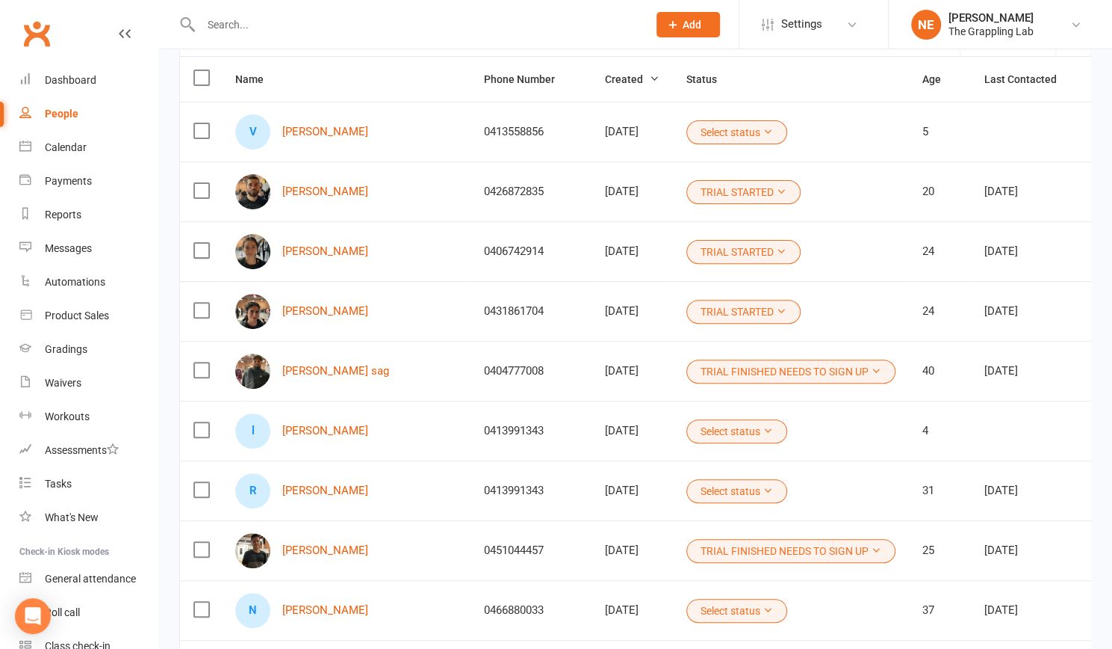
scroll to position [141, 0]
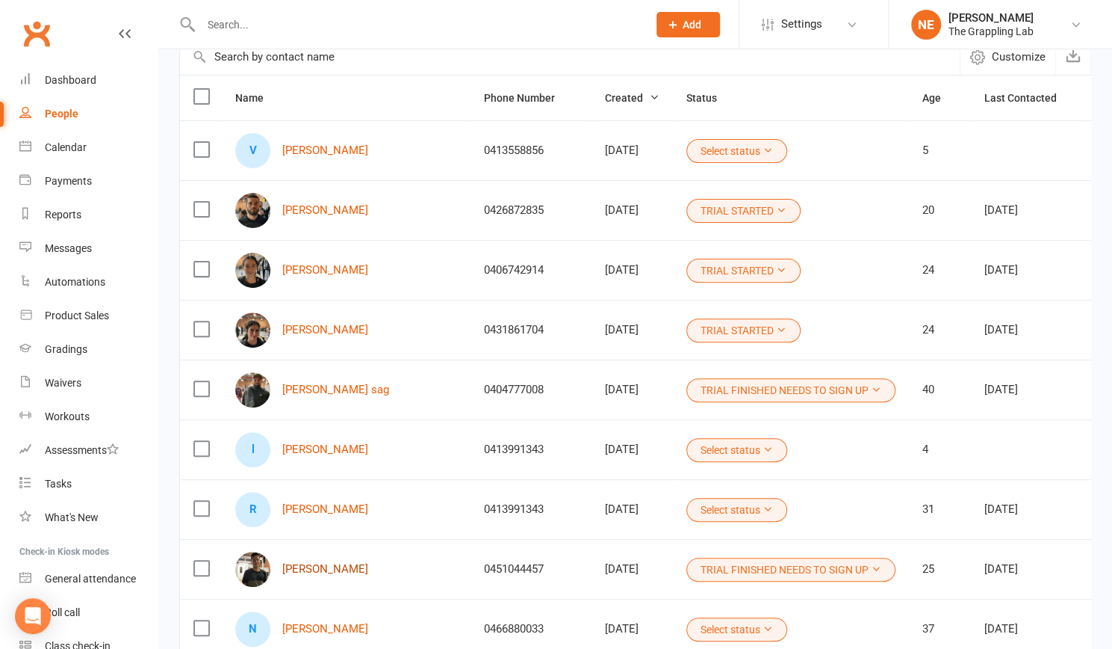
click at [327, 568] on link "[PERSON_NAME]" at bounding box center [325, 569] width 86 height 13
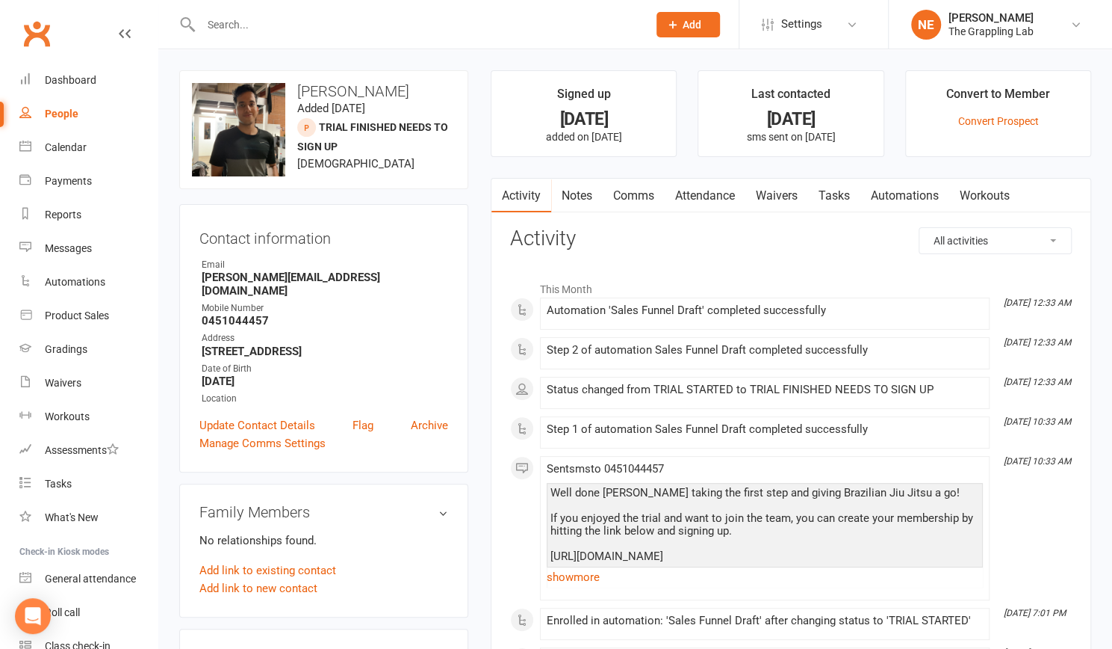
select select "100"
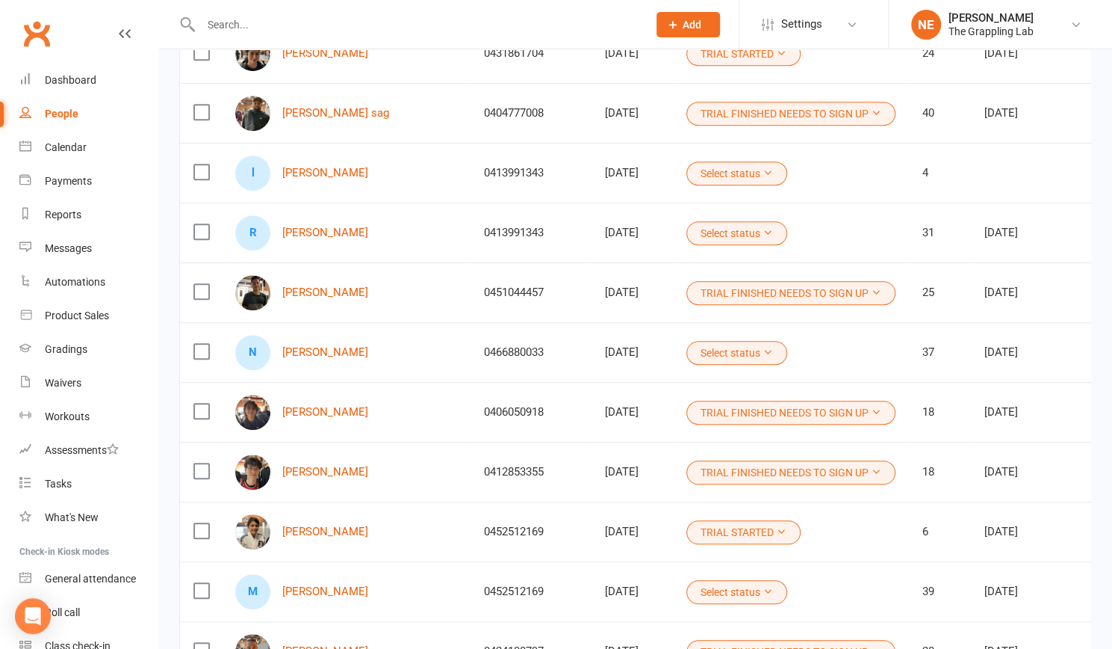
scroll to position [420, 0]
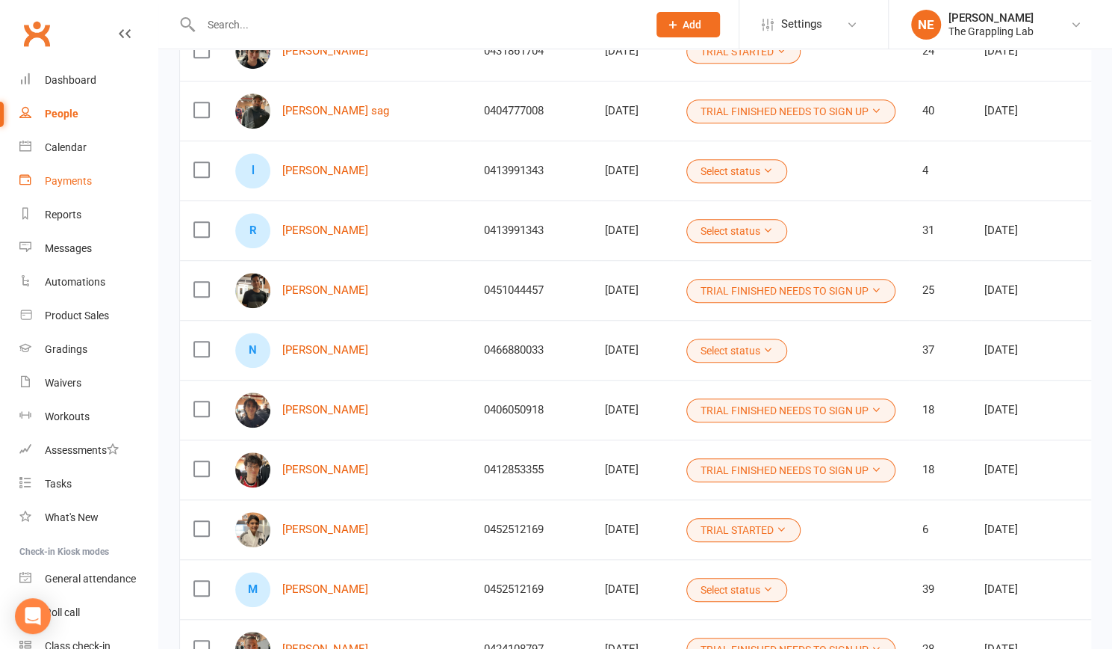
click at [70, 183] on div "Payments" at bounding box center [68, 181] width 47 height 12
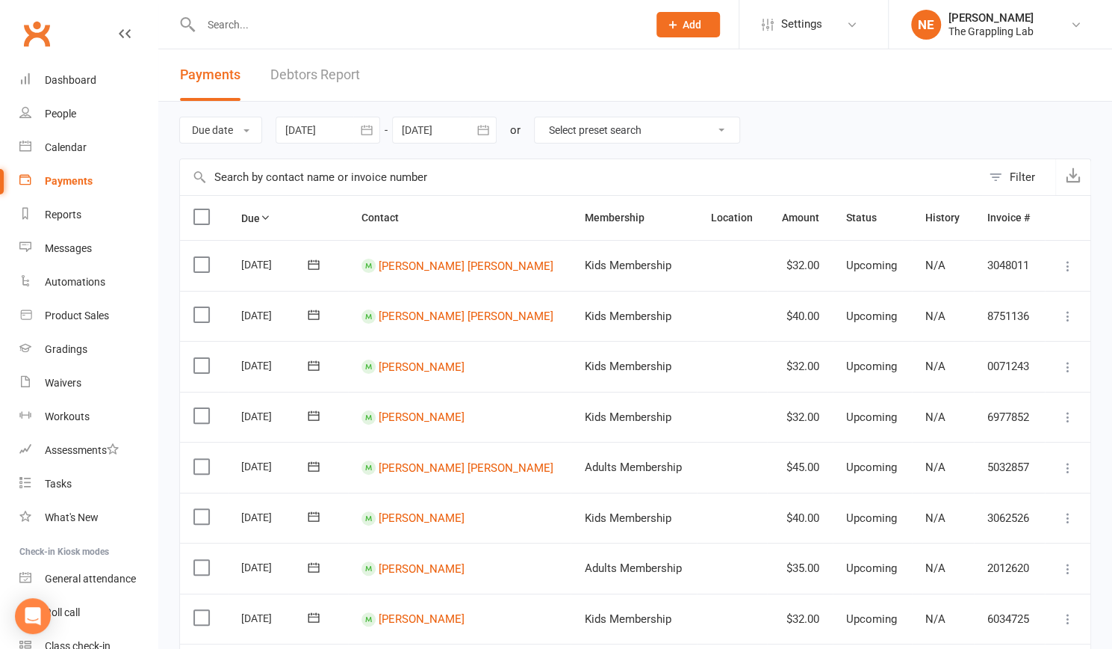
click at [317, 76] on link "Debtors Report" at bounding box center [315, 75] width 90 height 52
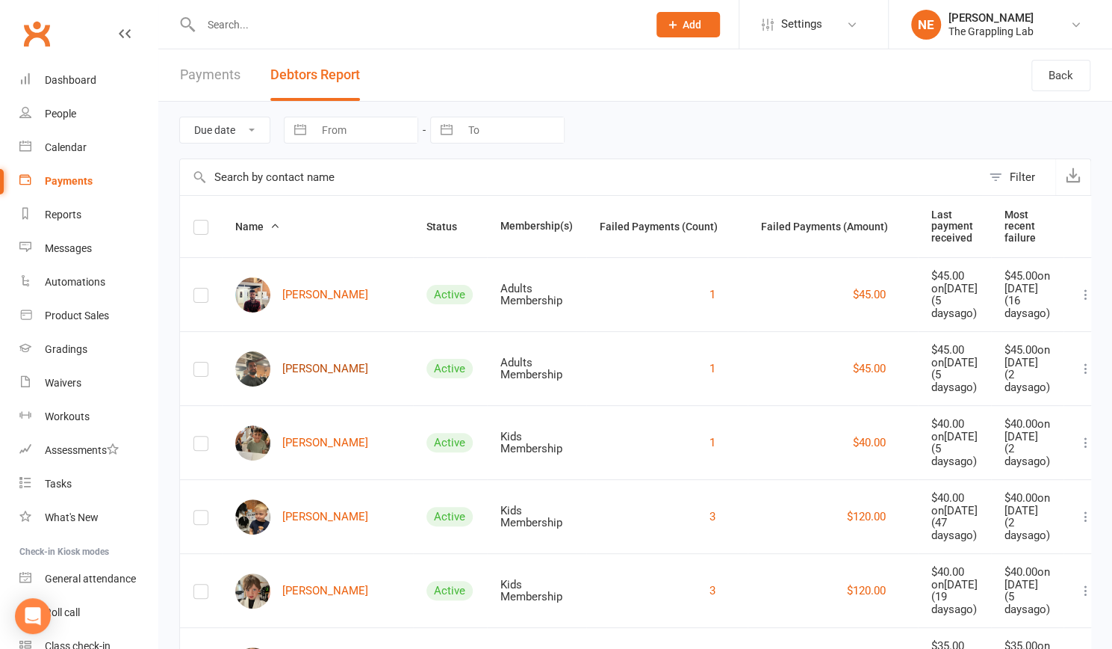
click at [299, 362] on link "[PERSON_NAME]" at bounding box center [301, 368] width 133 height 35
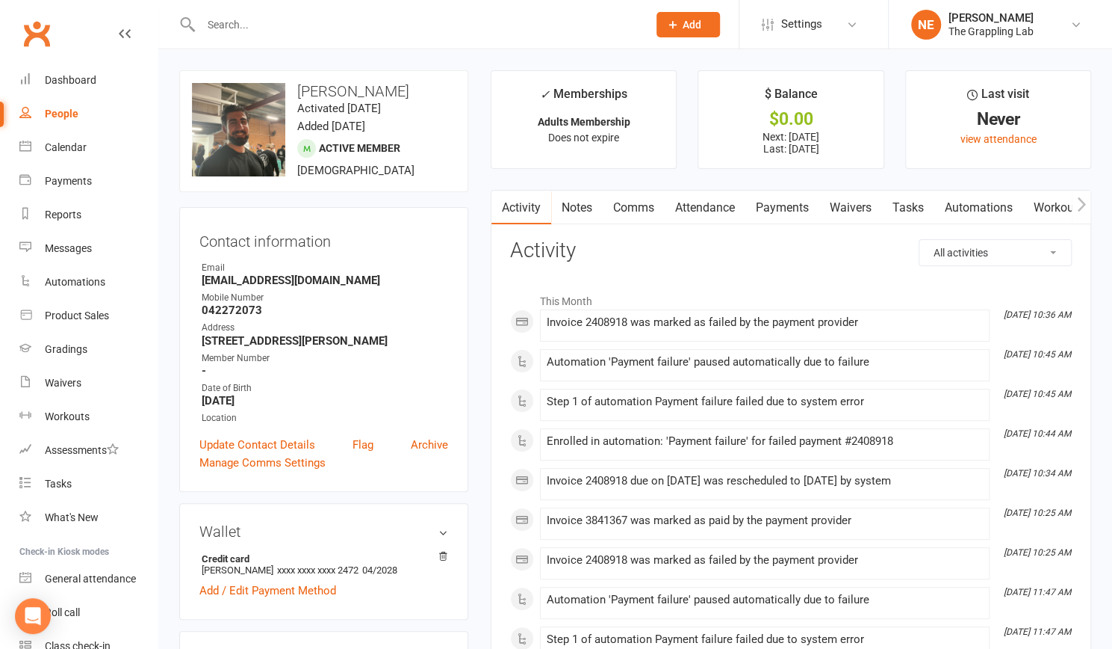
click at [796, 206] on link "Payments" at bounding box center [783, 208] width 74 height 34
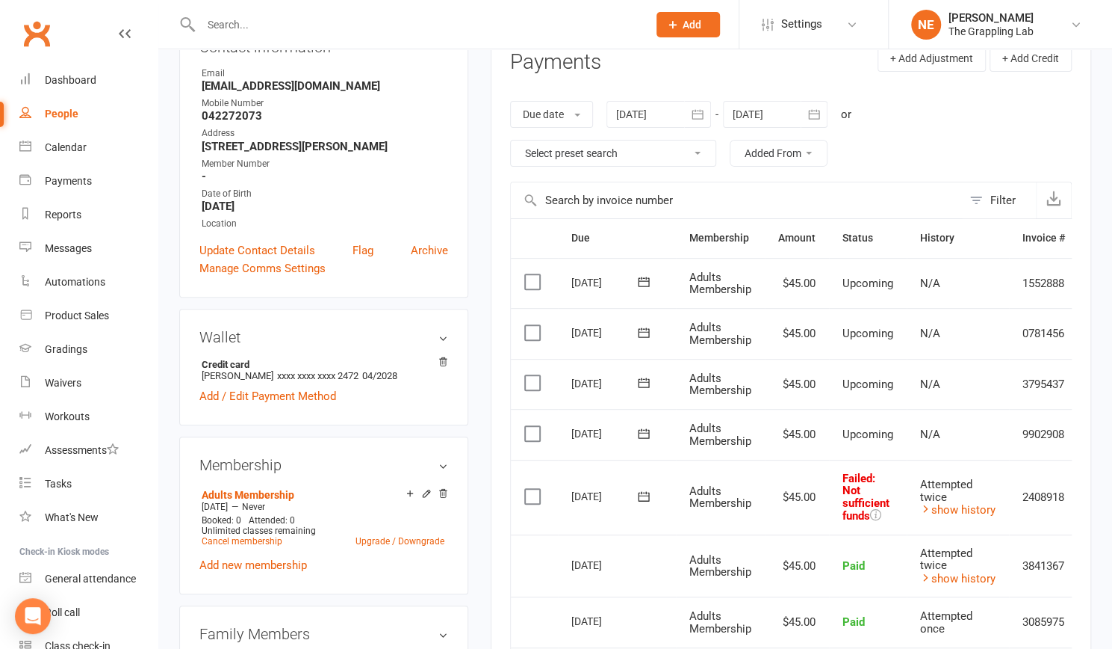
scroll to position [198, 0]
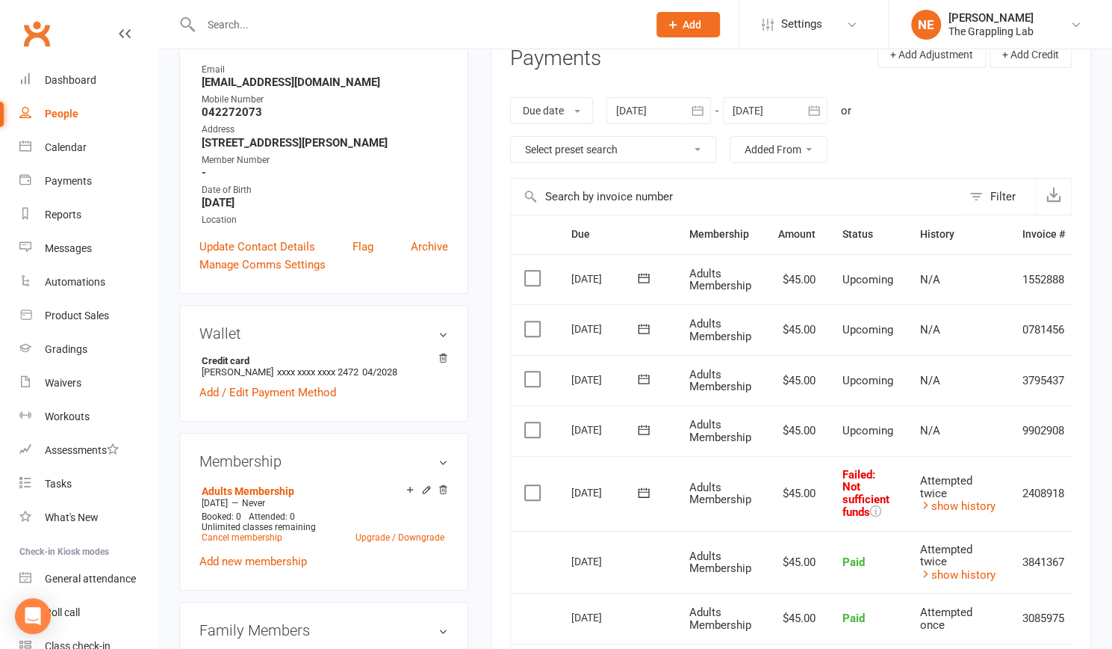
click at [282, 126] on div "Address" at bounding box center [325, 130] width 247 height 14
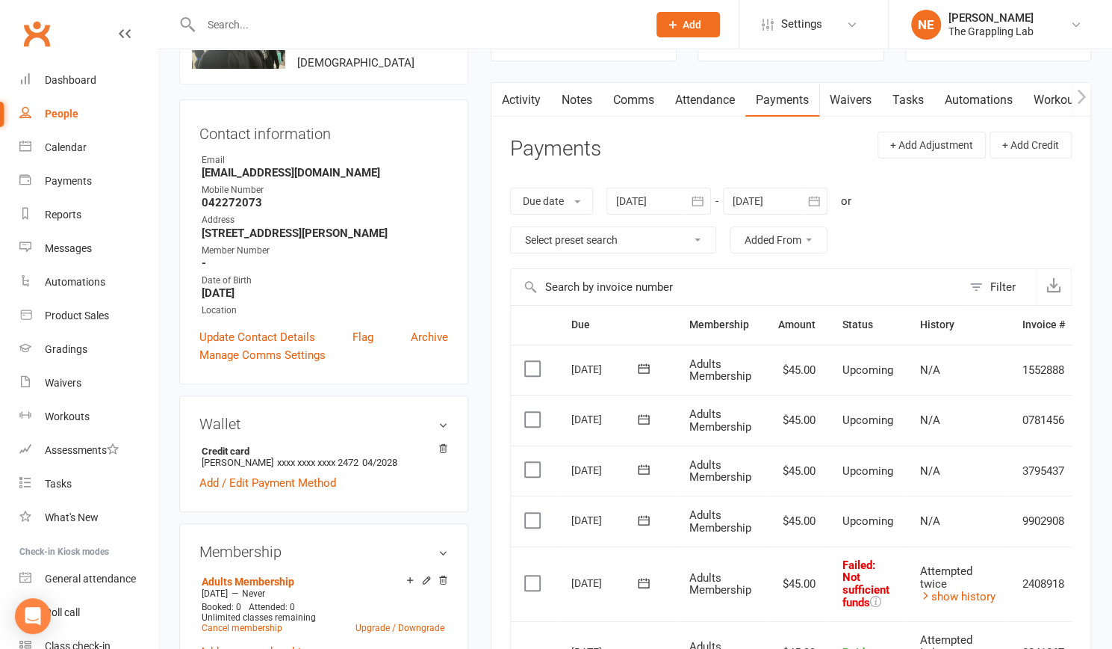
scroll to position [0, 0]
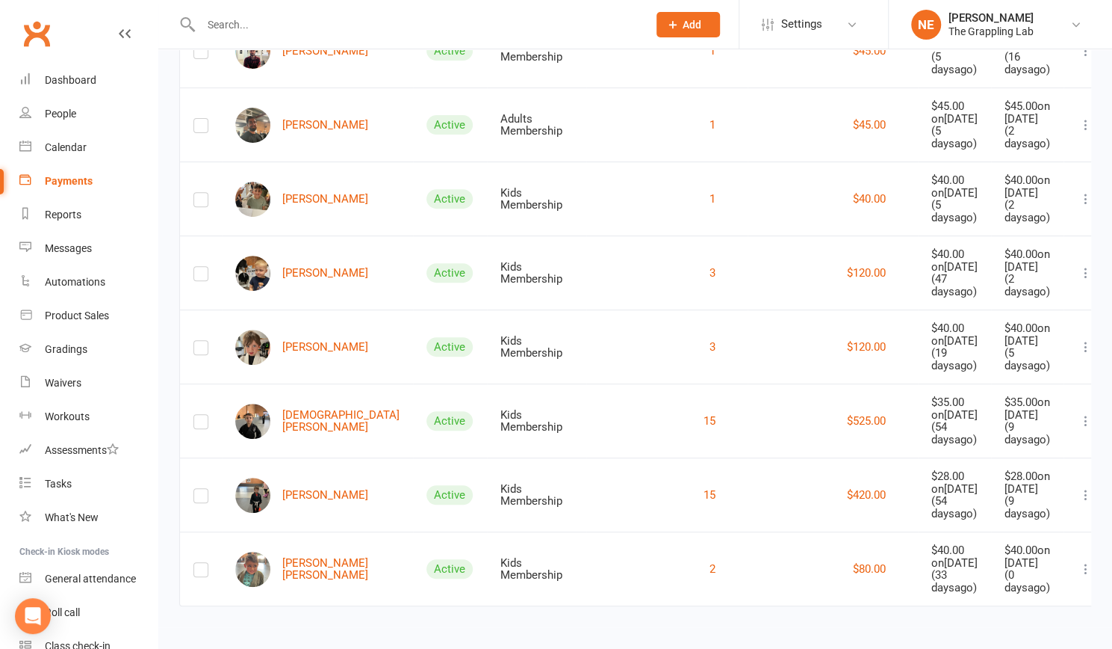
scroll to position [315, 0]
click at [296, 559] on link "[PERSON_NAME] [PERSON_NAME]" at bounding box center [317, 568] width 164 height 35
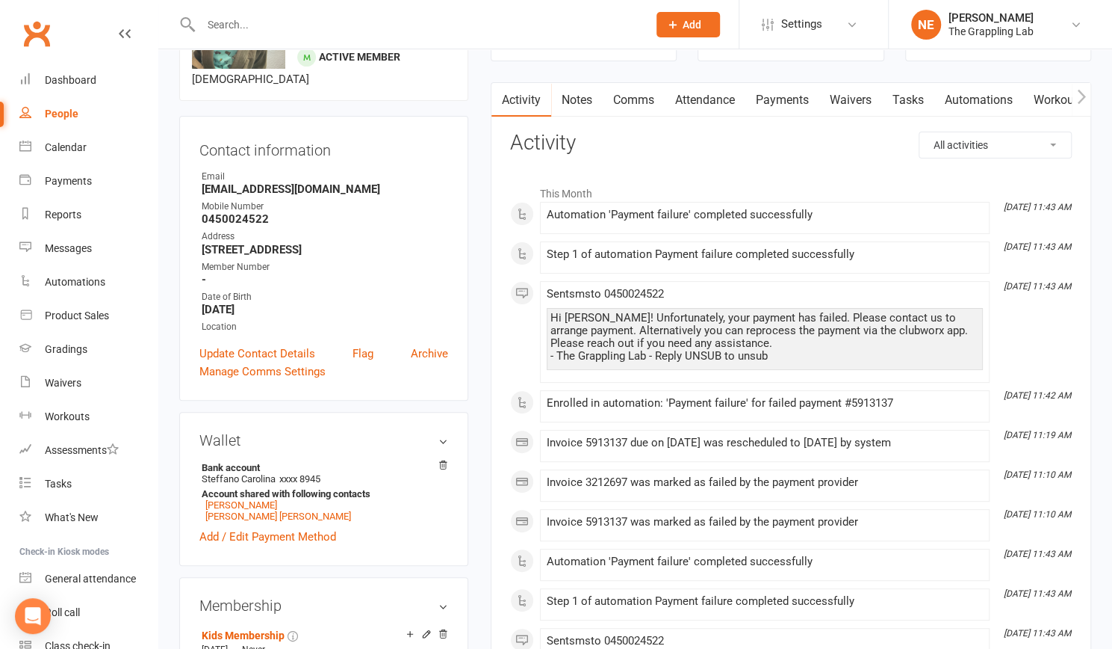
scroll to position [110, 0]
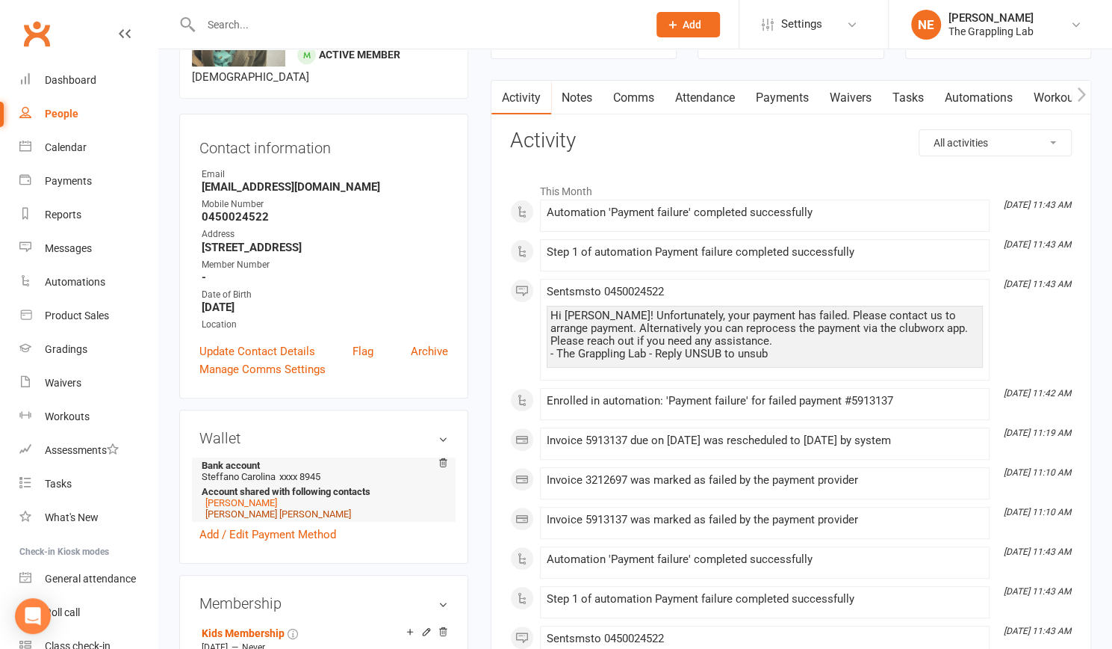
click at [282, 508] on link "[PERSON_NAME] [PERSON_NAME]" at bounding box center [278, 513] width 146 height 11
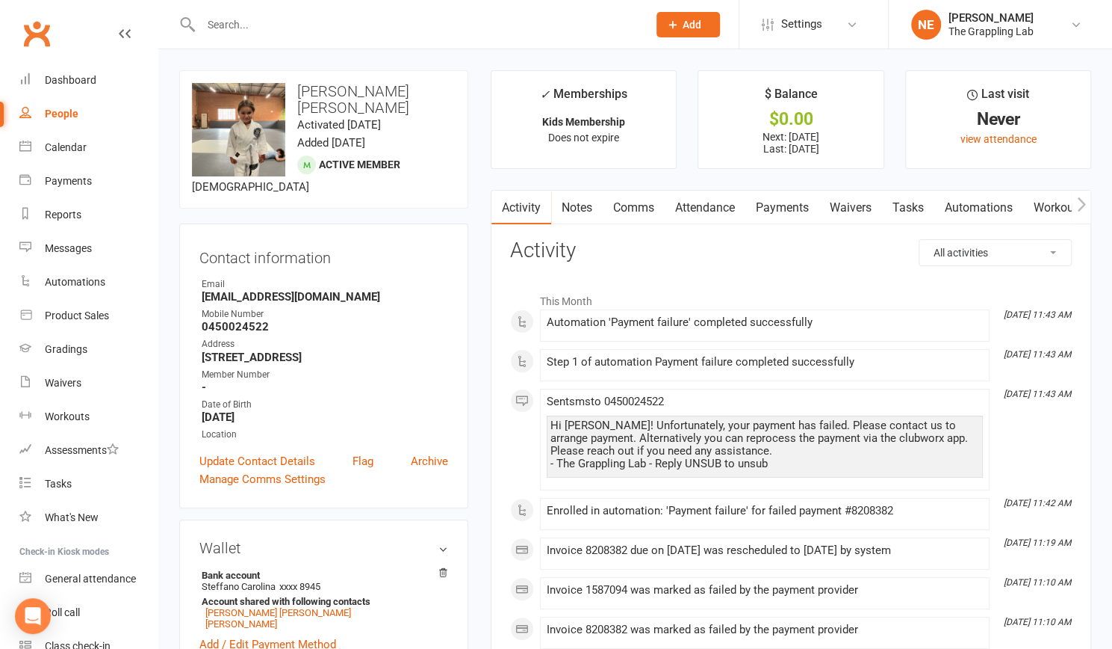
click at [799, 206] on link "Payments" at bounding box center [783, 208] width 74 height 34
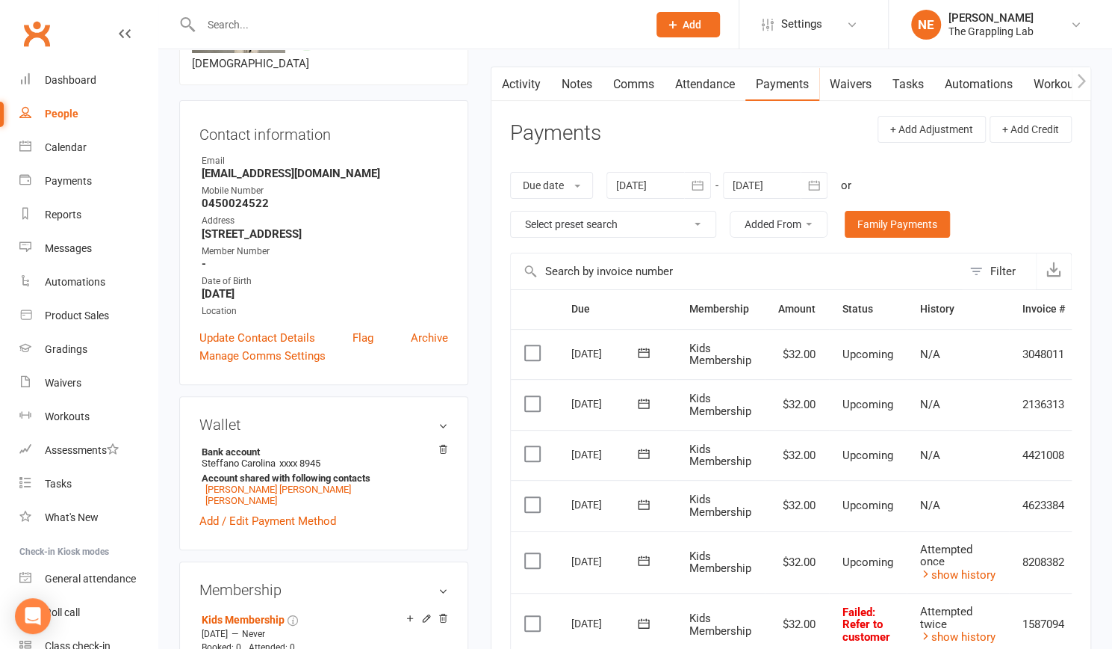
scroll to position [257, 0]
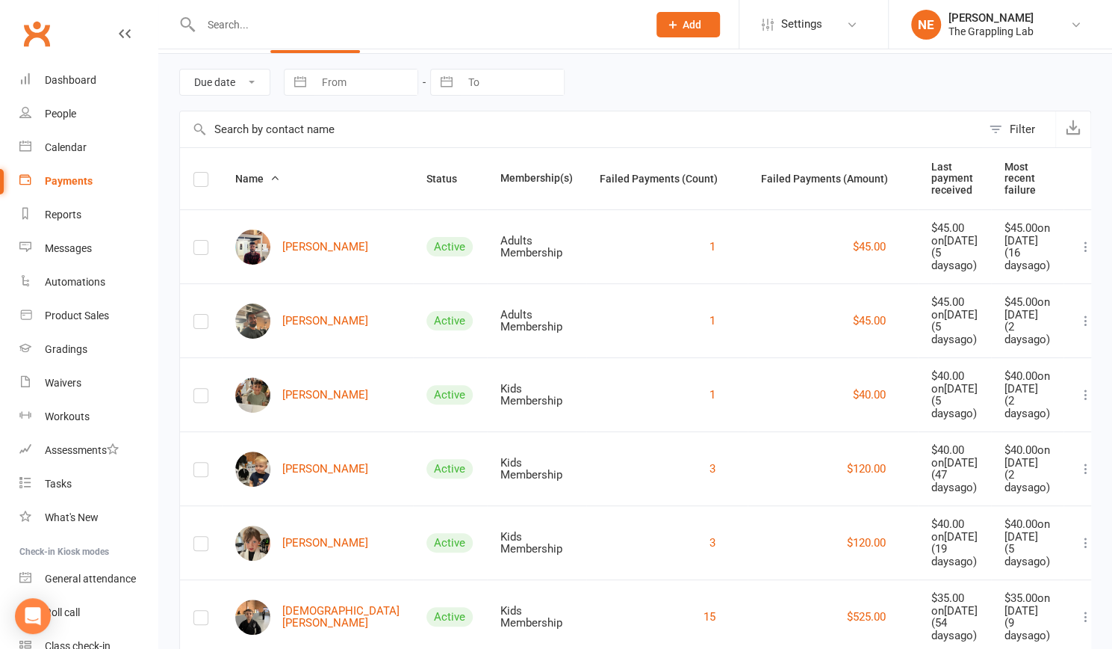
scroll to position [61, 0]
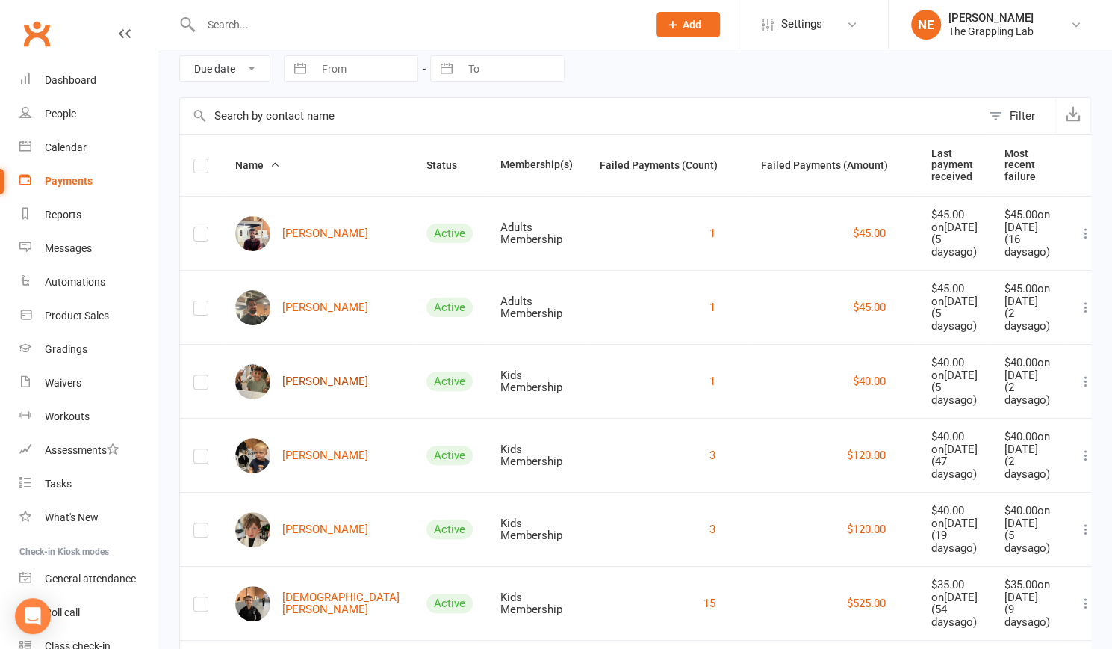
click at [294, 378] on link "[PERSON_NAME]" at bounding box center [301, 381] width 133 height 35
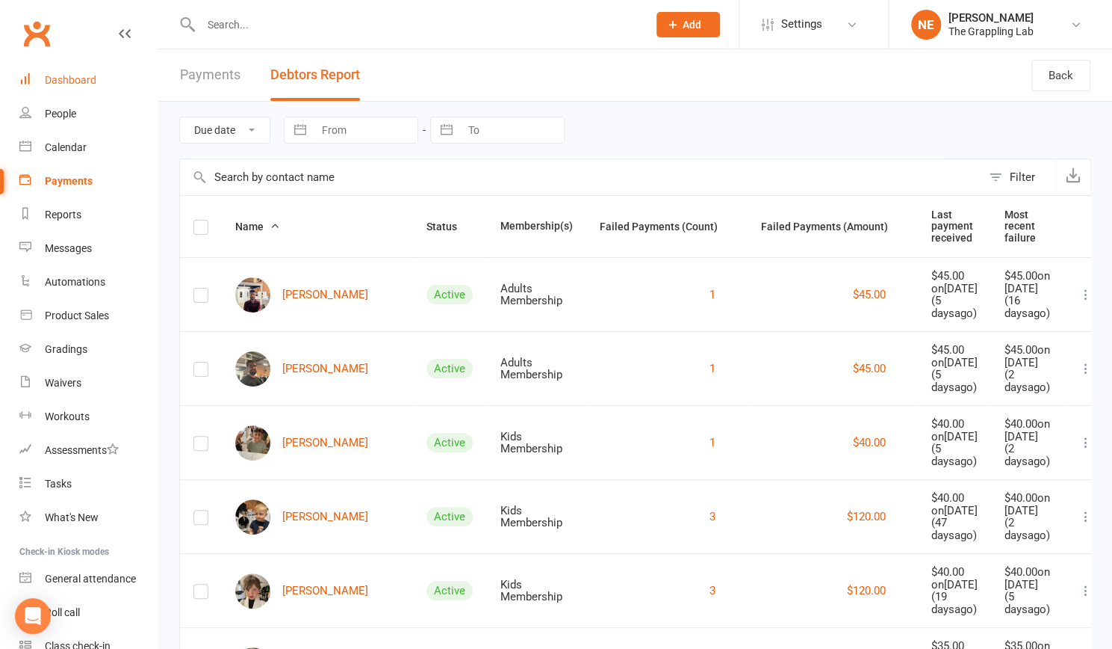
click at [56, 81] on div "Dashboard" at bounding box center [71, 80] width 52 height 12
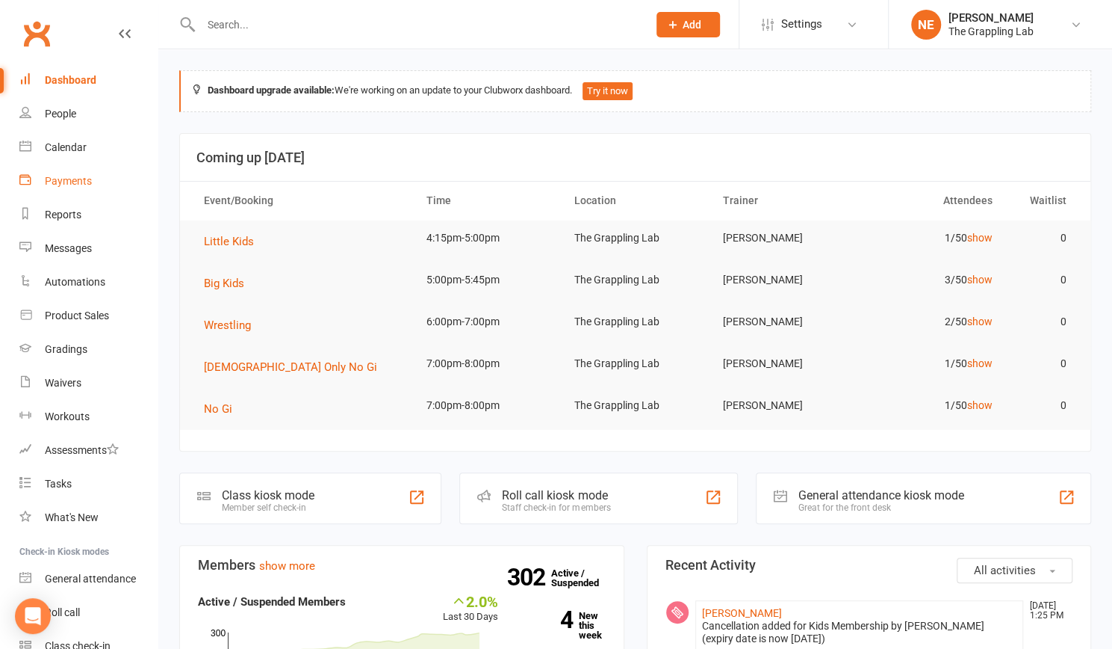
click at [64, 177] on div "Payments" at bounding box center [68, 181] width 47 height 12
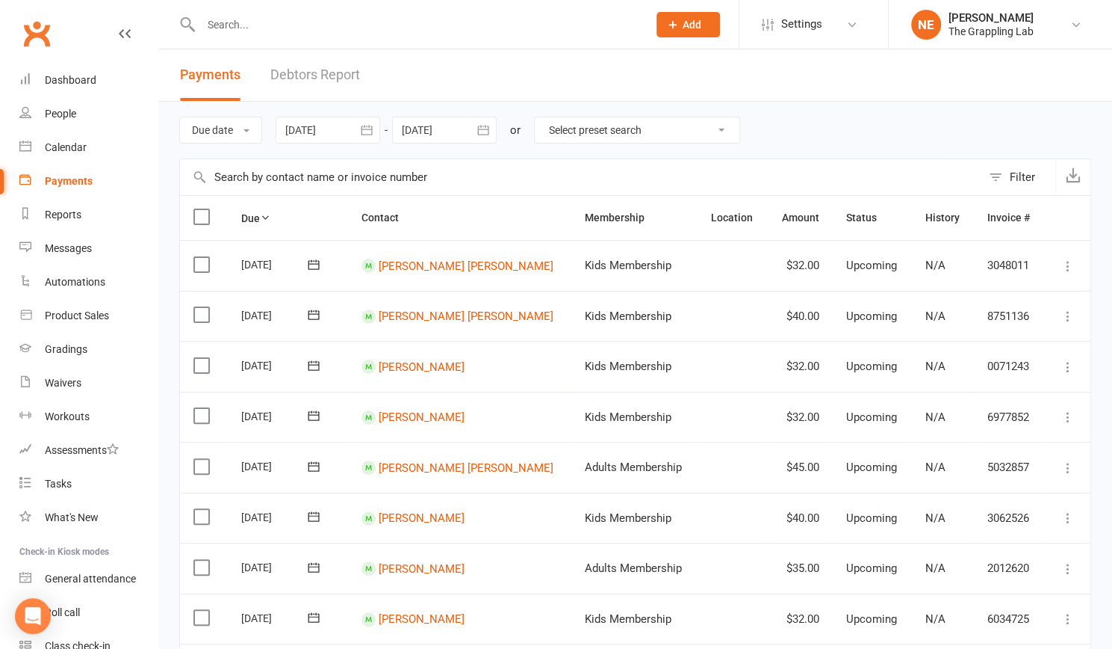
click at [327, 74] on link "Debtors Report" at bounding box center [315, 75] width 90 height 52
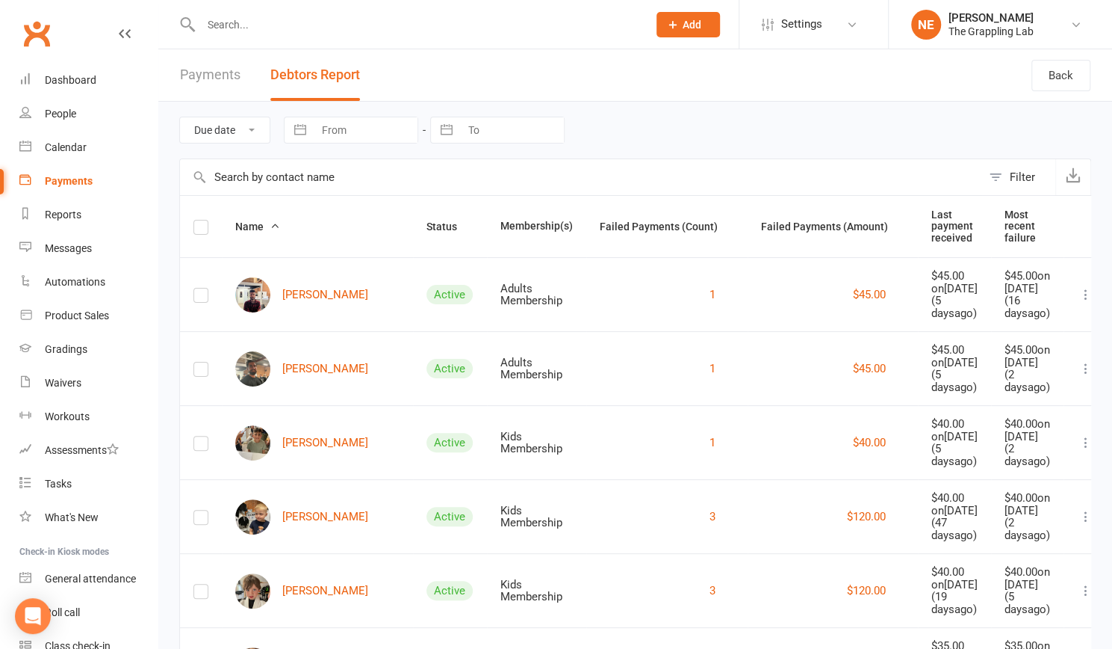
click at [1079, 362] on icon at bounding box center [1086, 368] width 15 height 15
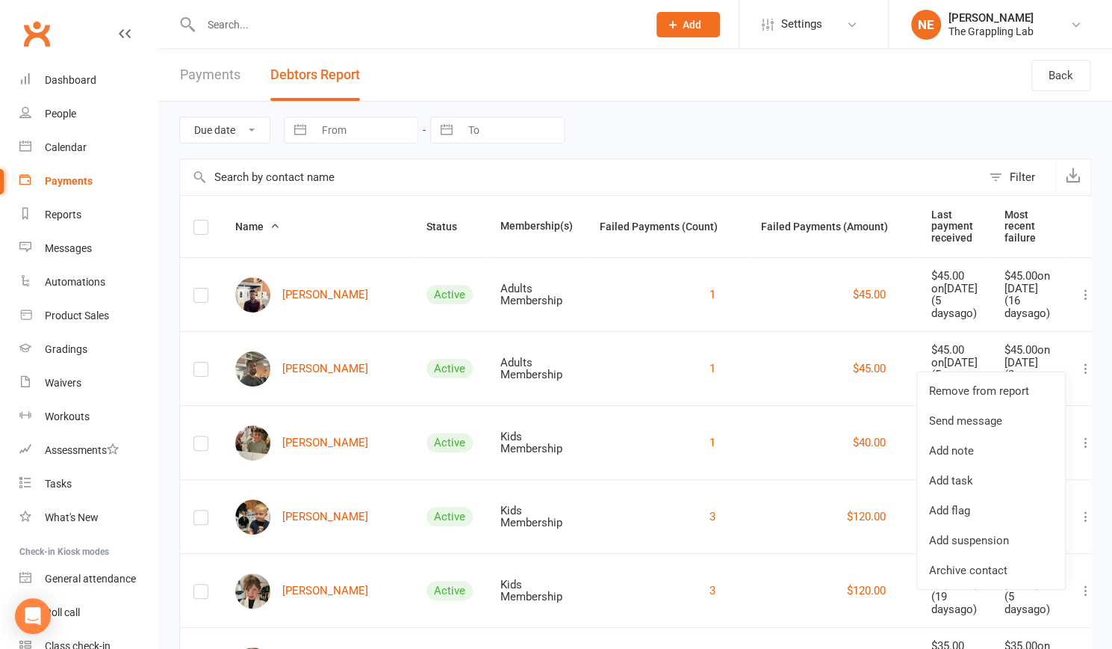
click at [1079, 361] on icon at bounding box center [1086, 368] width 15 height 15
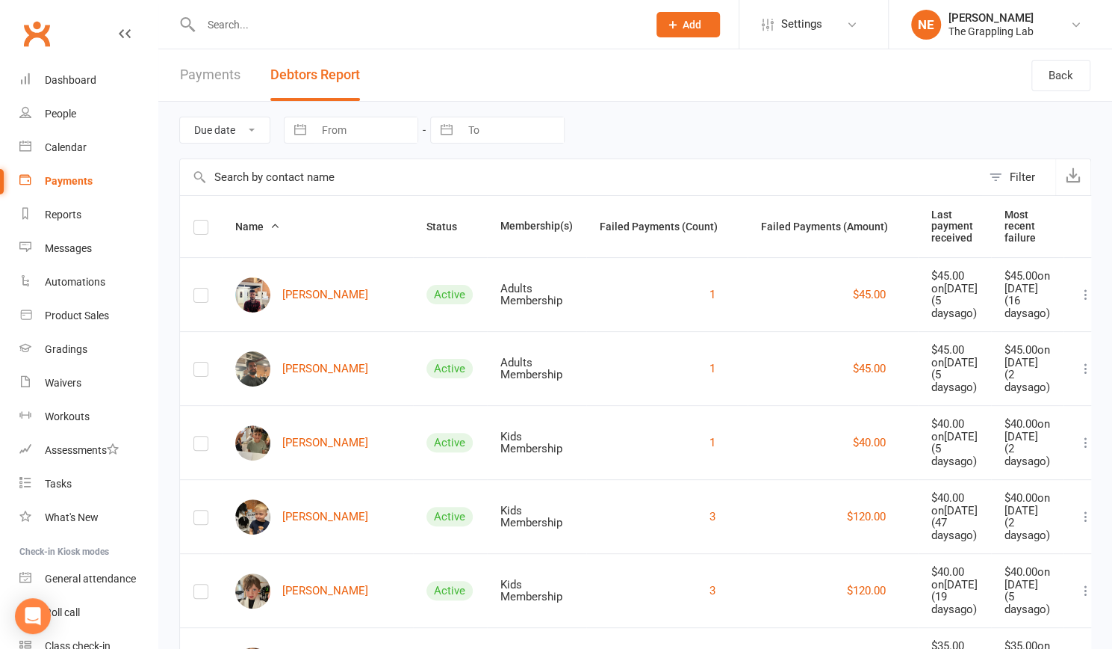
click at [1079, 361] on icon at bounding box center [1086, 368] width 15 height 15
click at [710, 361] on button "1" at bounding box center [713, 368] width 6 height 18
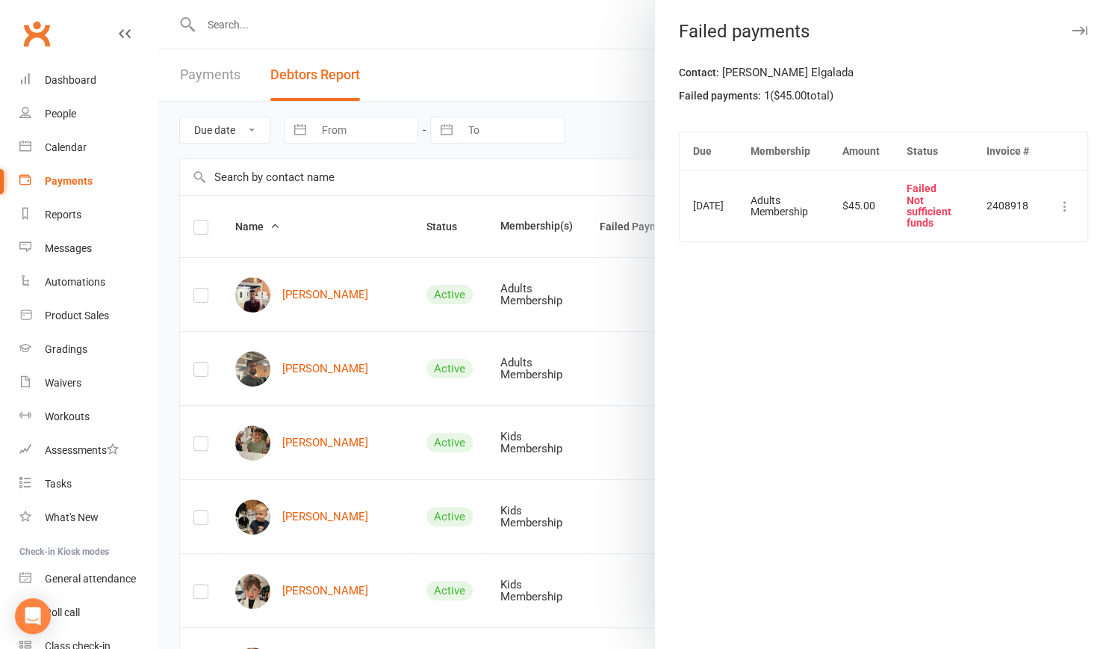
click at [1058, 207] on icon at bounding box center [1065, 206] width 15 height 15
click at [465, 363] on div at bounding box center [635, 324] width 954 height 649
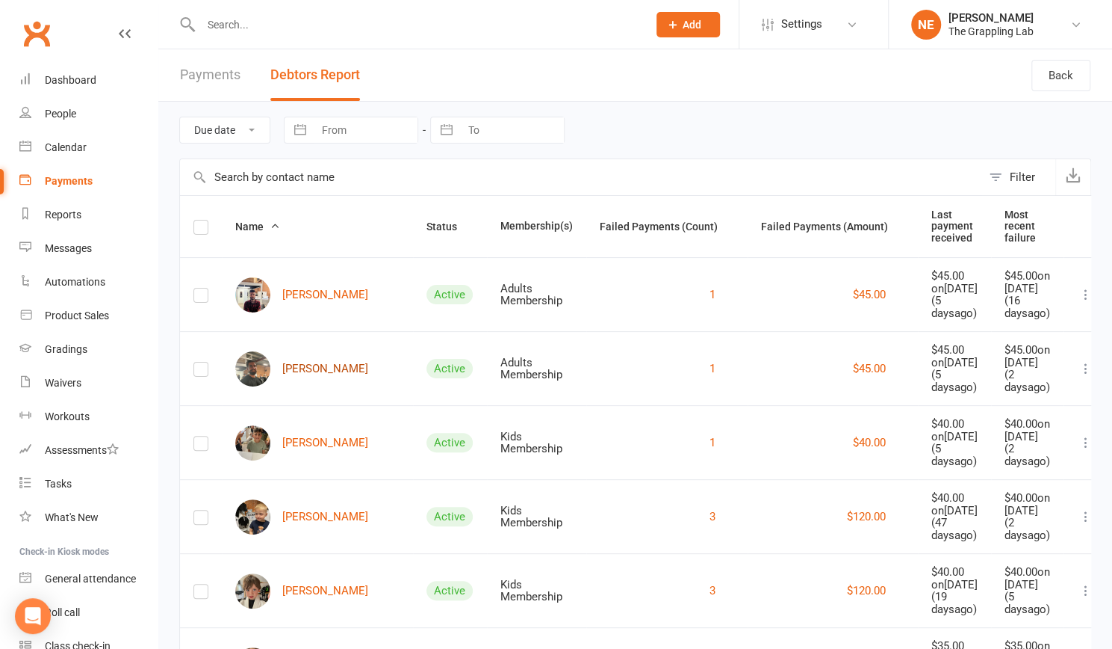
click at [297, 356] on link "[PERSON_NAME]" at bounding box center [301, 368] width 133 height 35
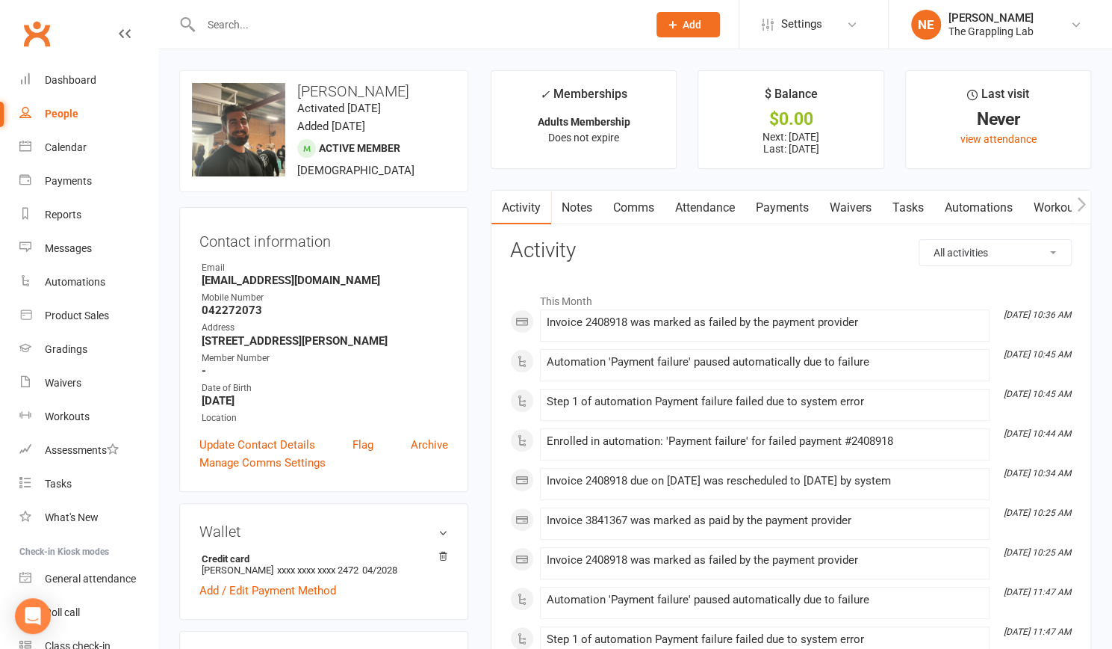
click at [793, 206] on link "Payments" at bounding box center [783, 208] width 74 height 34
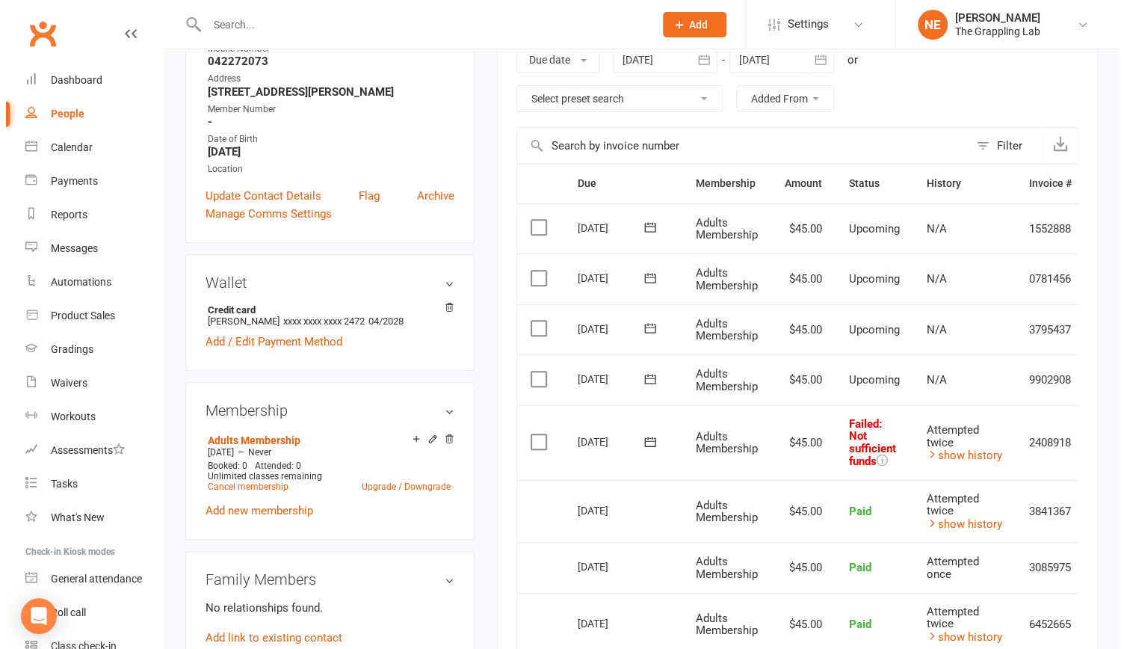
scroll to position [0, 55]
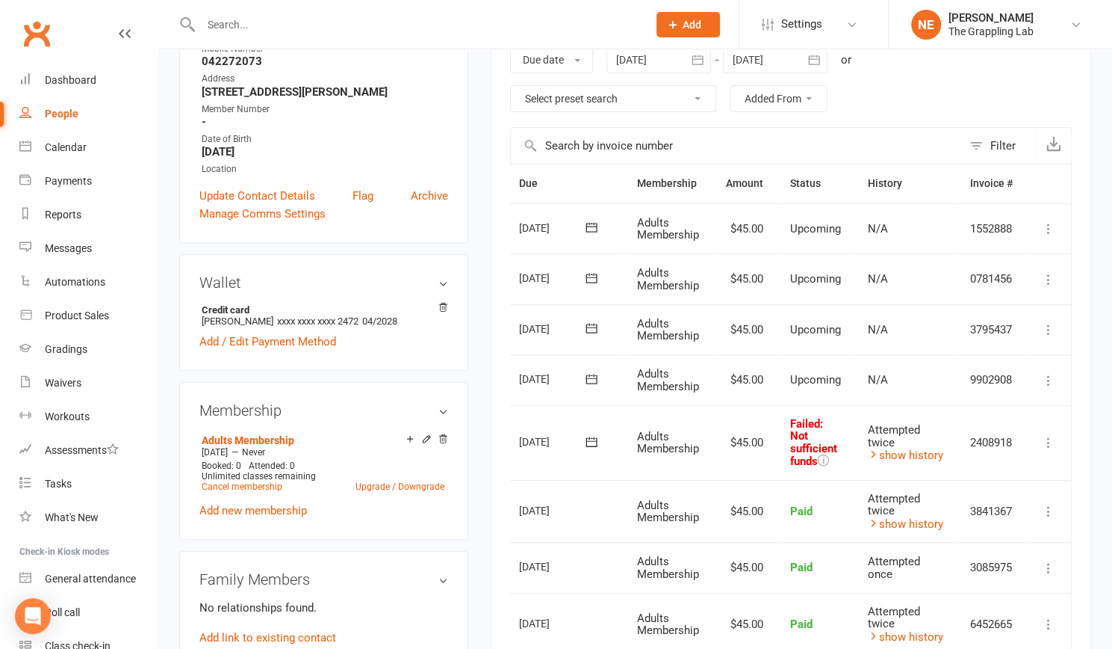
click at [1050, 444] on icon at bounding box center [1049, 442] width 15 height 15
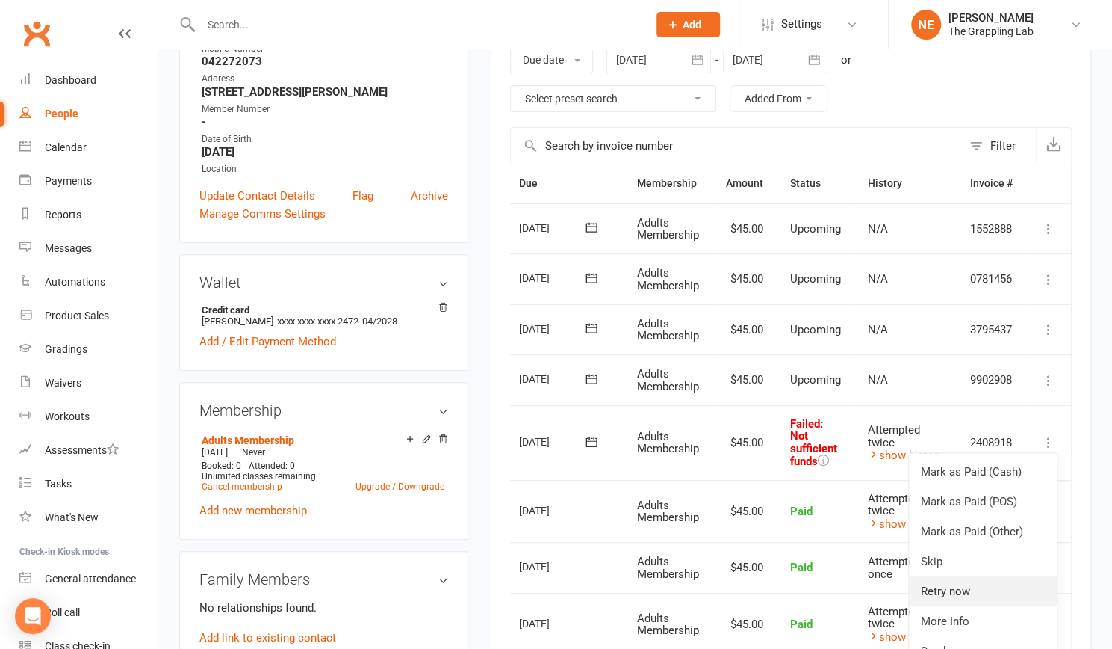
click at [965, 594] on link "Retry now" at bounding box center [983, 591] width 148 height 30
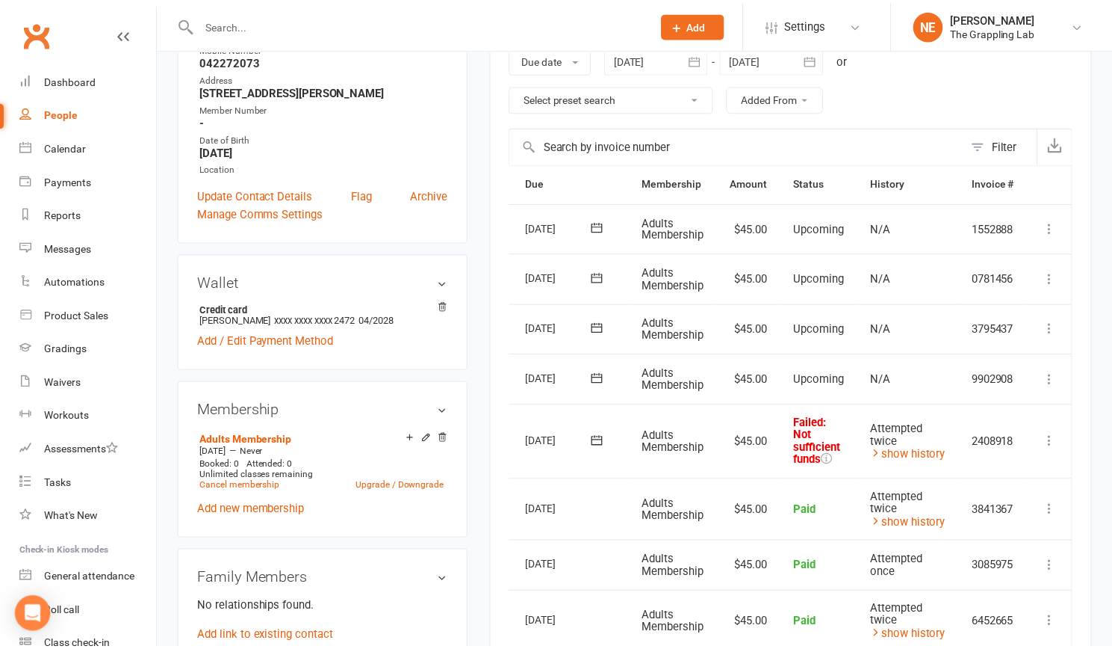
scroll to position [0, 47]
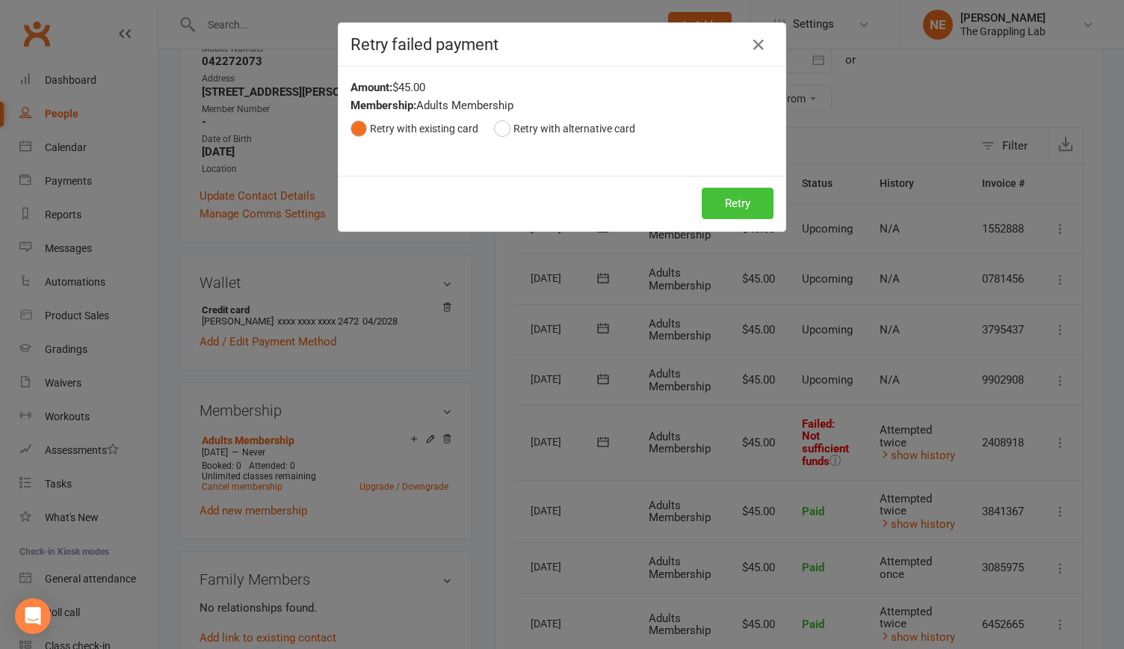
click at [748, 214] on button "Retry" at bounding box center [738, 203] width 72 height 31
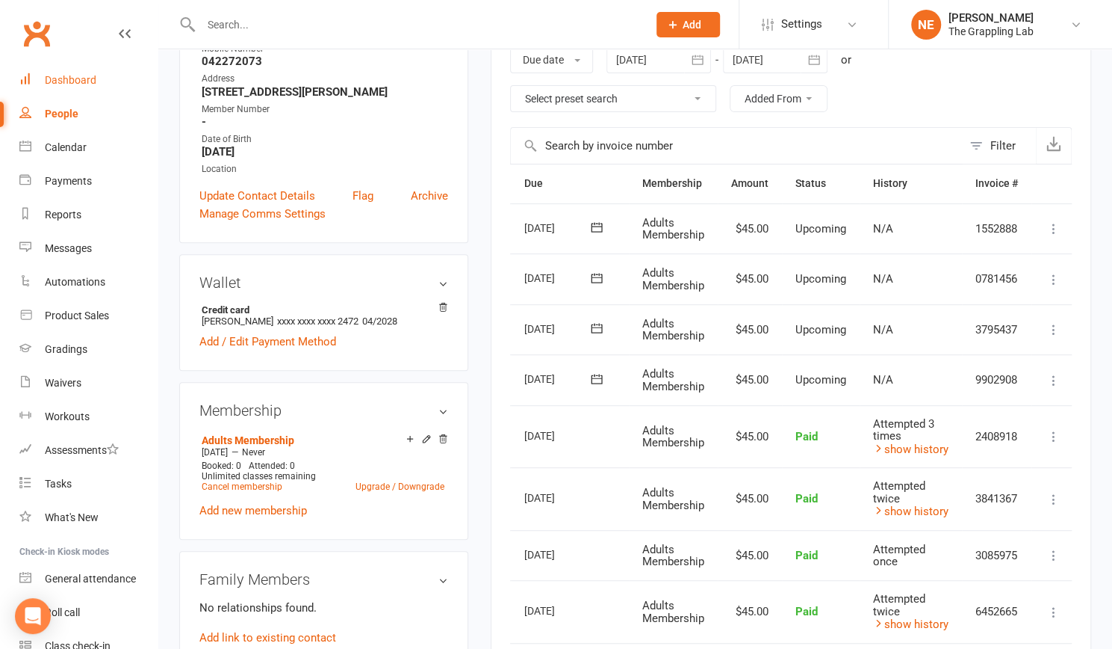
click at [54, 81] on div "Dashboard" at bounding box center [71, 80] width 52 height 12
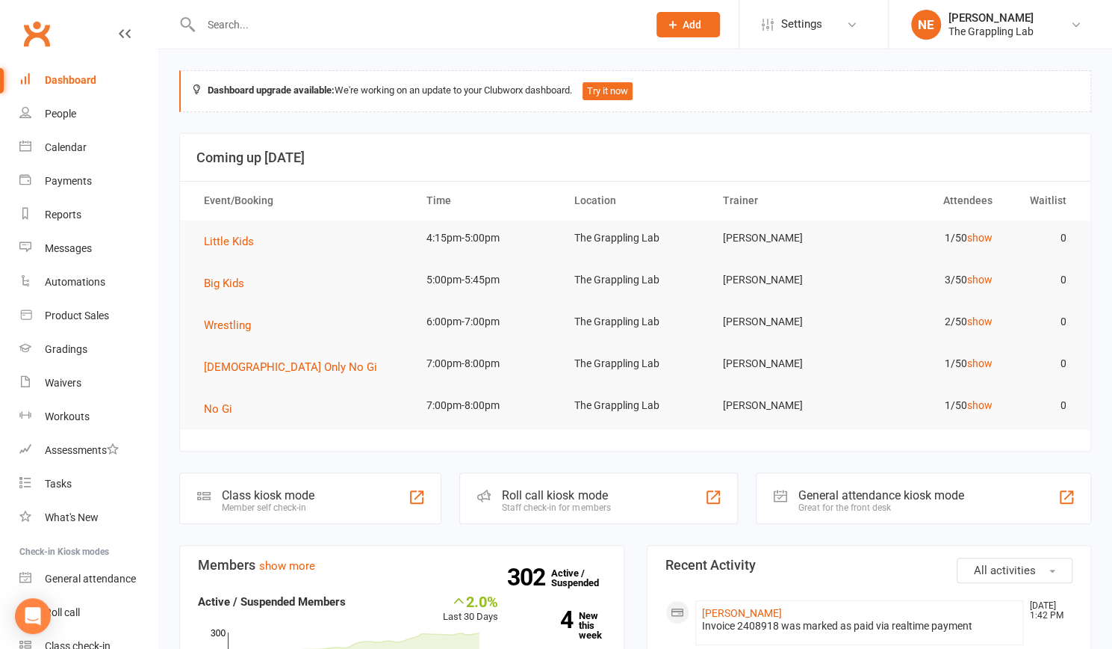
click at [57, 78] on div "Dashboard" at bounding box center [71, 80] width 52 height 12
click at [55, 114] on div "People" at bounding box center [60, 114] width 31 height 12
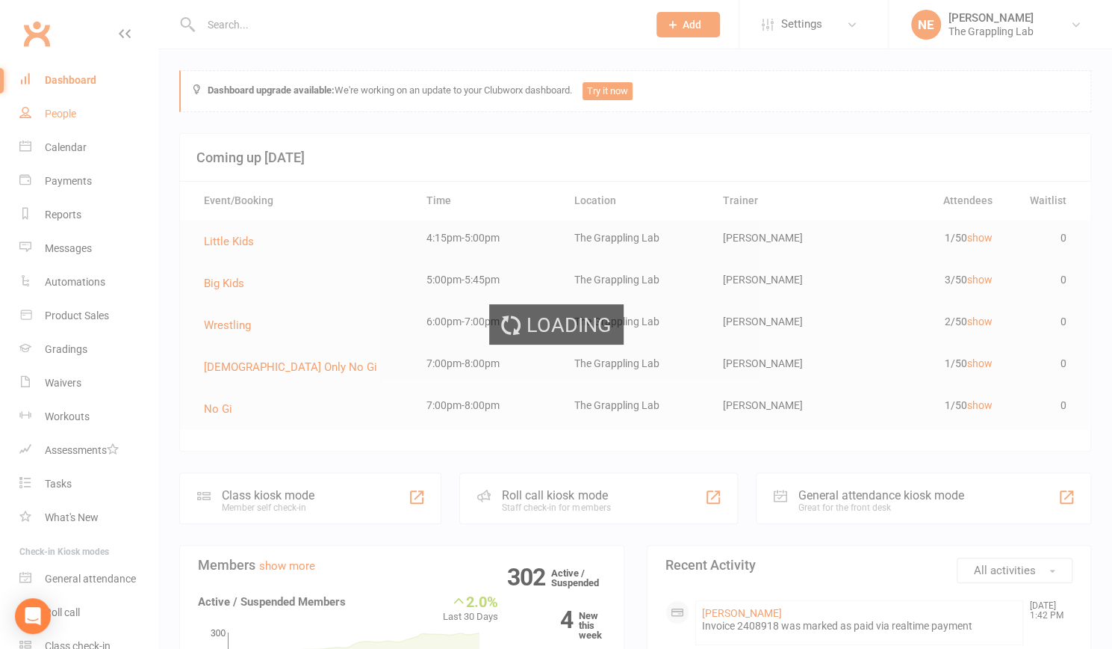
select select "100"
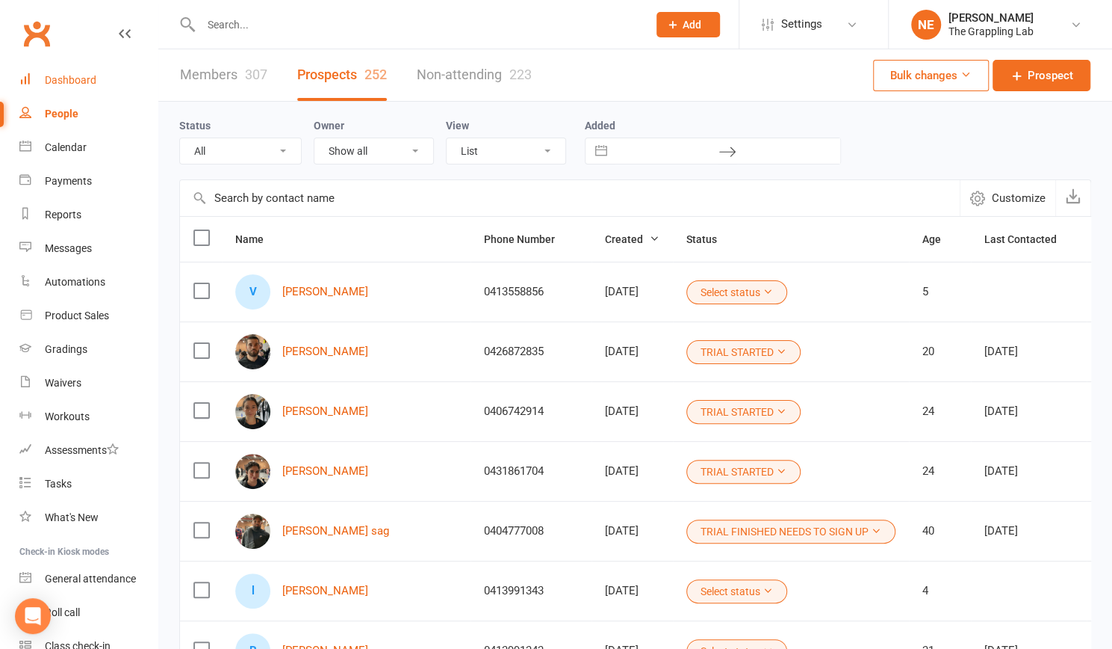
click at [62, 75] on div "Dashboard" at bounding box center [71, 80] width 52 height 12
